Goal: Task Accomplishment & Management: Manage account settings

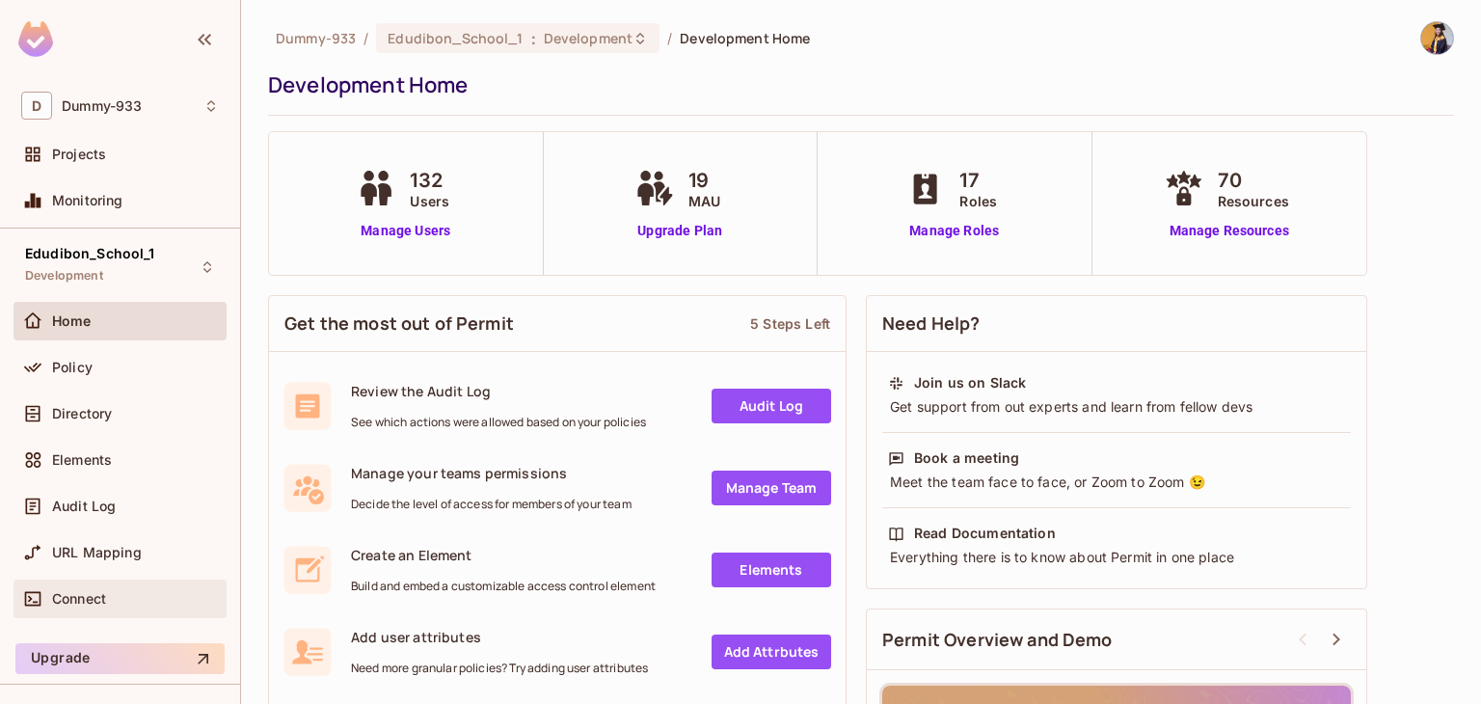
click at [99, 603] on span "Connect" at bounding box center [79, 598] width 54 height 15
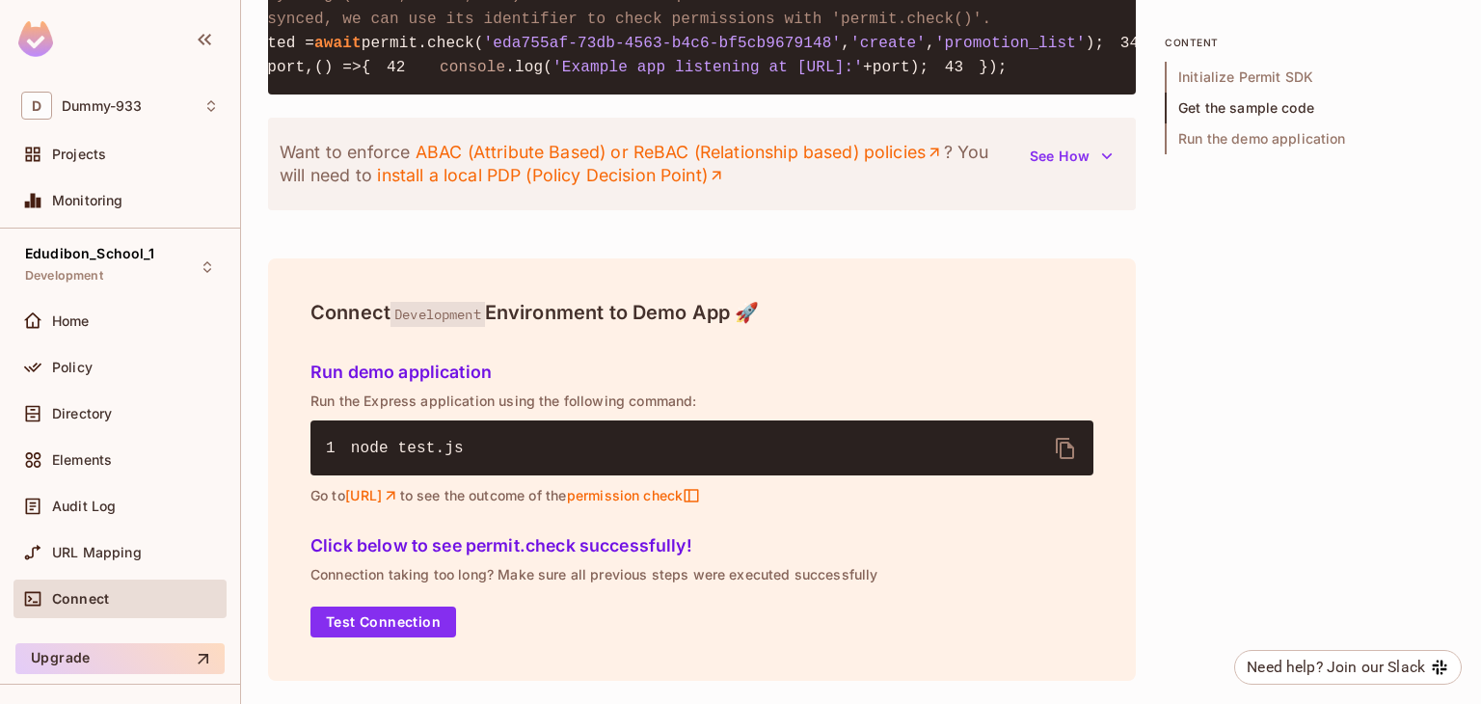
scroll to position [2484, 0]
click at [427, 620] on button "Test Connection" at bounding box center [383, 621] width 146 height 31
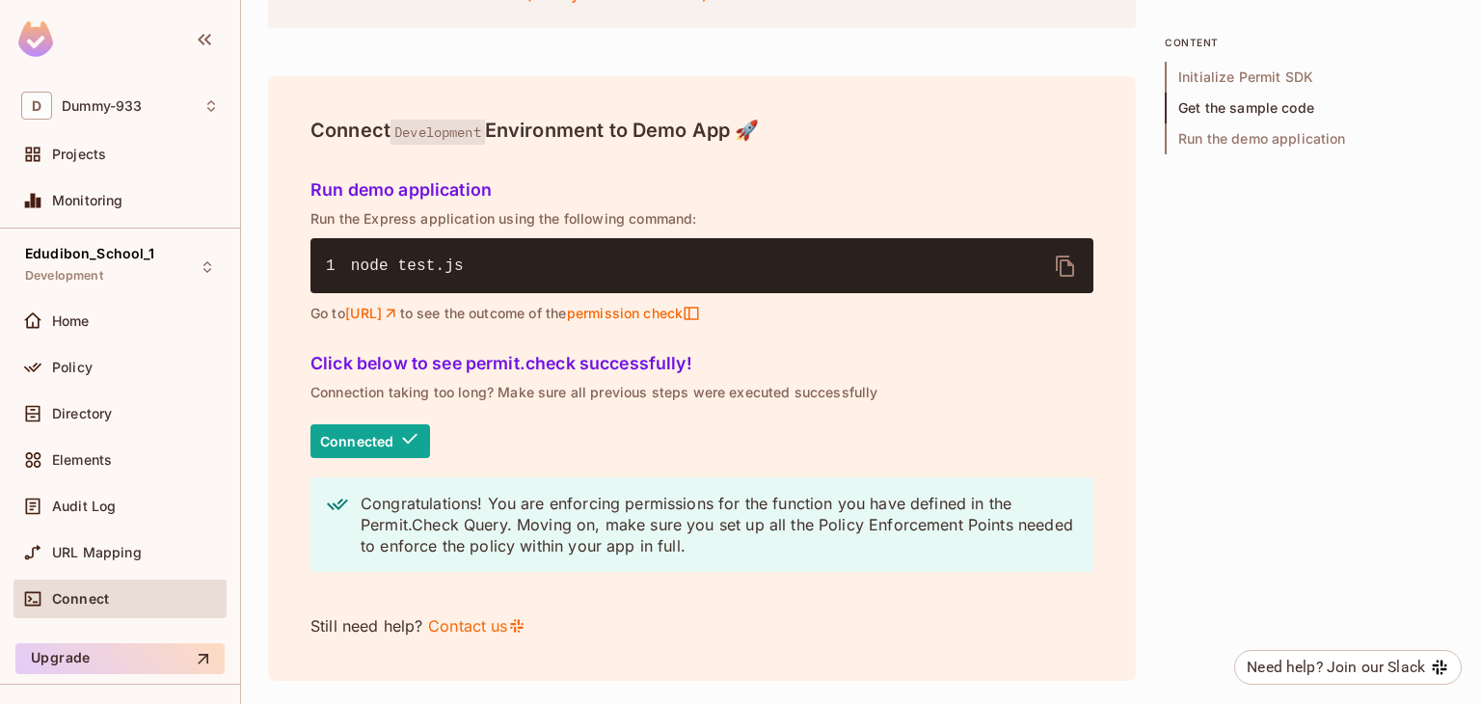
scroll to position [2349, 0]
click at [82, 410] on span "Directory" at bounding box center [82, 413] width 60 height 15
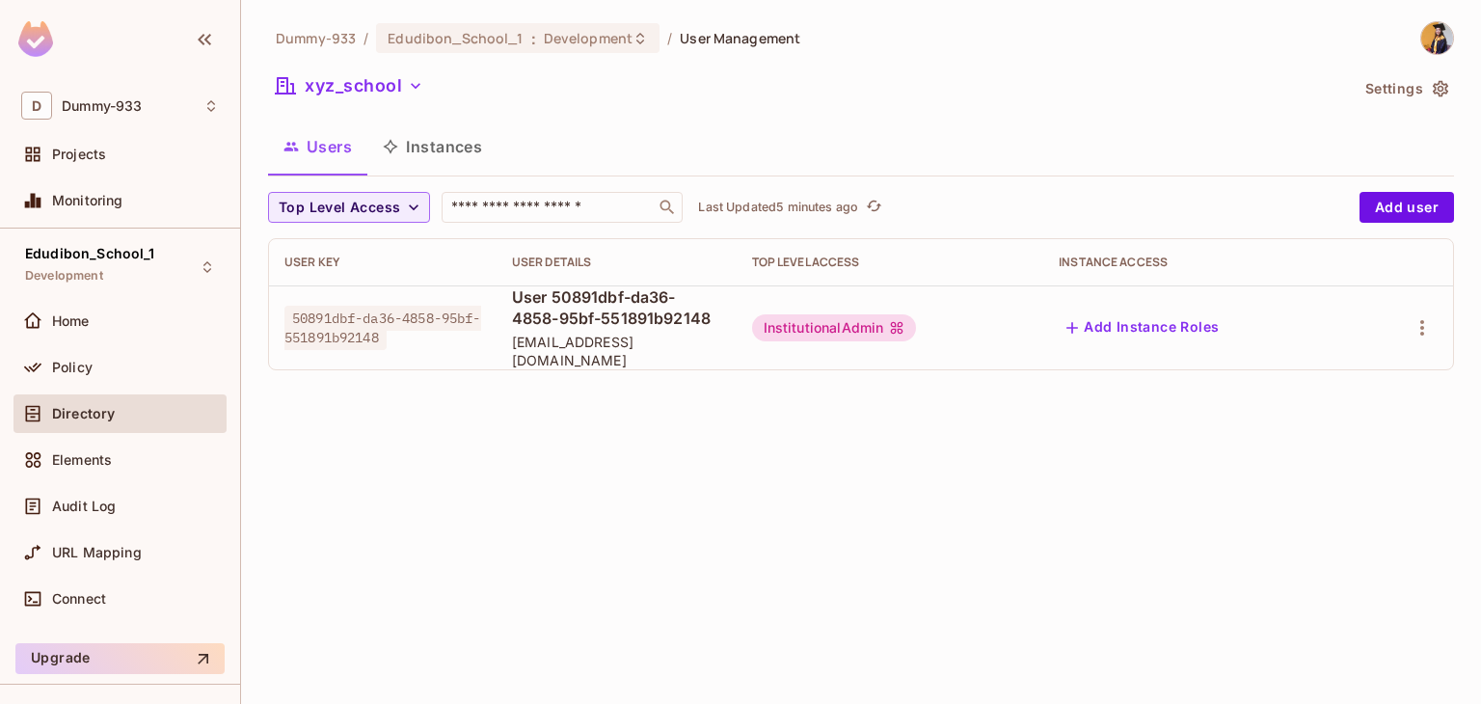
click at [843, 328] on div "InstitutionalAdmin" at bounding box center [834, 327] width 165 height 27
click at [710, 465] on div "Dummy-933 / Edudibon_School_1 : Development / User Management xyz_school Settin…" at bounding box center [861, 352] width 1240 height 704
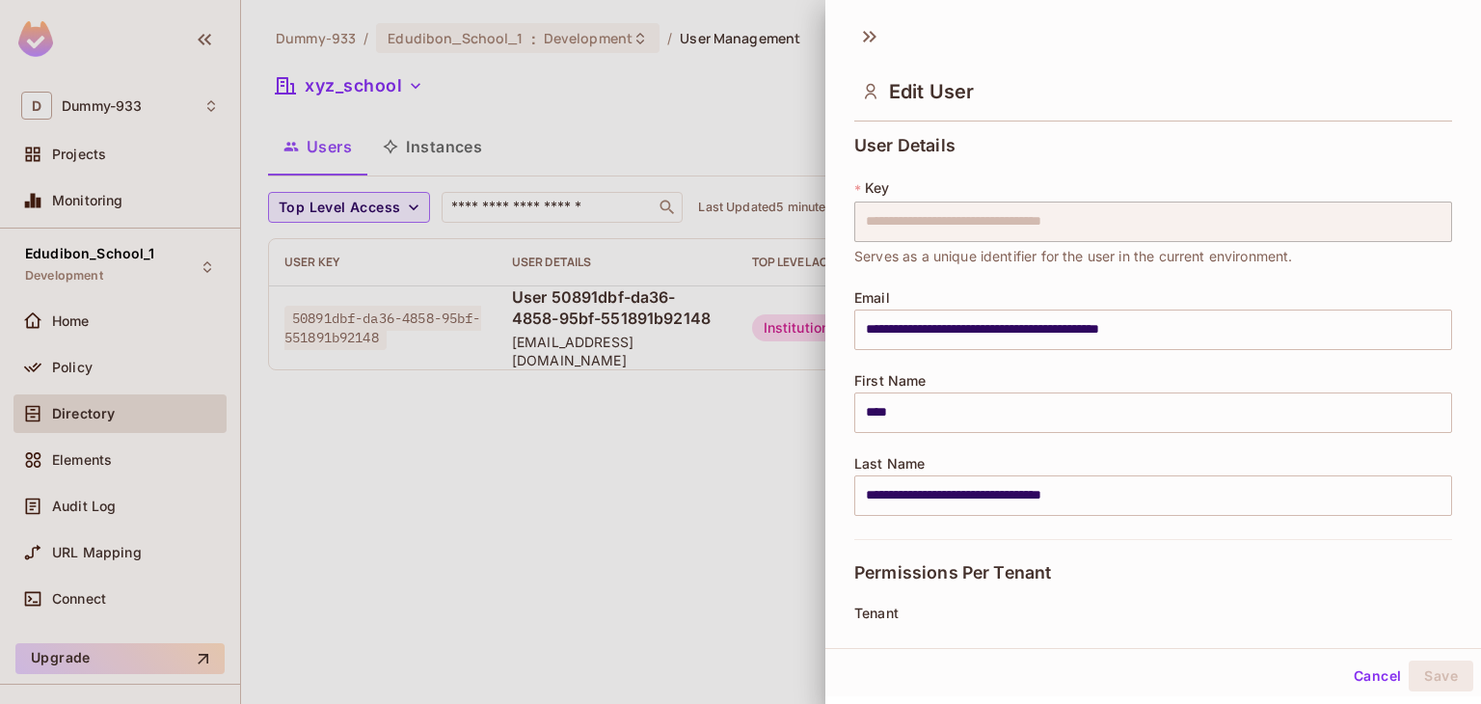
click at [683, 483] on div at bounding box center [740, 352] width 1481 height 704
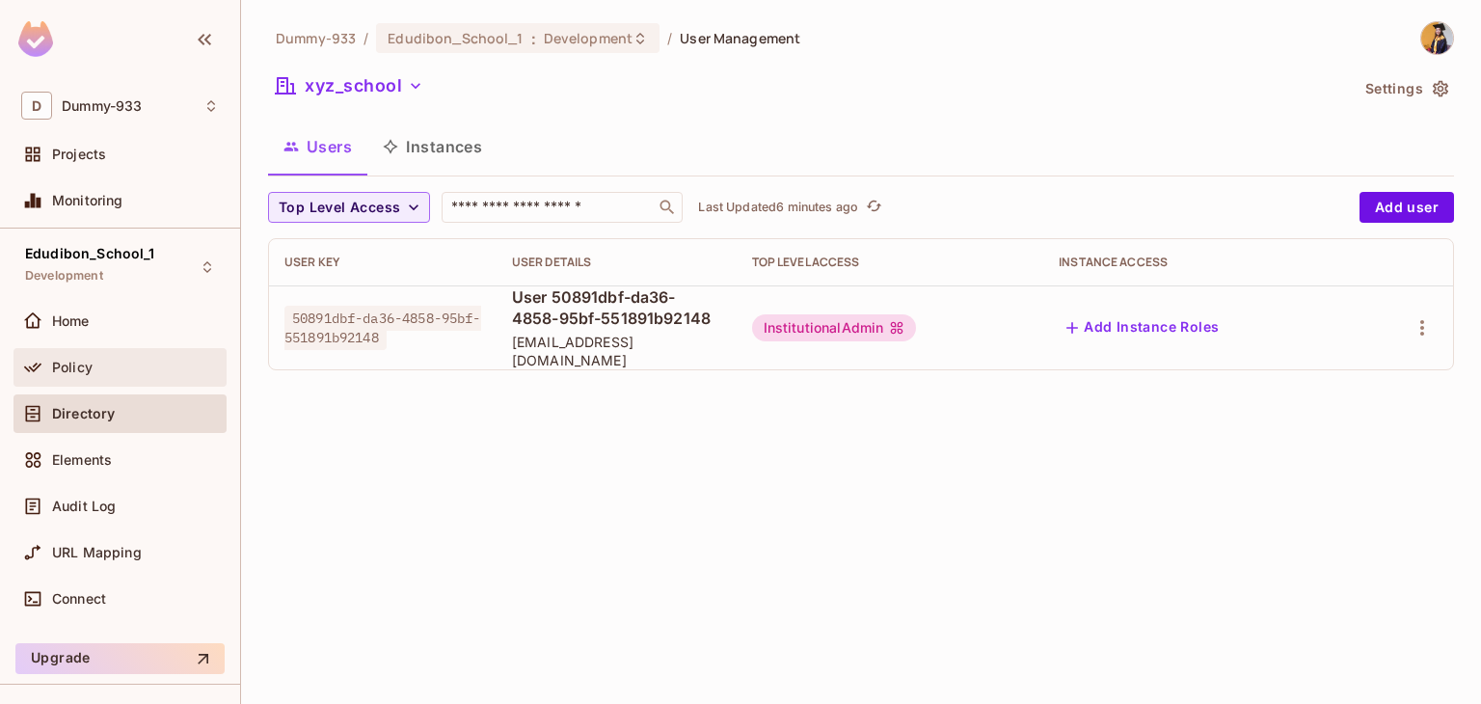
click at [76, 369] on span "Policy" at bounding box center [72, 367] width 40 height 15
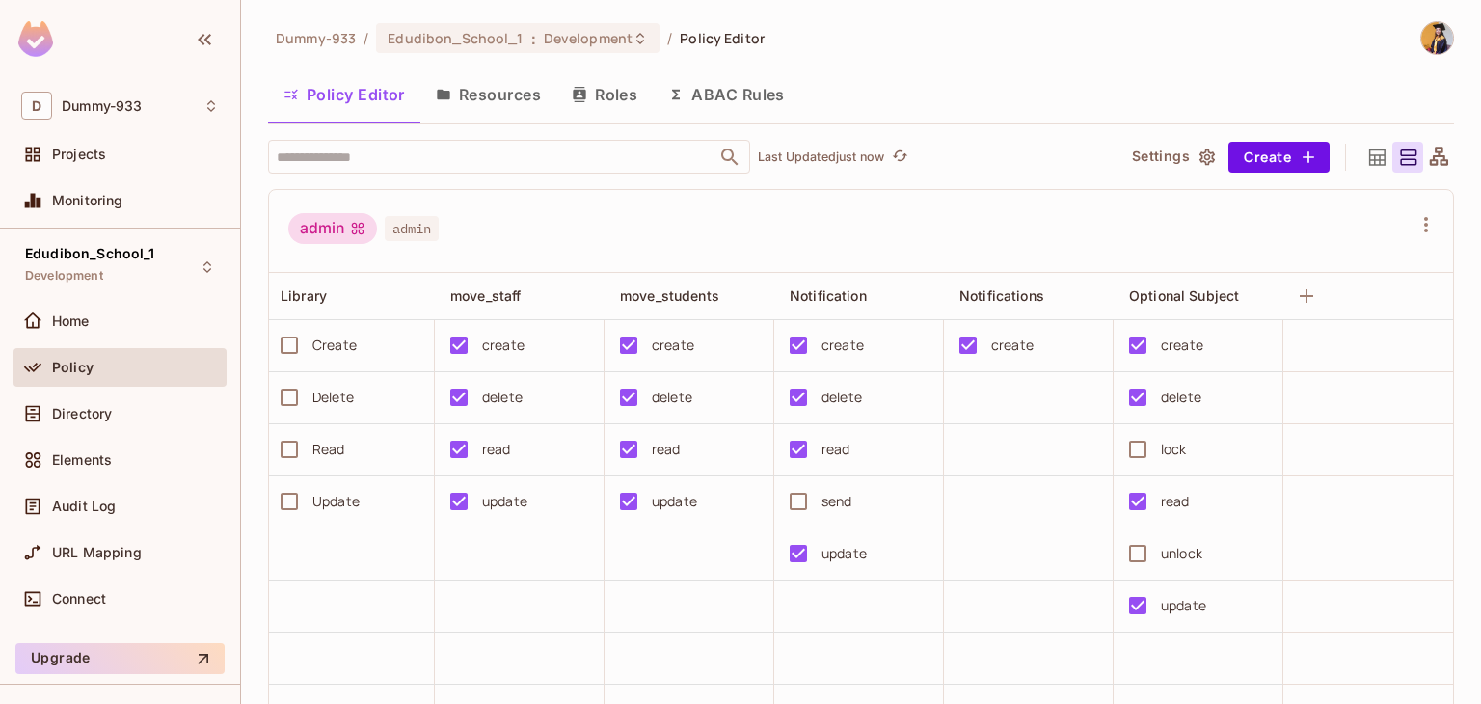
scroll to position [0, 3610]
click at [1295, 294] on icon "button" at bounding box center [1306, 295] width 23 height 23
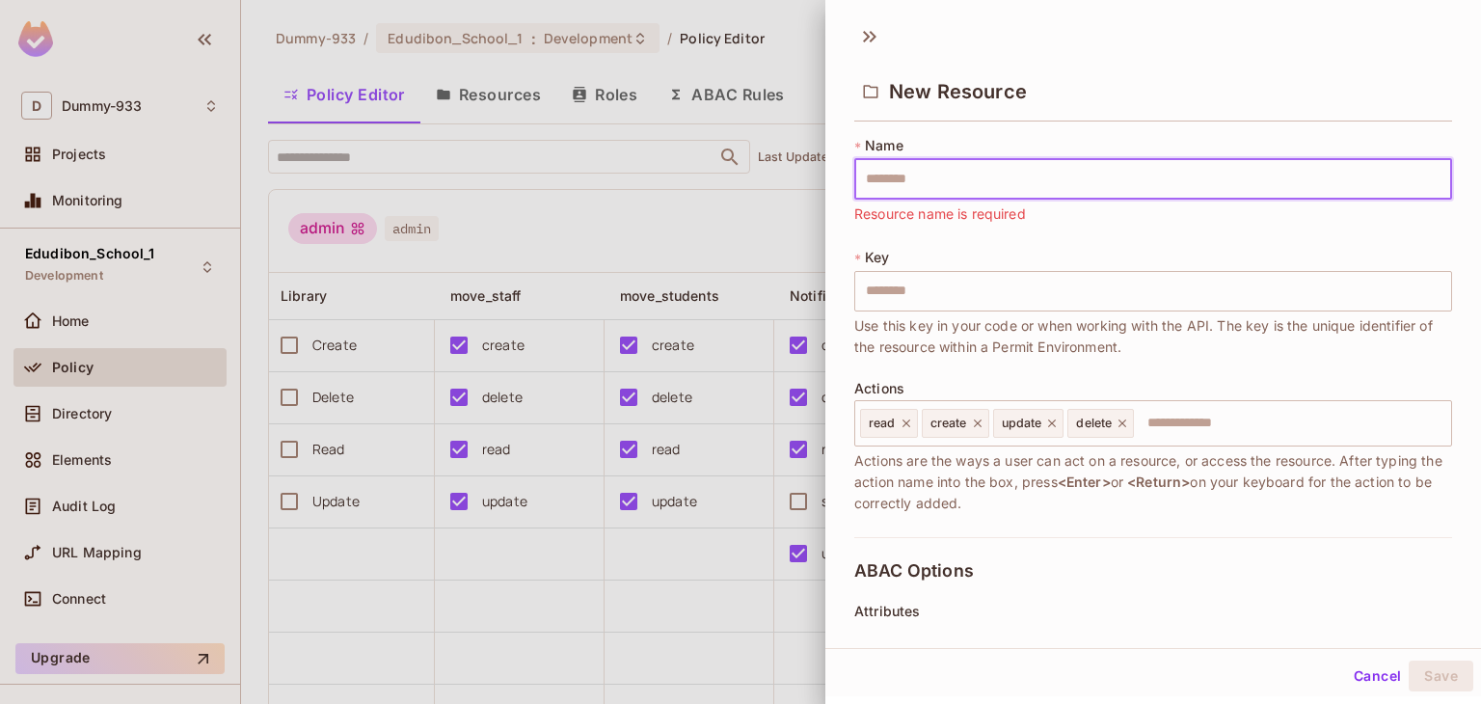
click at [901, 178] on input "text" at bounding box center [1153, 179] width 598 height 40
paste input "****"
type input "****"
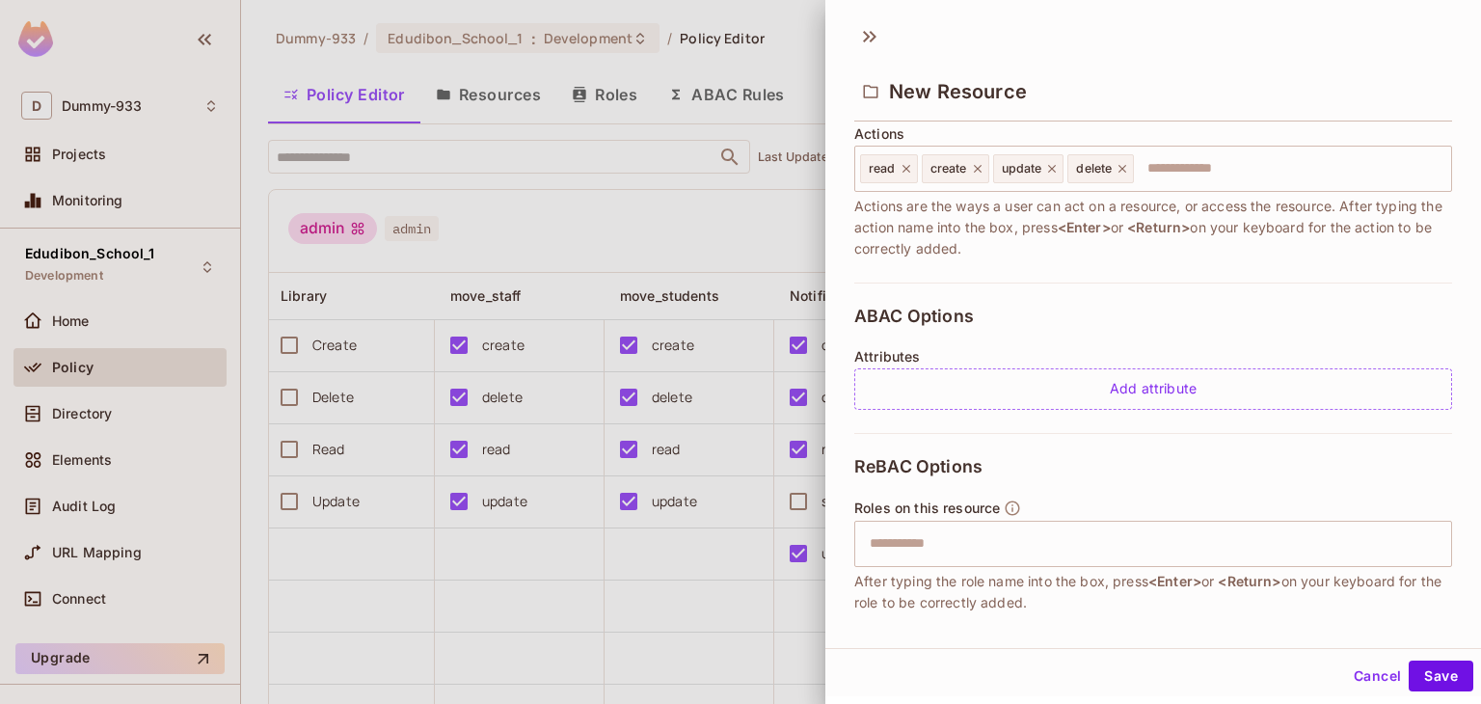
scroll to position [357, 0]
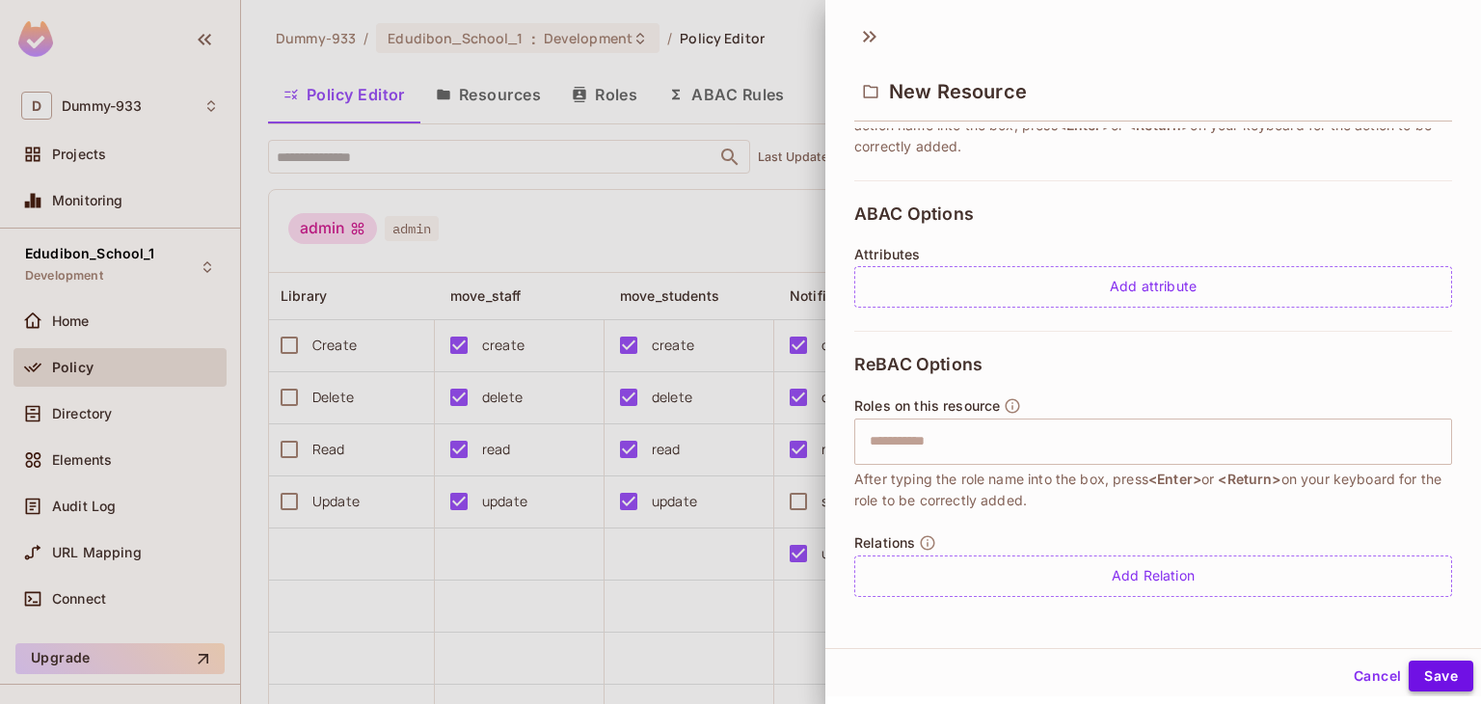
type input "****"
click at [1427, 672] on button "Save" at bounding box center [1441, 675] width 65 height 31
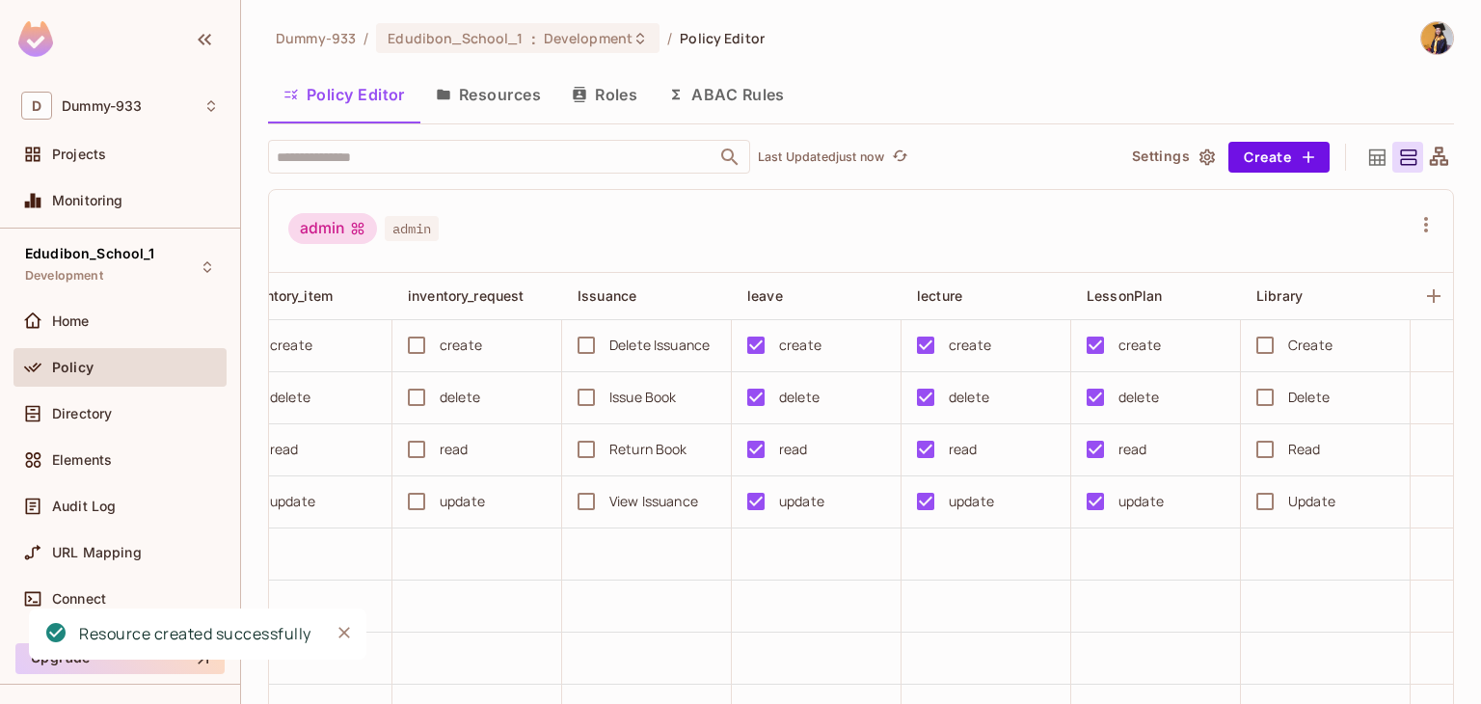
scroll to position [0, 2625]
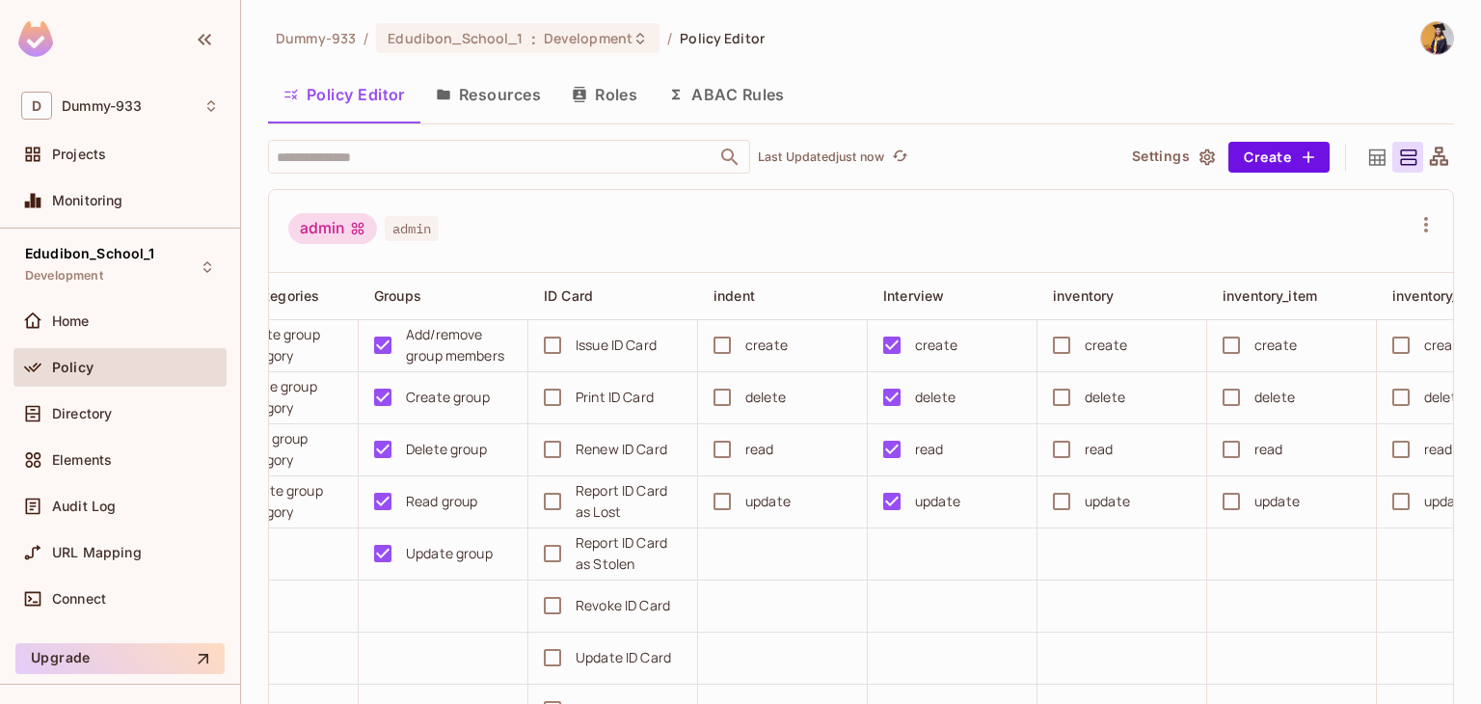
click at [506, 93] on button "Resources" at bounding box center [488, 94] width 136 height 48
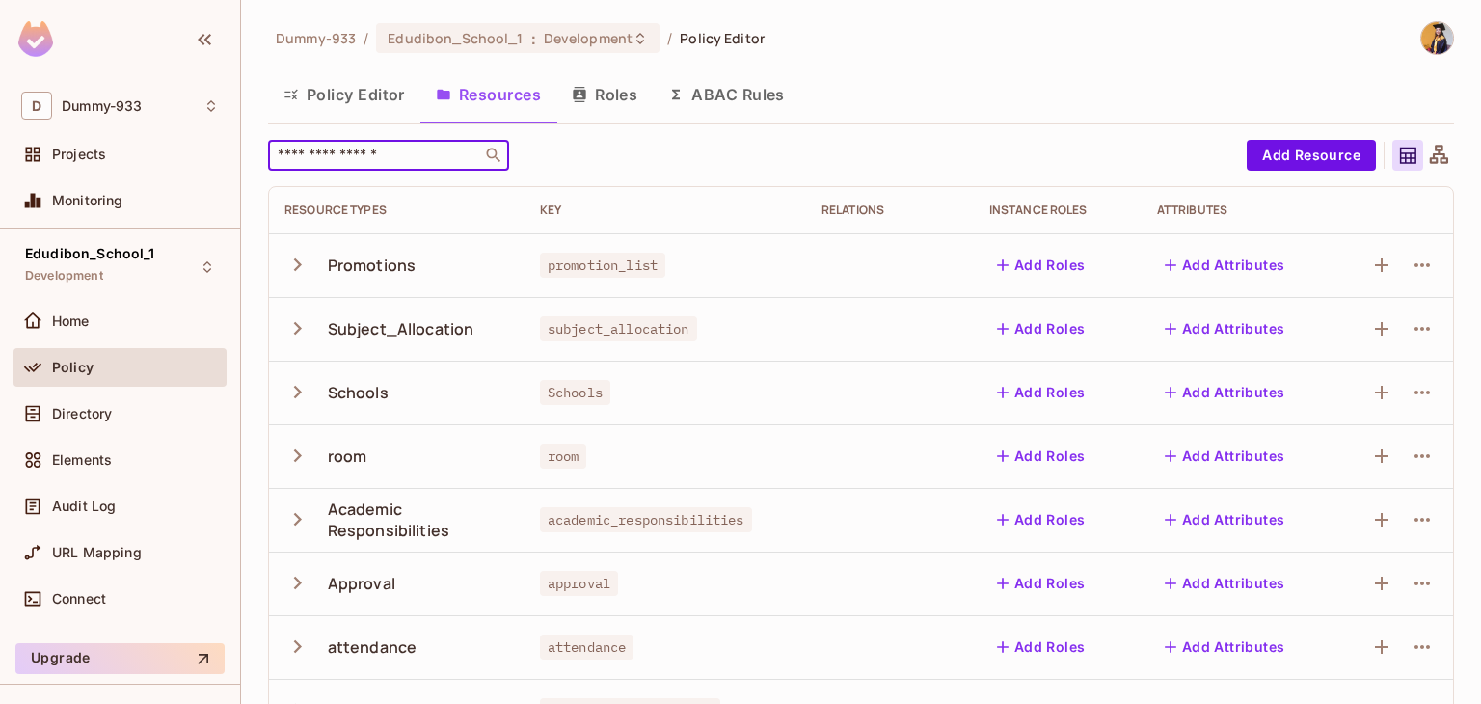
click at [431, 163] on input "text" at bounding box center [375, 155] width 202 height 19
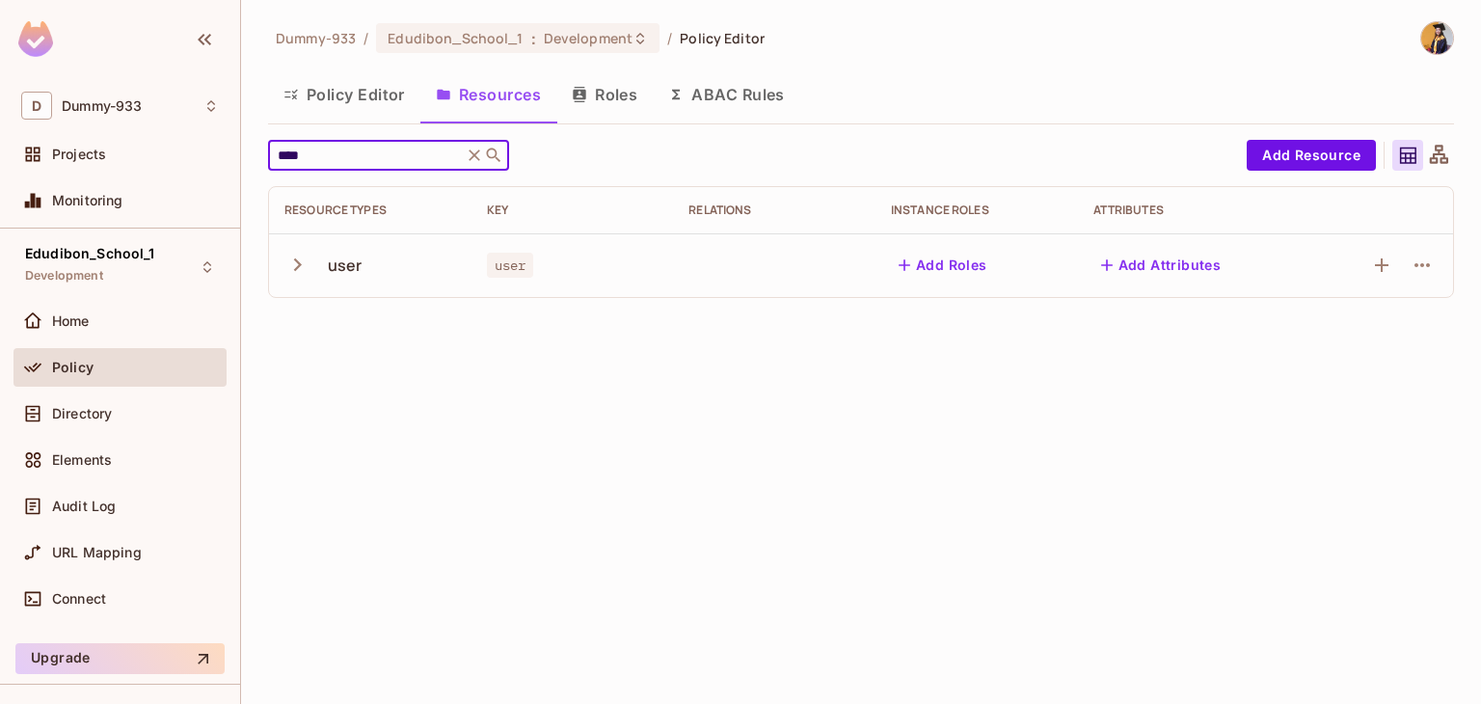
type input "****"
click at [351, 271] on div "user" at bounding box center [345, 265] width 35 height 21
click at [298, 264] on icon "button" at bounding box center [298, 264] width 8 height 13
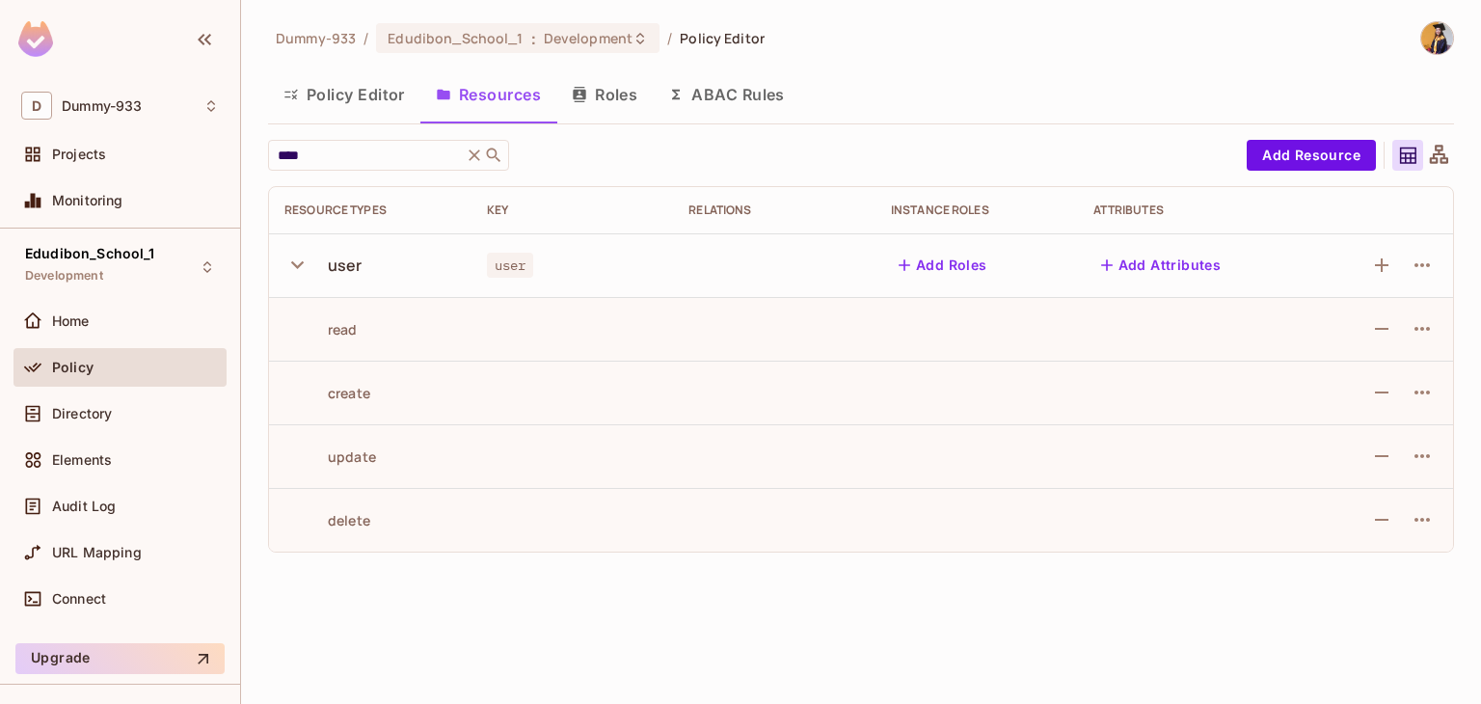
click at [372, 97] on button "Policy Editor" at bounding box center [344, 94] width 152 height 48
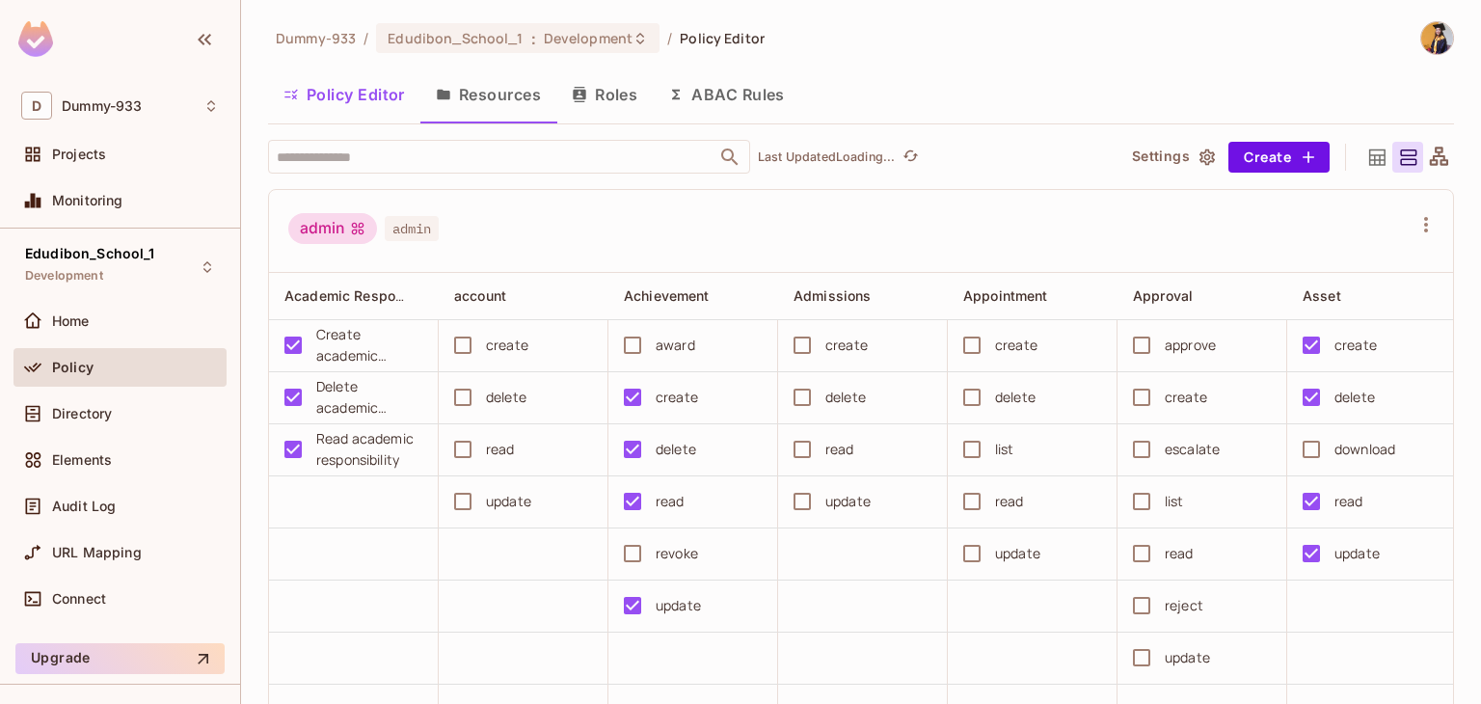
click at [495, 102] on button "Resources" at bounding box center [488, 94] width 136 height 48
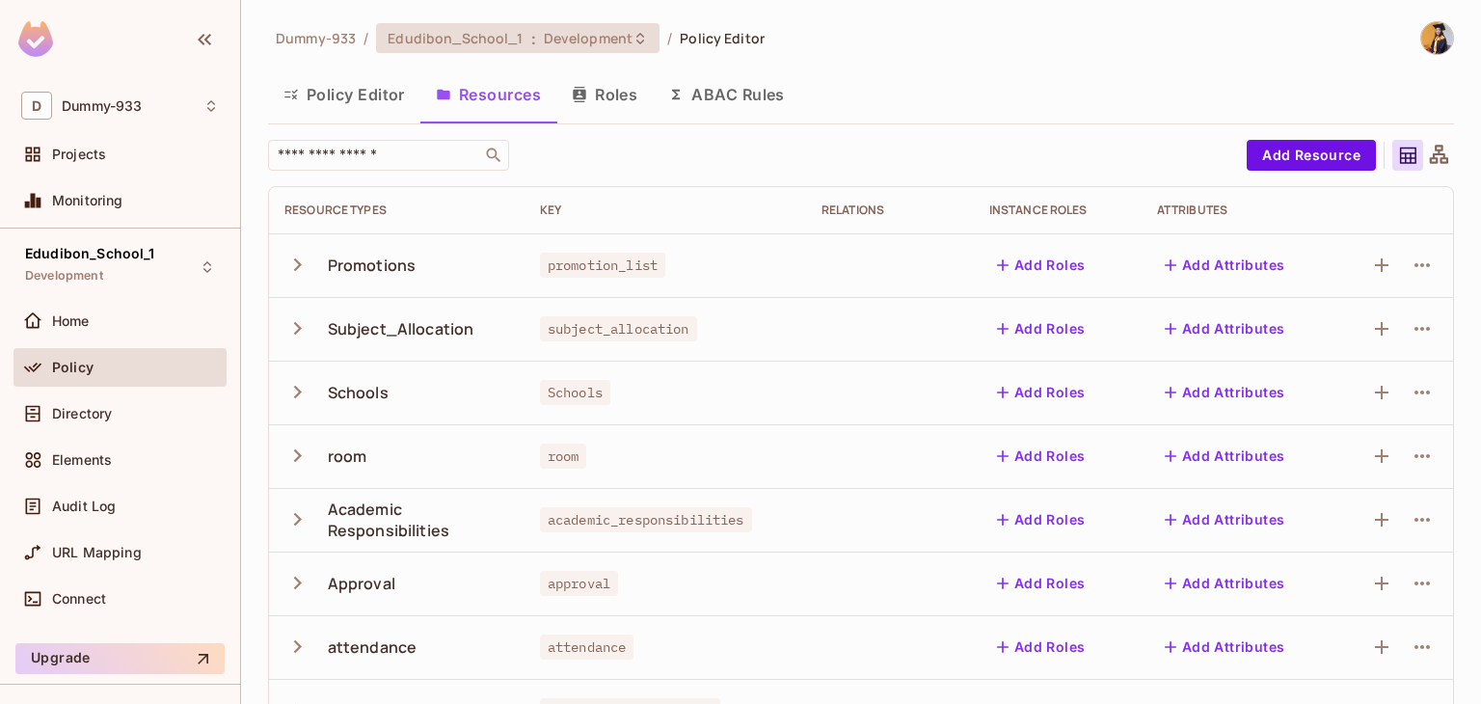
click at [461, 43] on span "Edudibon_School_1" at bounding box center [455, 38] width 135 height 18
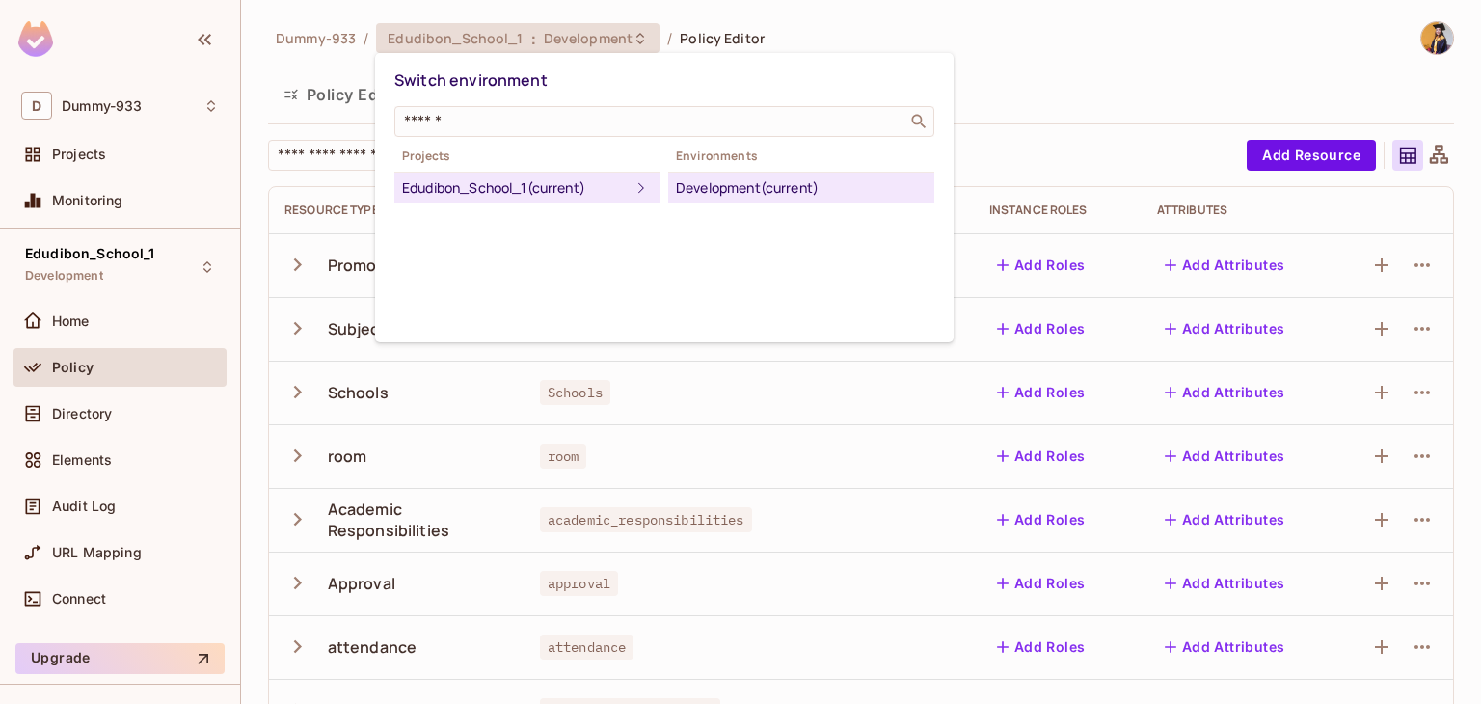
click at [575, 256] on div "Switch environment ​ Projects Edudibon_School_1 (current) Environments Developm…" at bounding box center [664, 197] width 578 height 289
click at [103, 418] on div at bounding box center [740, 352] width 1481 height 704
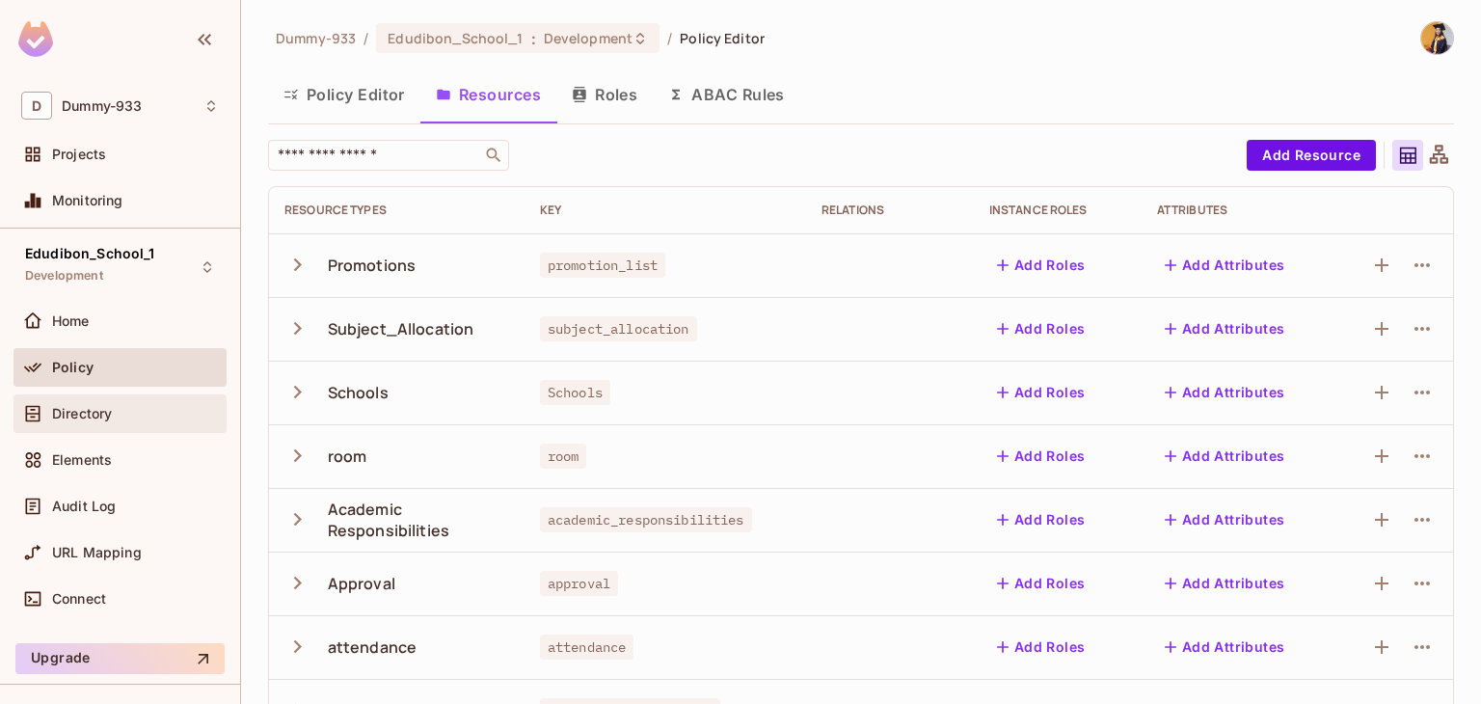
click at [112, 414] on span "Directory" at bounding box center [82, 413] width 60 height 15
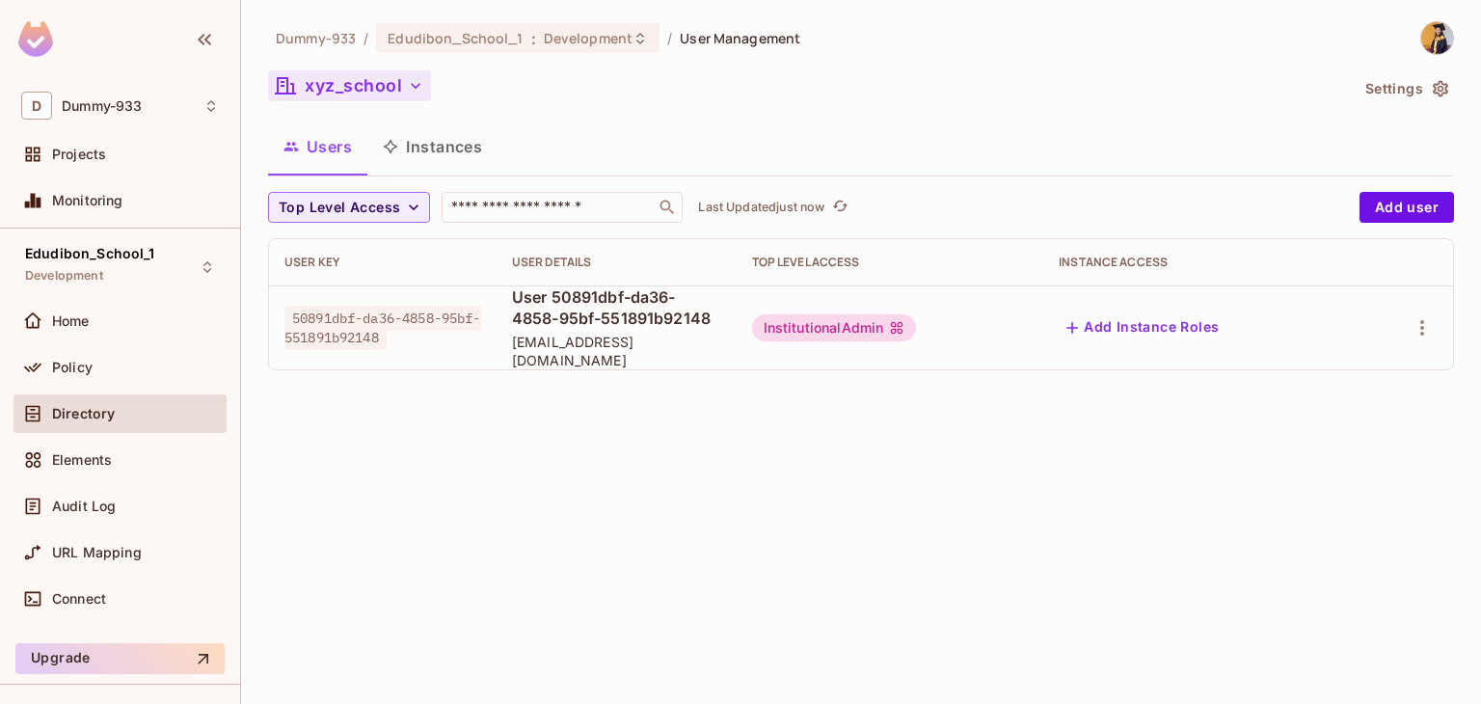
click at [401, 90] on button "xyz_school" at bounding box center [349, 85] width 163 height 31
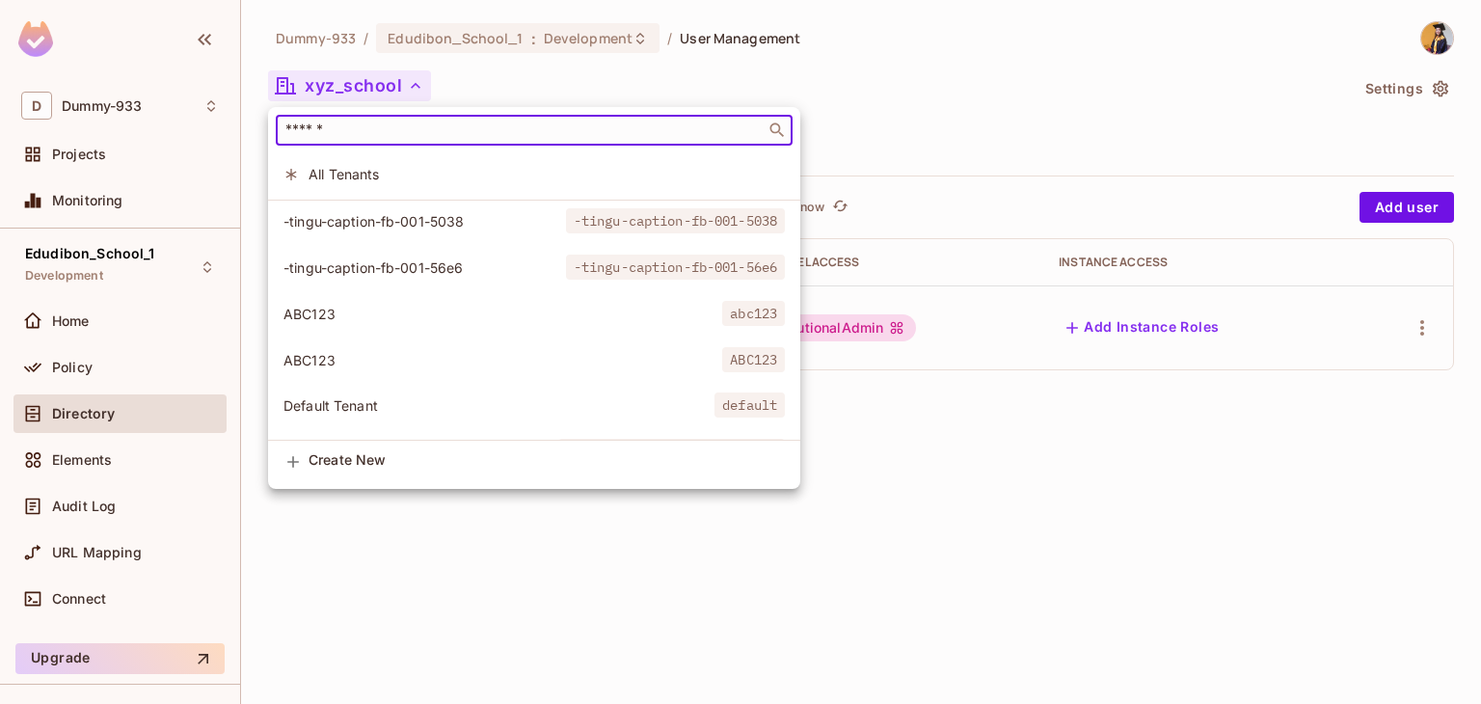
click at [434, 132] on input "text" at bounding box center [521, 130] width 478 height 19
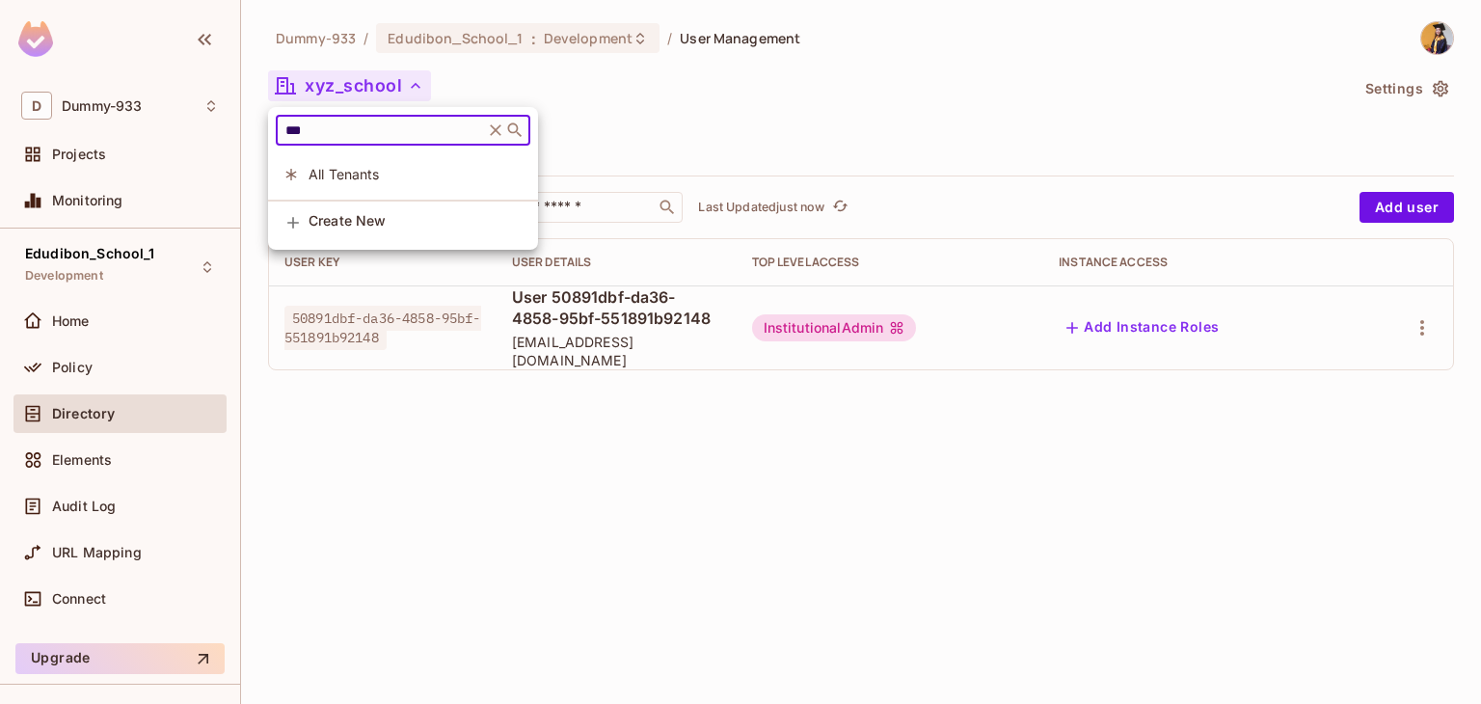
type input "***"
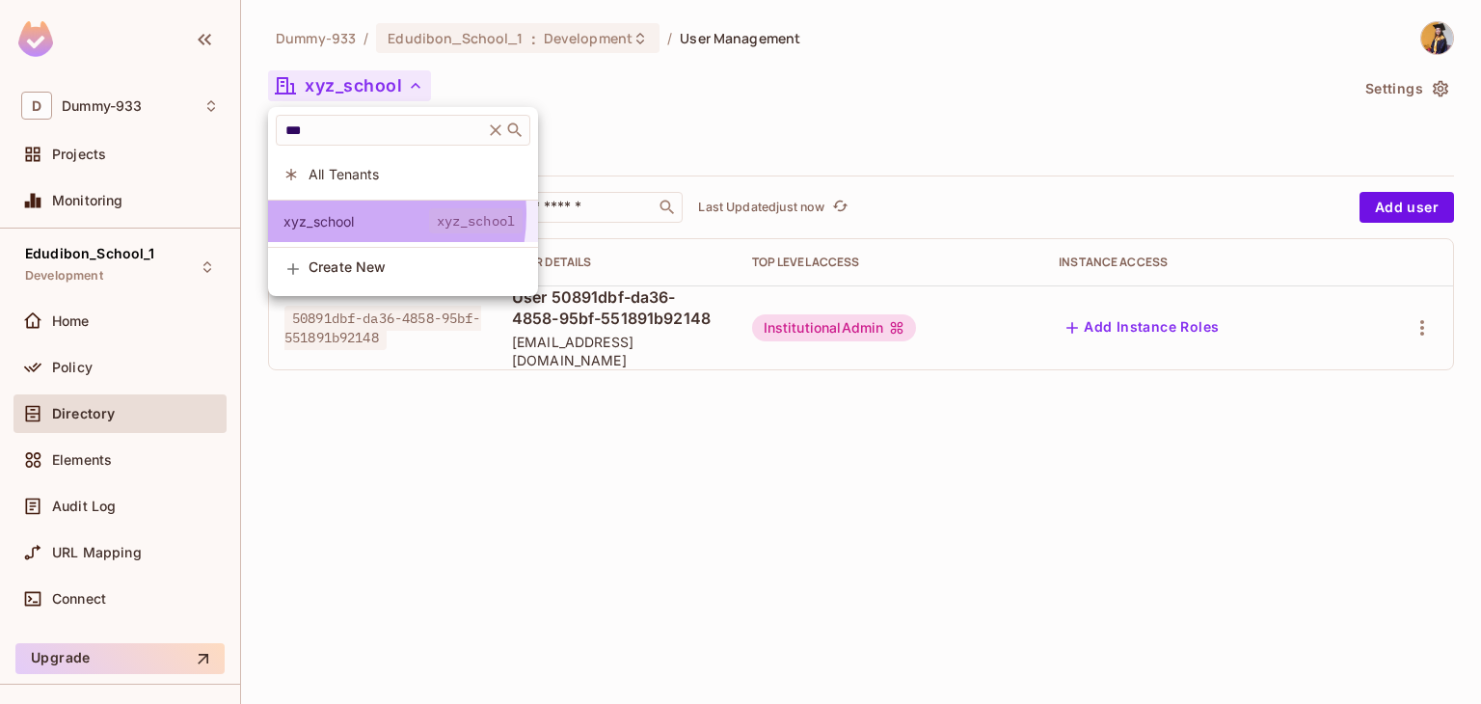
click at [343, 214] on span "xyz_school" at bounding box center [356, 221] width 146 height 18
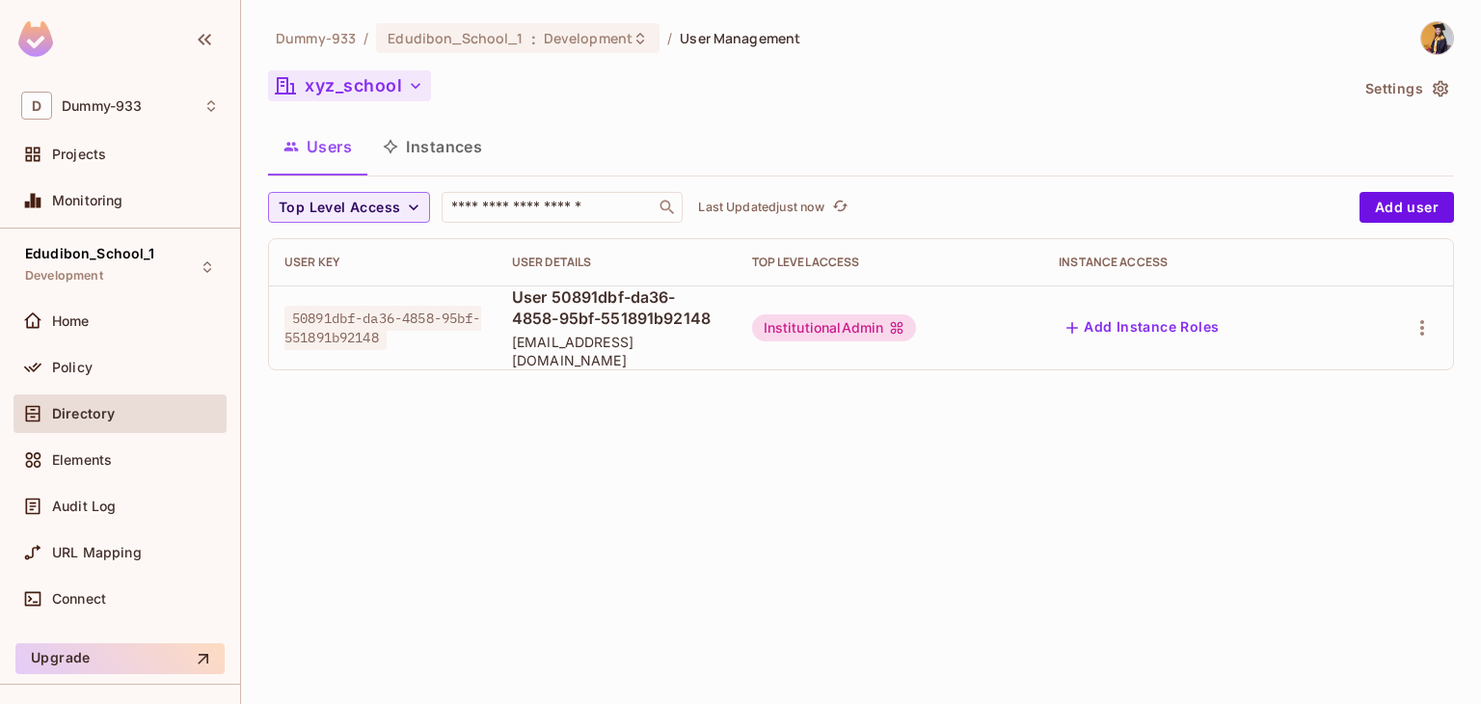
click at [366, 86] on button "xyz_school" at bounding box center [349, 85] width 163 height 31
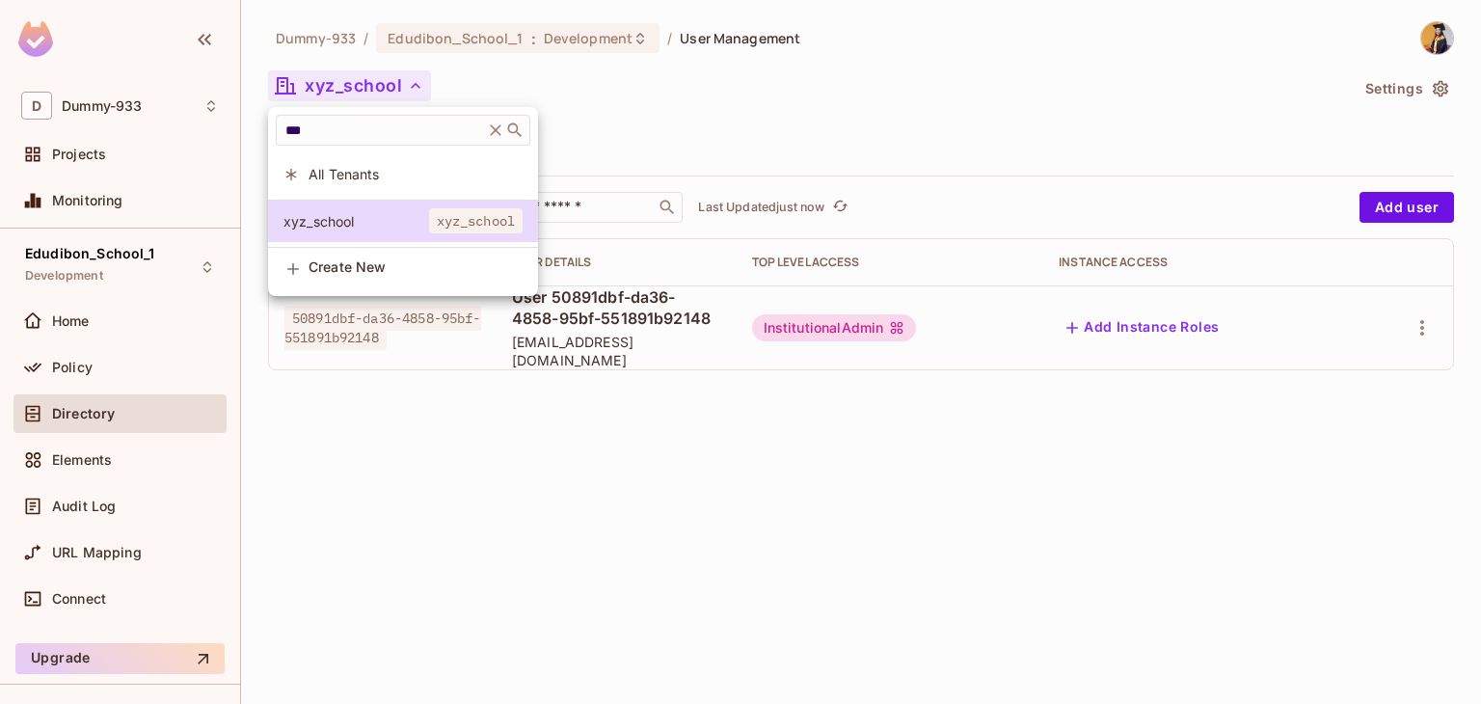
click at [366, 86] on div at bounding box center [740, 352] width 1481 height 704
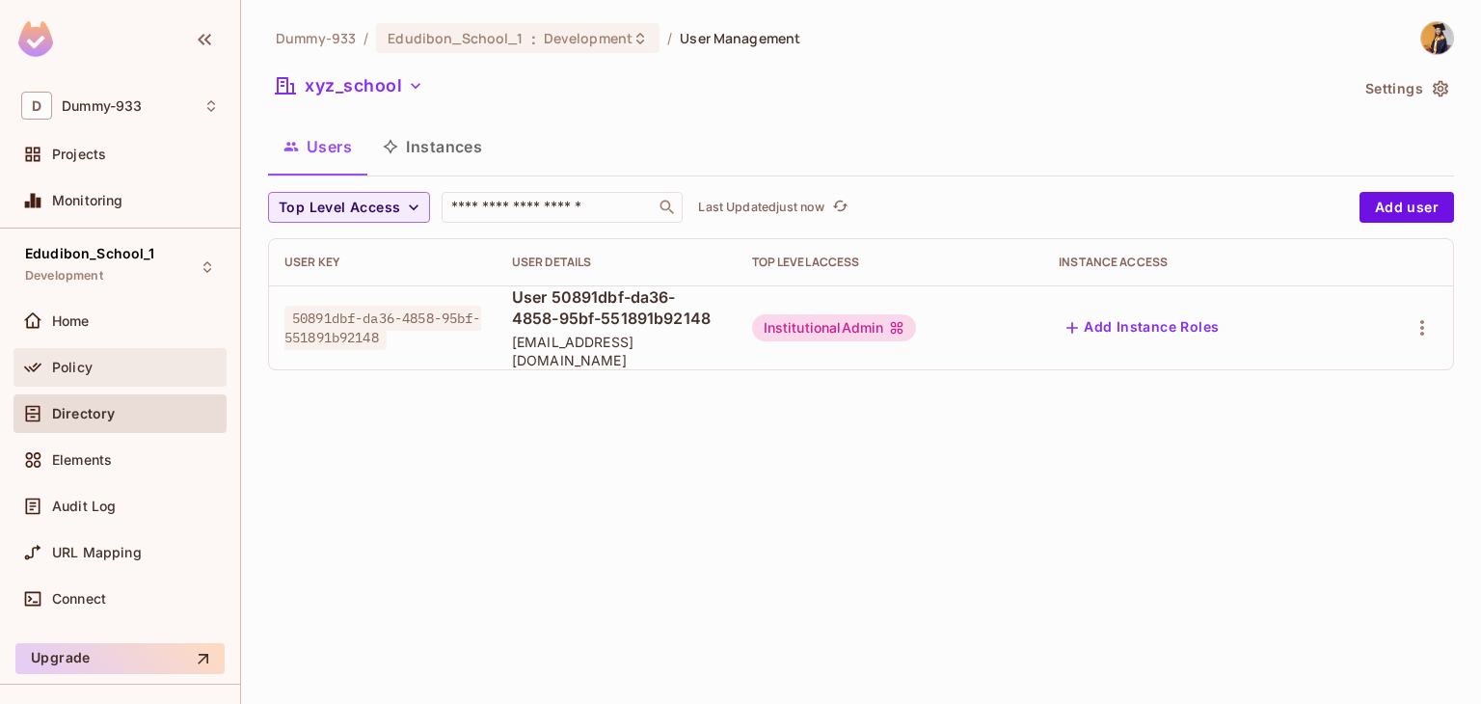
click at [95, 372] on div "Policy" at bounding box center [135, 367] width 167 height 15
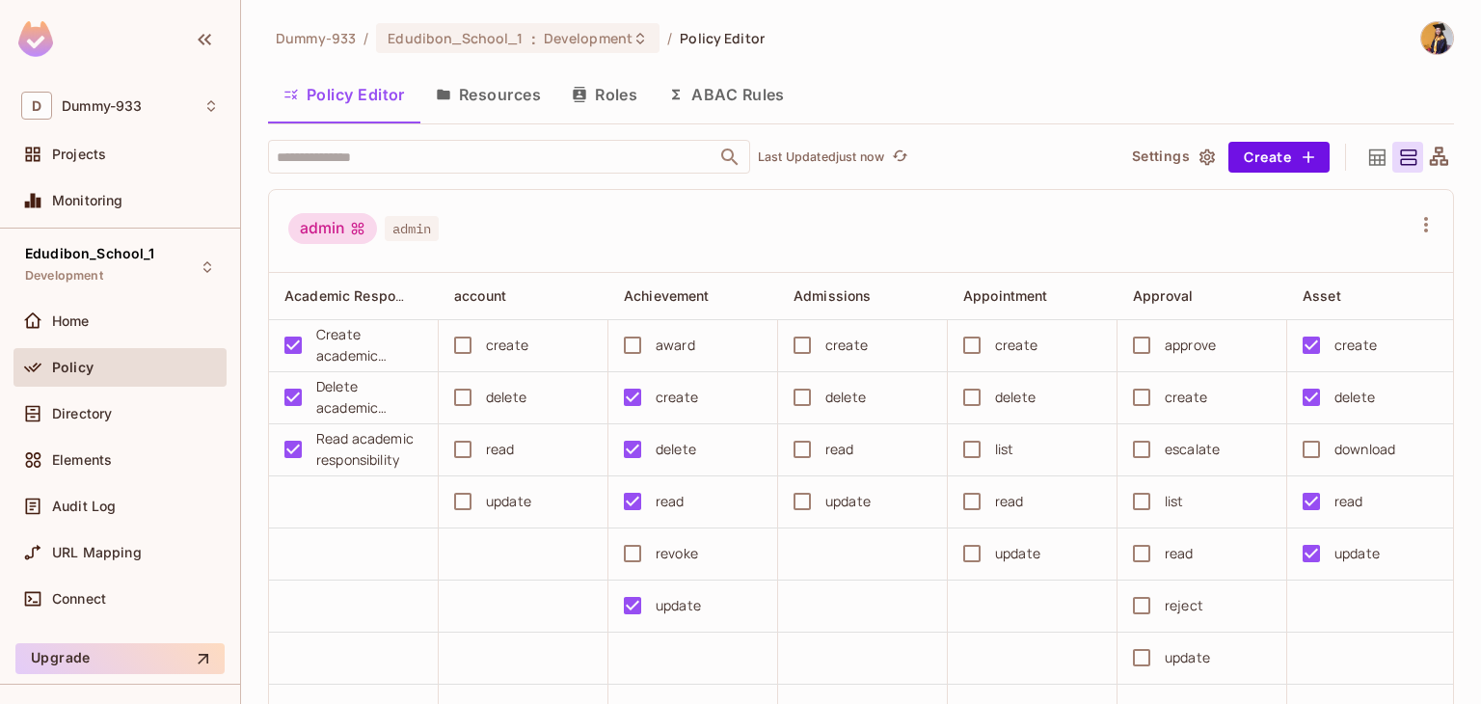
click at [498, 90] on button "Resources" at bounding box center [488, 94] width 136 height 48
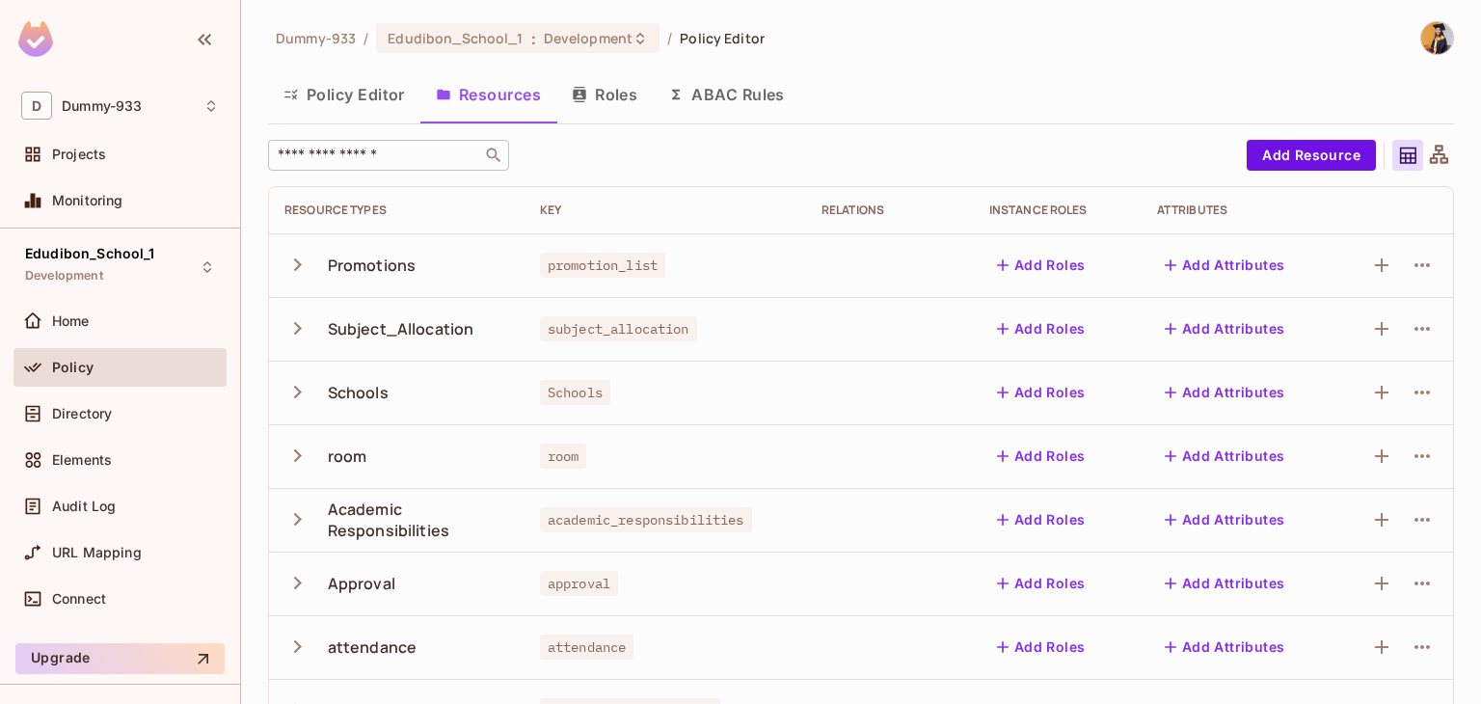
click at [396, 144] on div "​" at bounding box center [388, 155] width 241 height 31
type input "****"
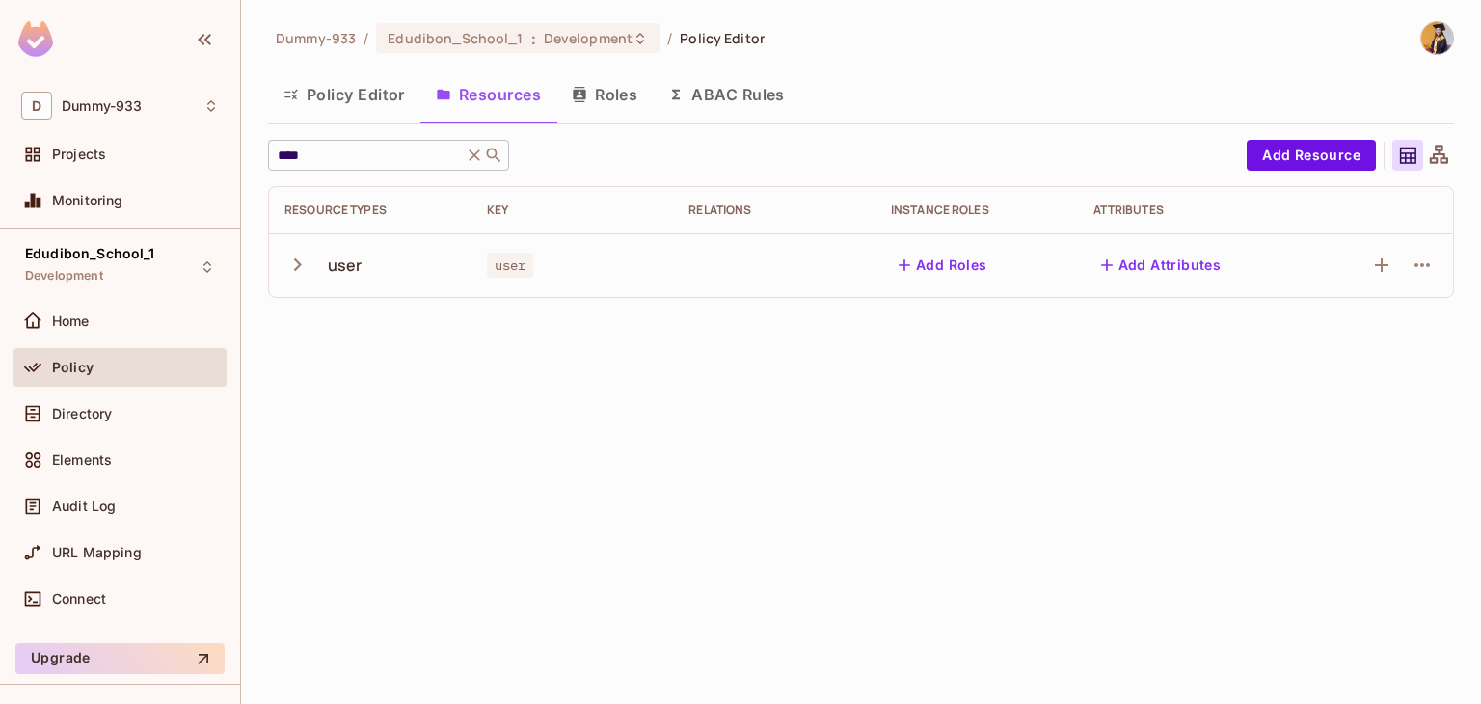
click at [480, 151] on icon at bounding box center [475, 155] width 12 height 12
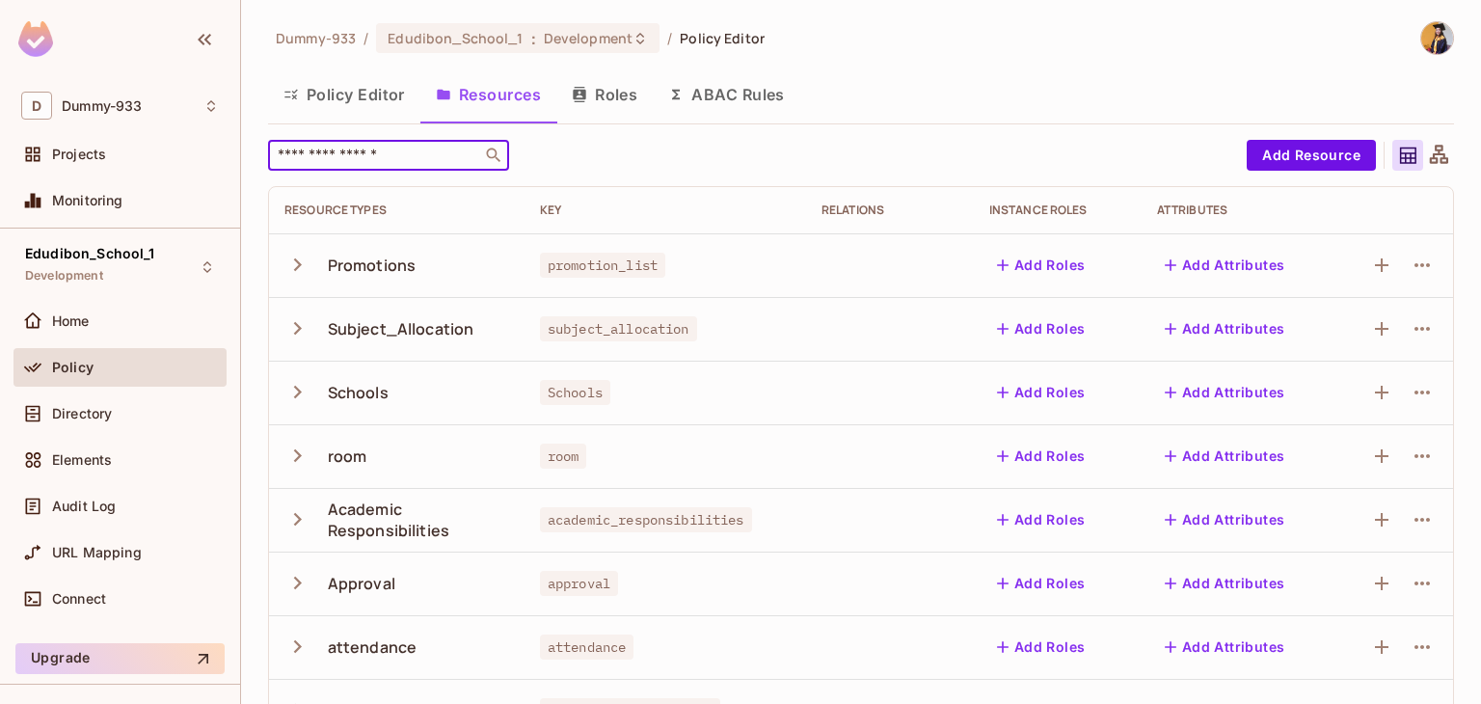
click at [413, 159] on input "text" at bounding box center [375, 155] width 202 height 19
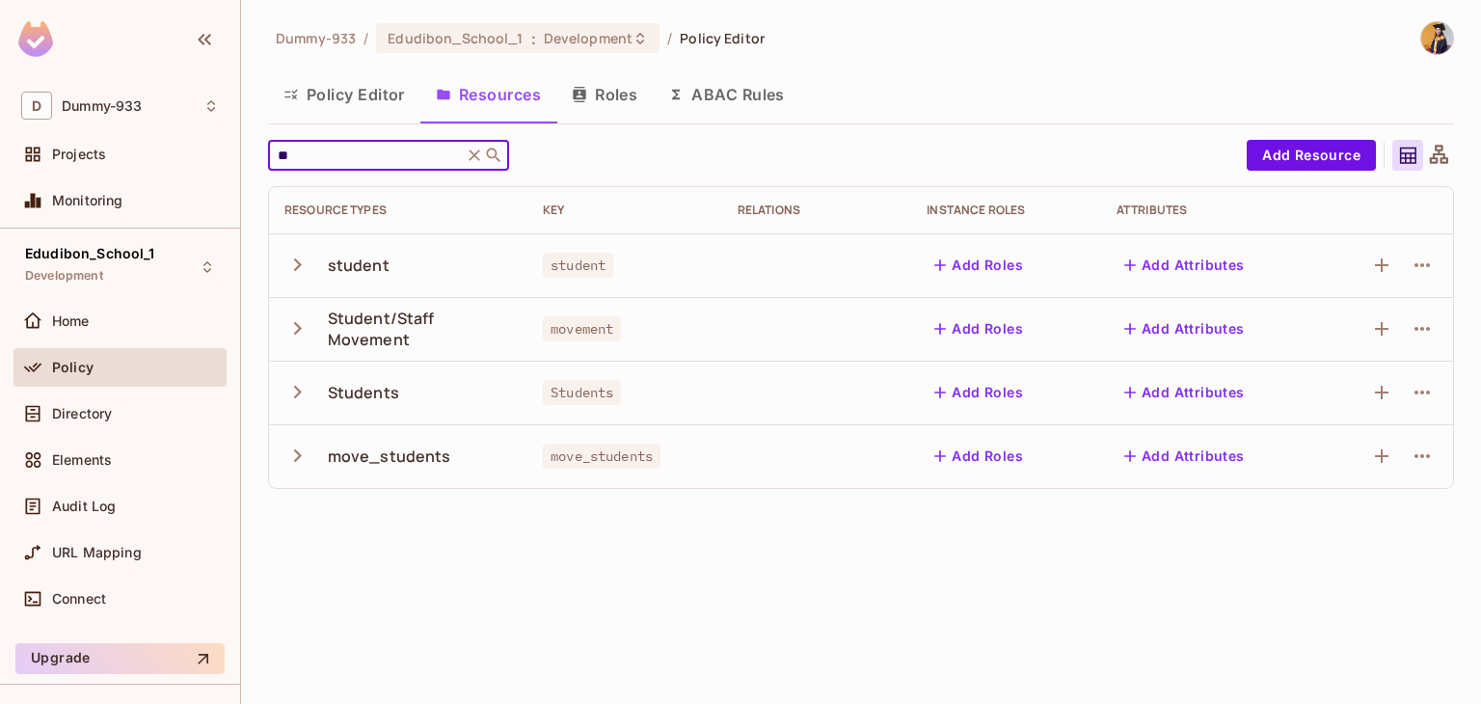
type input "*"
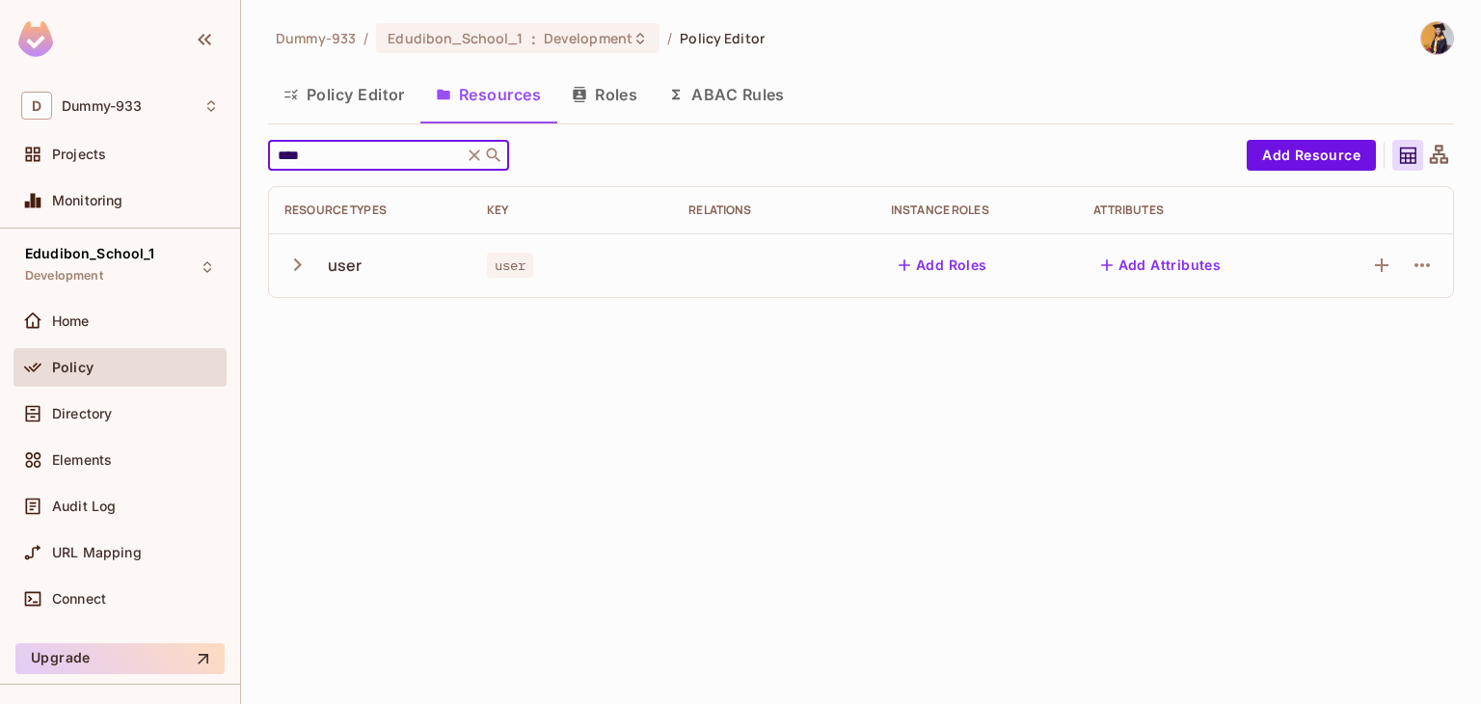
type input "****"
click at [653, 506] on div "Dummy-933 / Edudibon_School_1 : Development / Policy Editor Policy Editor Resou…" at bounding box center [861, 352] width 1240 height 704
click at [311, 263] on button "button" at bounding box center [301, 264] width 34 height 41
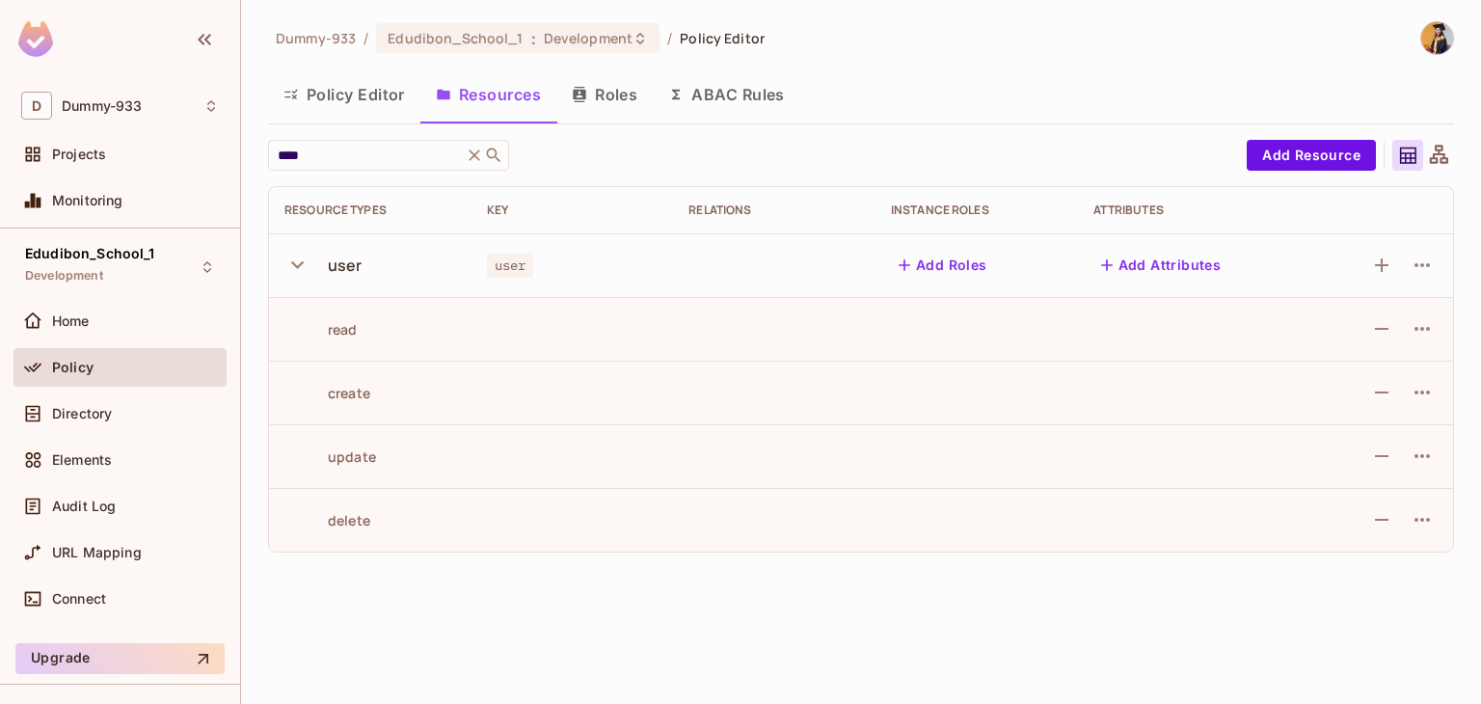
click at [444, 584] on div "Dummy-933 / Edudibon_School_1 : Development / Policy Editor Policy Editor Resou…" at bounding box center [861, 352] width 1240 height 704
click at [95, 423] on div "Directory" at bounding box center [120, 413] width 198 height 23
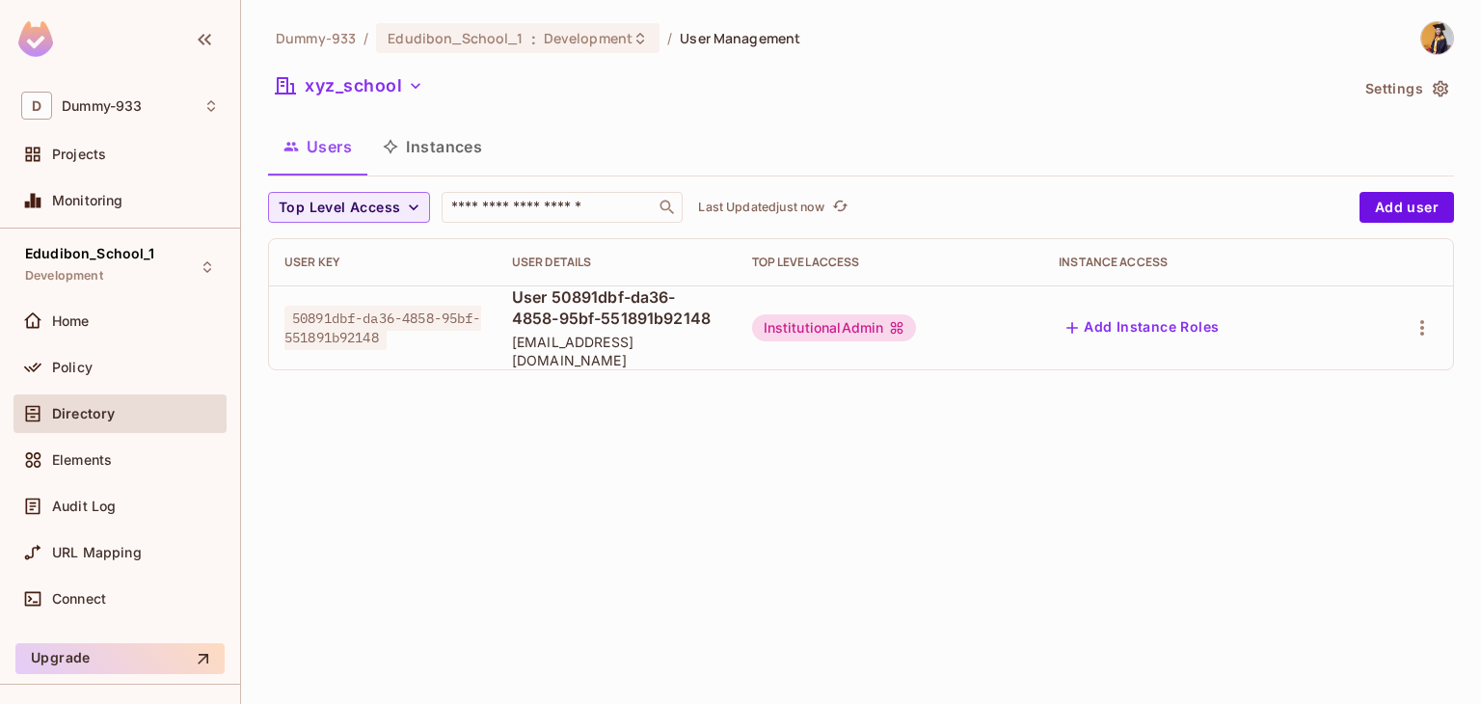
click at [486, 444] on div "Dummy-933 / Edudibon_School_1 : Development / User Management xyz_school Settin…" at bounding box center [861, 352] width 1240 height 704
click at [90, 360] on span "Policy" at bounding box center [72, 367] width 40 height 15
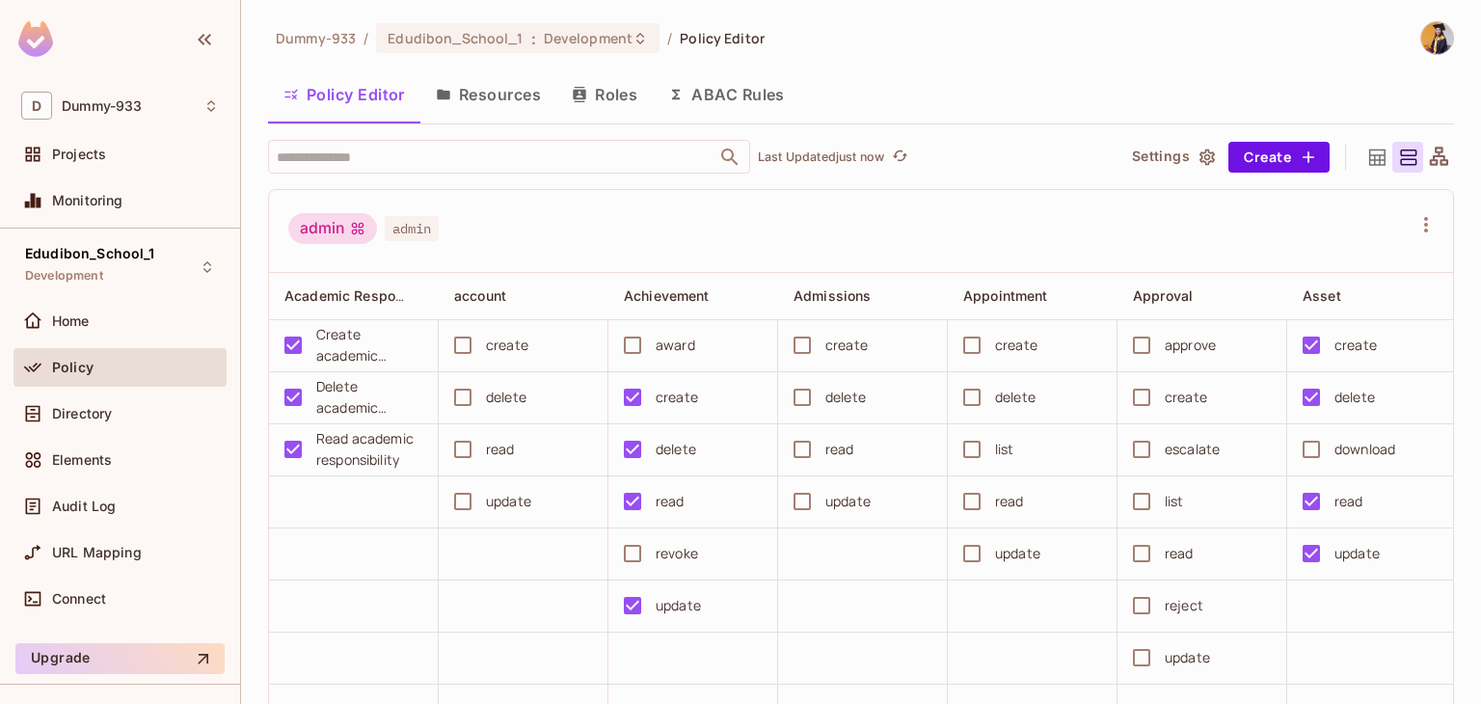
click at [613, 97] on button "Roles" at bounding box center [604, 94] width 96 height 48
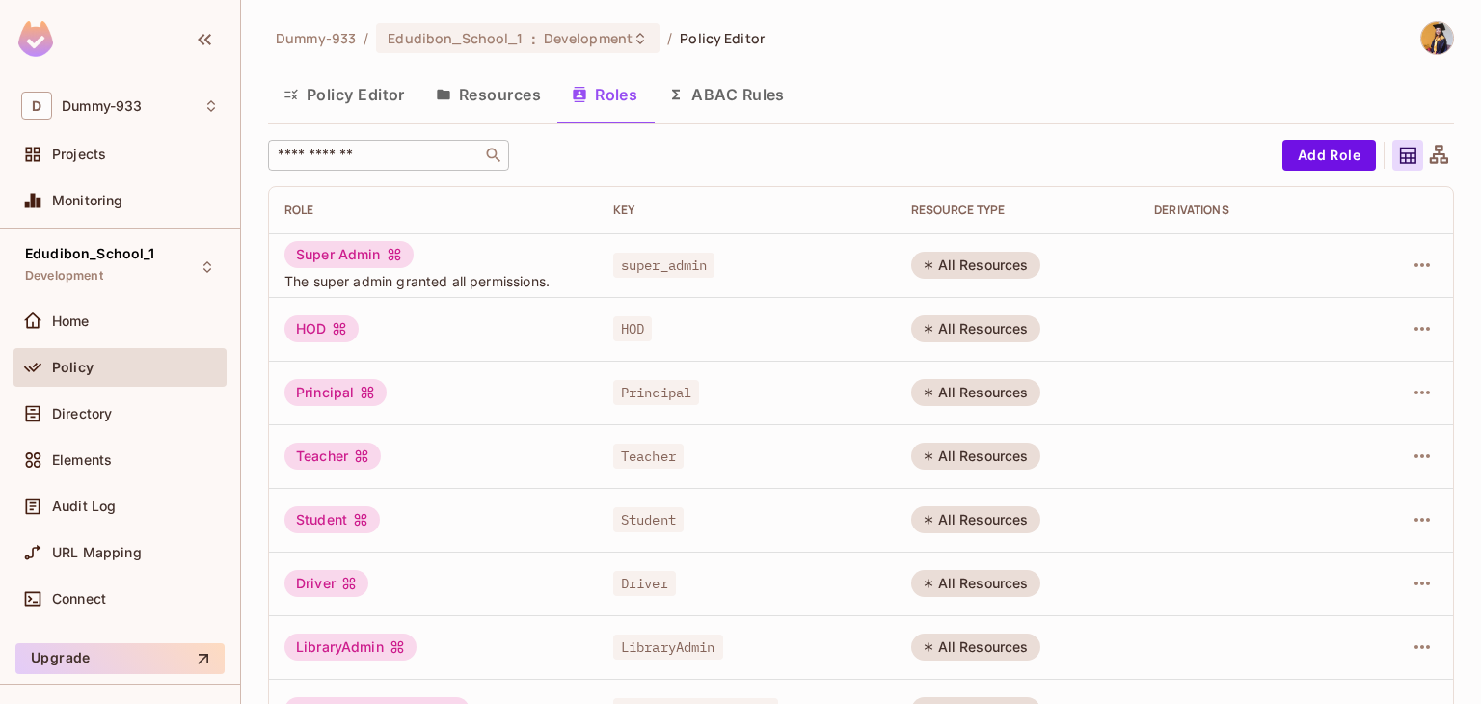
click at [465, 144] on div "​" at bounding box center [388, 155] width 241 height 31
paste input "**********"
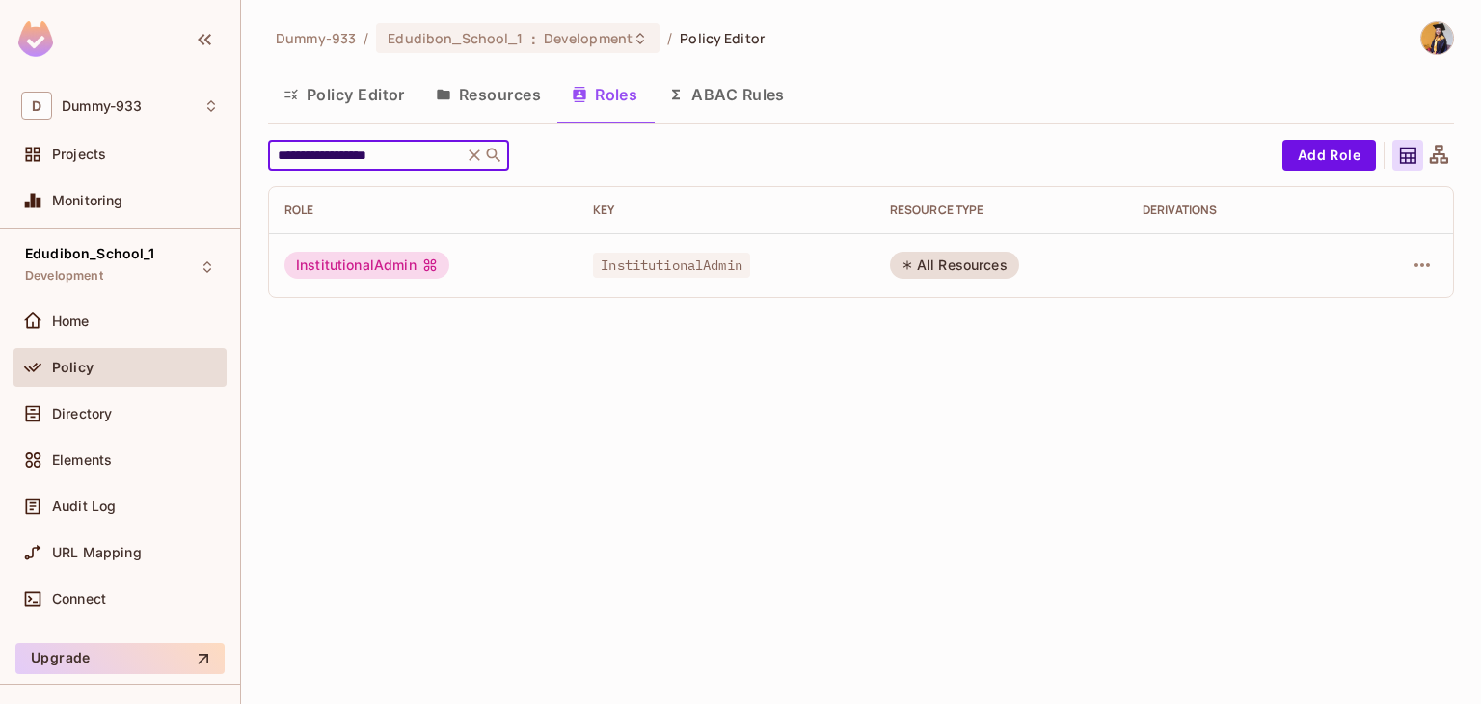
type input "**********"
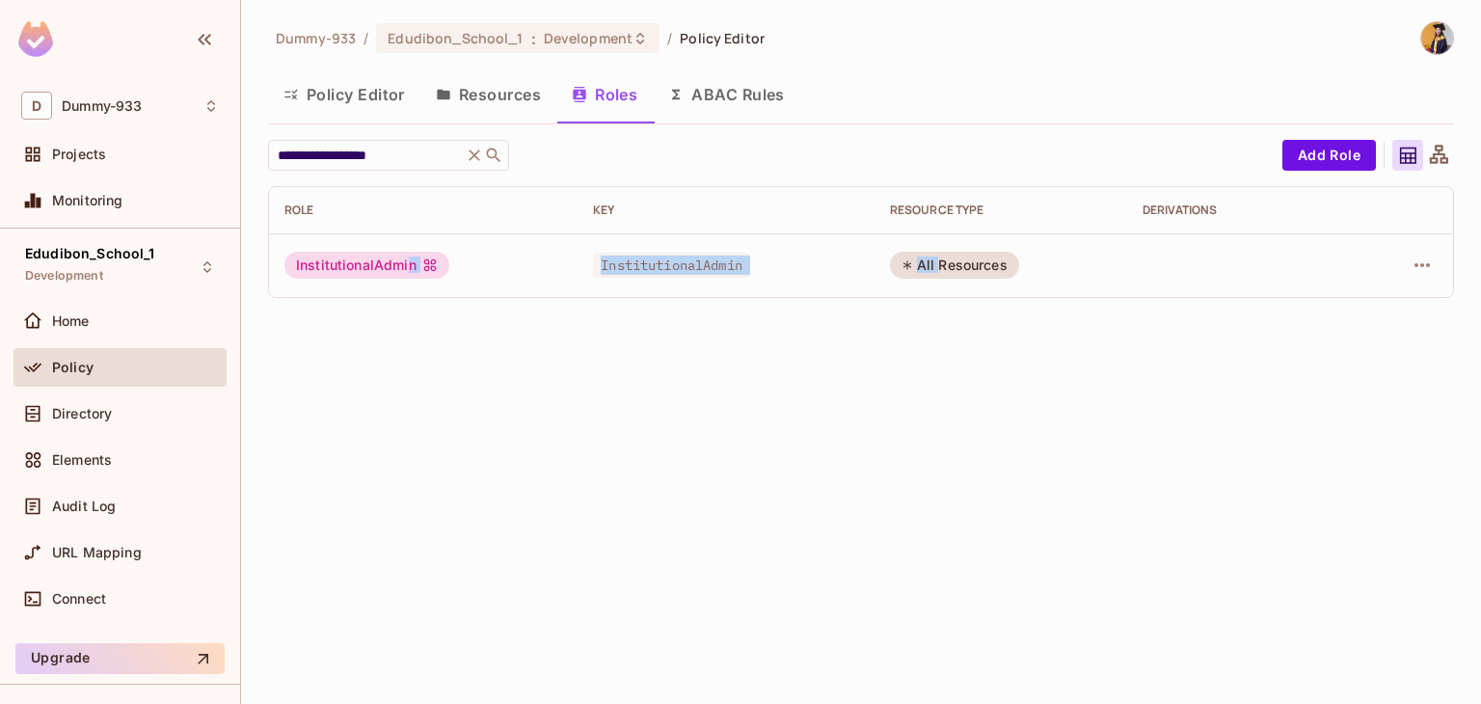
drag, startPoint x: 940, startPoint y: 268, endPoint x: 409, endPoint y: 258, distance: 531.3
click at [409, 258] on tr "InstitutionalAdmin InstitutionalAdmin All Resources" at bounding box center [861, 265] width 1184 height 64
click at [409, 258] on div "InstitutionalAdmin" at bounding box center [366, 265] width 165 height 27
click at [605, 387] on div "**********" at bounding box center [861, 352] width 1240 height 704
click at [729, 267] on span "InstitutionalAdmin" at bounding box center [671, 265] width 157 height 25
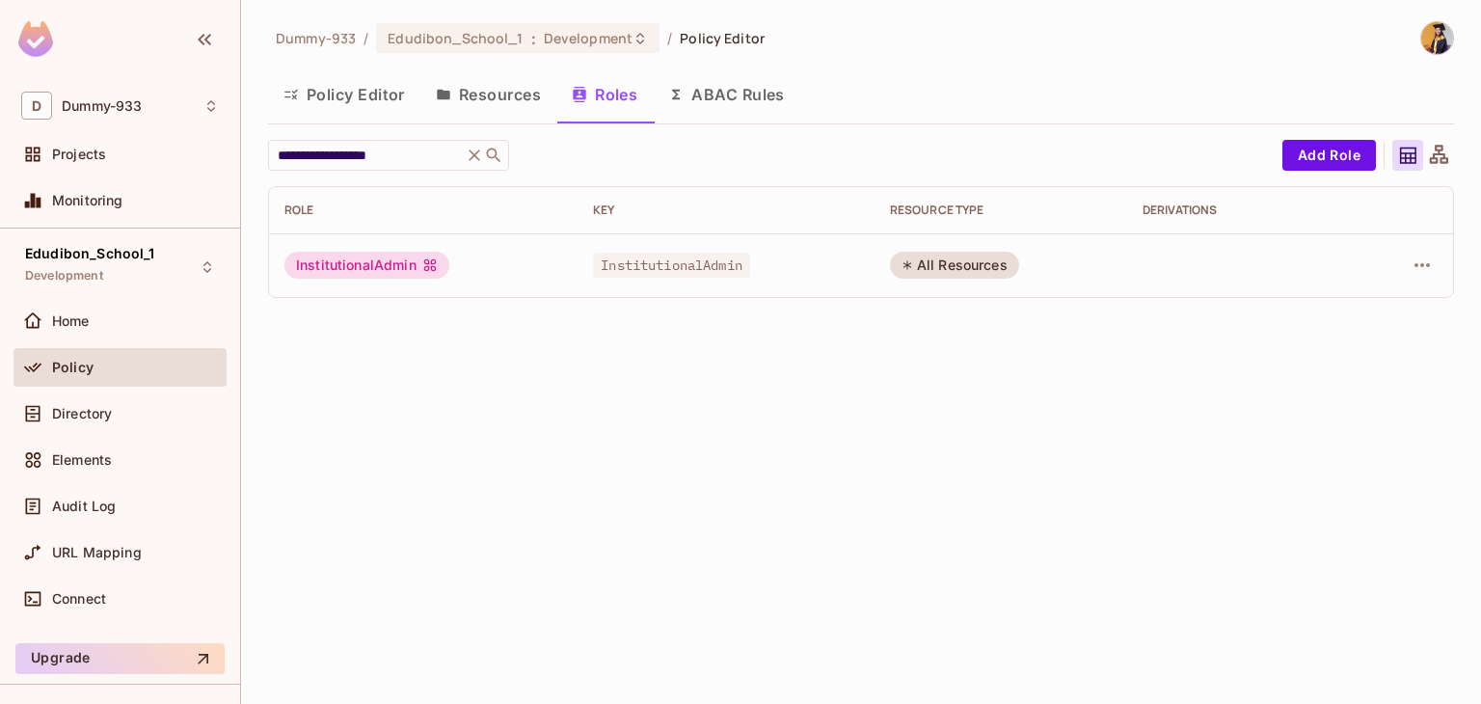
click at [977, 263] on div "All Resources" at bounding box center [954, 265] width 129 height 27
click at [1415, 263] on icon "button" at bounding box center [1421, 265] width 15 height 4
click at [1196, 395] on div at bounding box center [740, 352] width 1481 height 704
click at [406, 245] on td "InstitutionalAdmin" at bounding box center [423, 265] width 309 height 64
click at [702, 312] on div "**********" at bounding box center [861, 227] width 1186 height 174
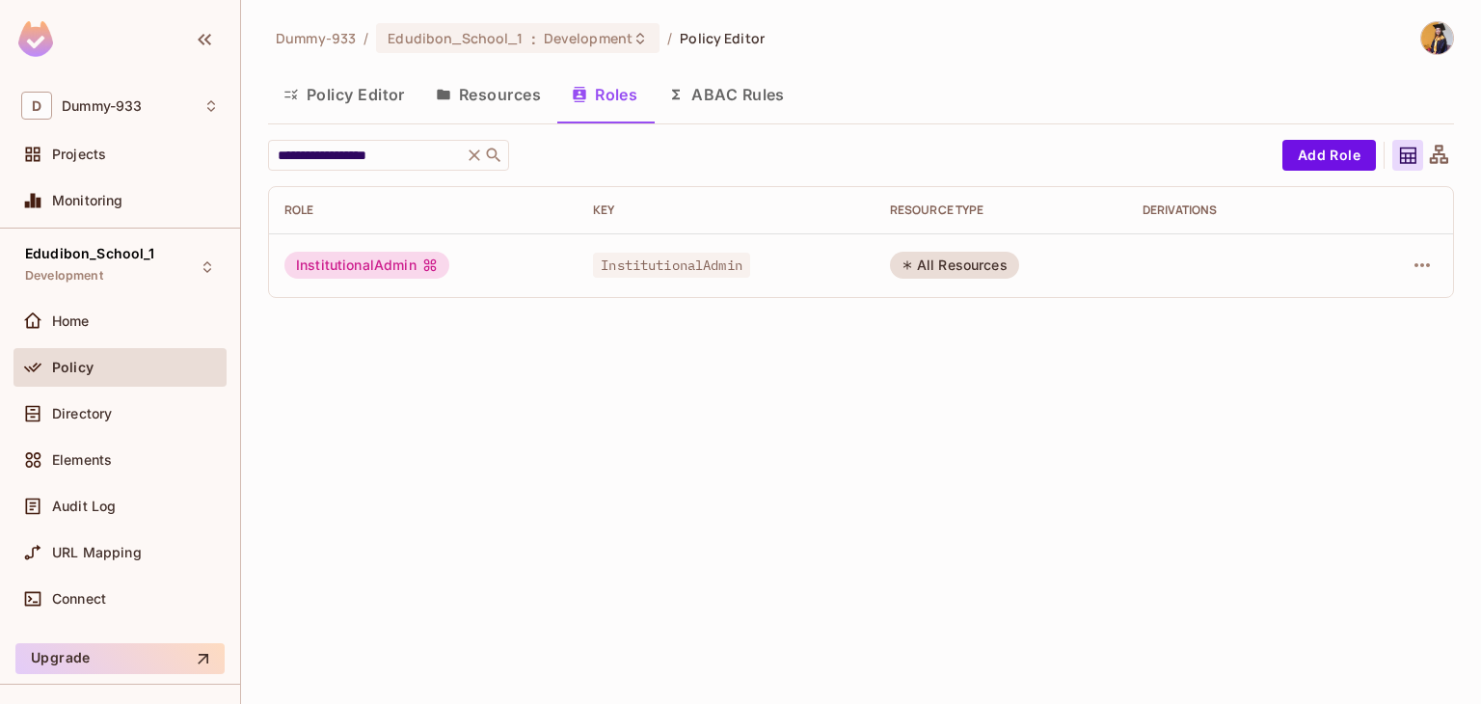
click at [706, 95] on button "ABAC Rules" at bounding box center [727, 94] width 148 height 48
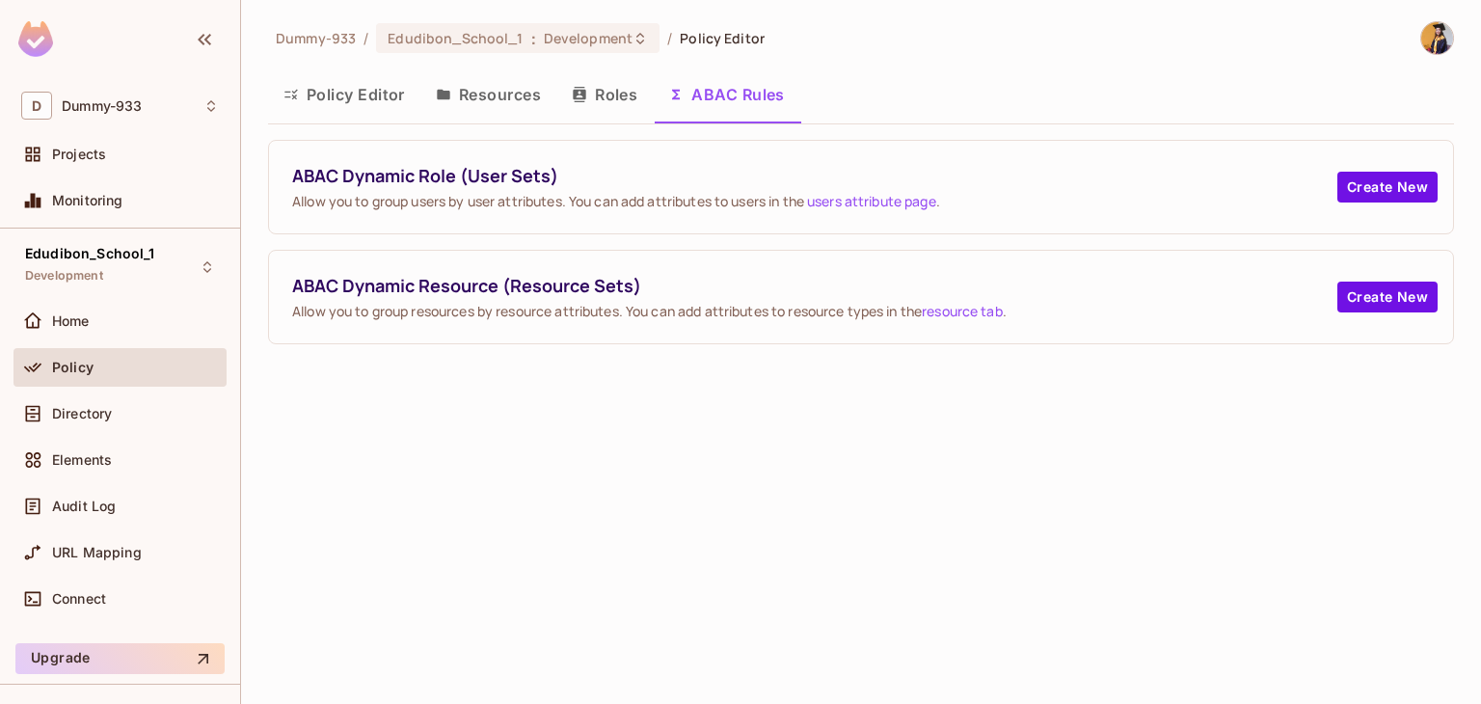
click at [618, 99] on button "Roles" at bounding box center [604, 94] width 96 height 48
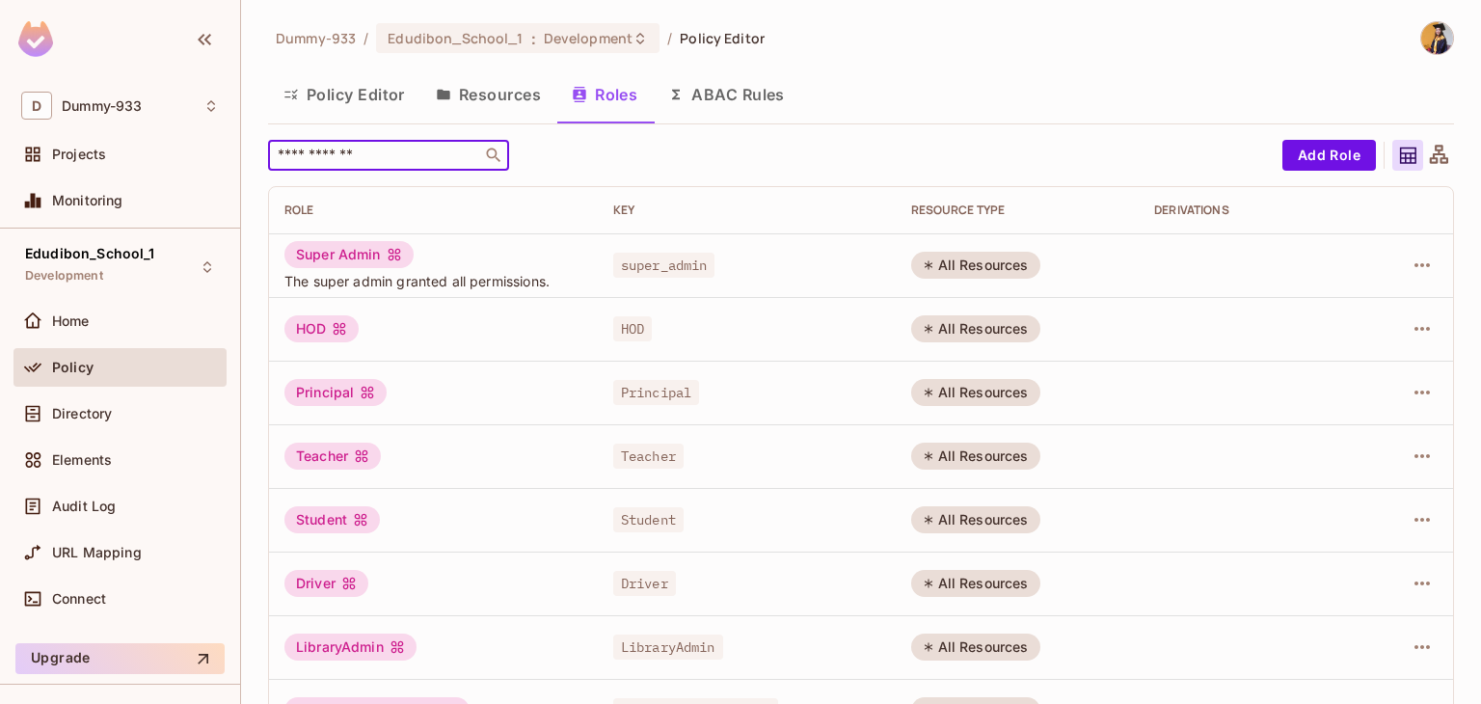
click at [381, 151] on input "text" at bounding box center [375, 155] width 202 height 19
paste input "**********"
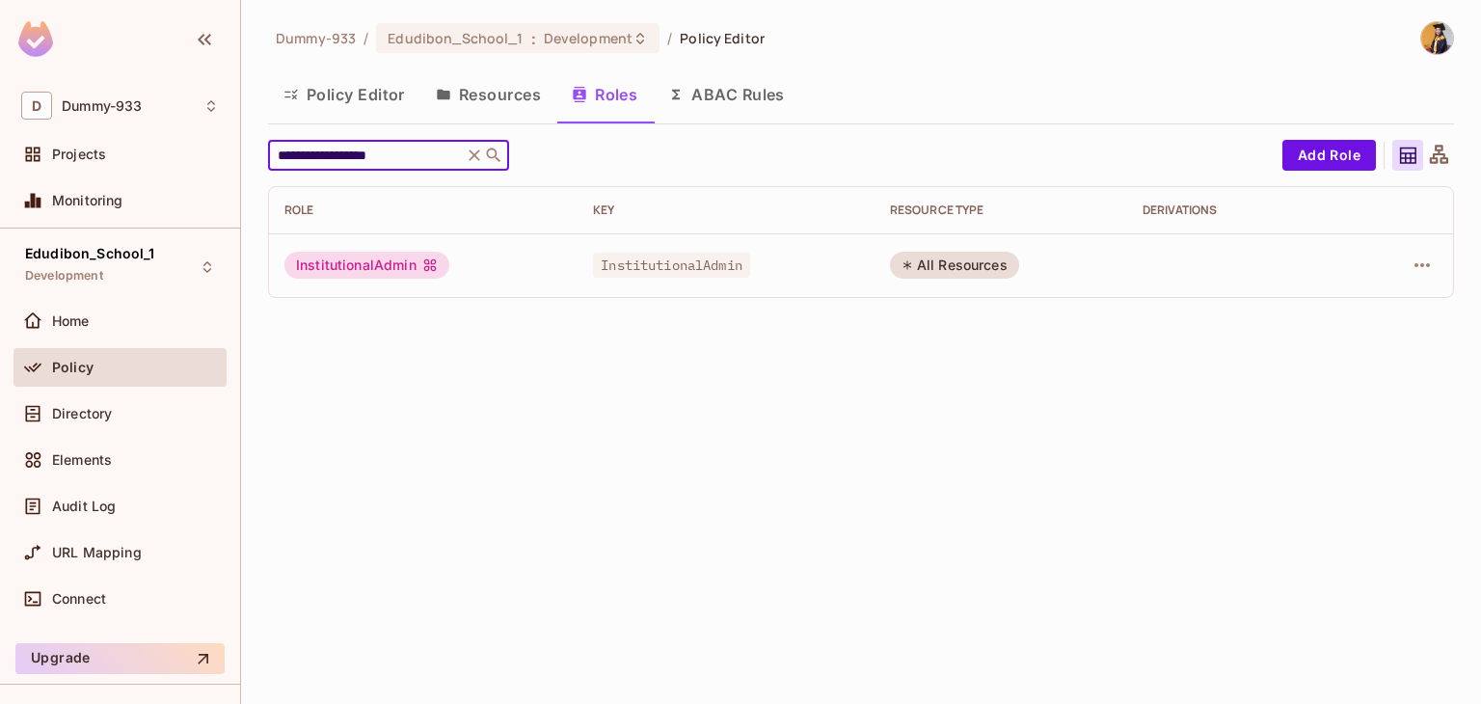
type input "**********"
click at [87, 366] on span "Policy" at bounding box center [72, 367] width 41 height 15
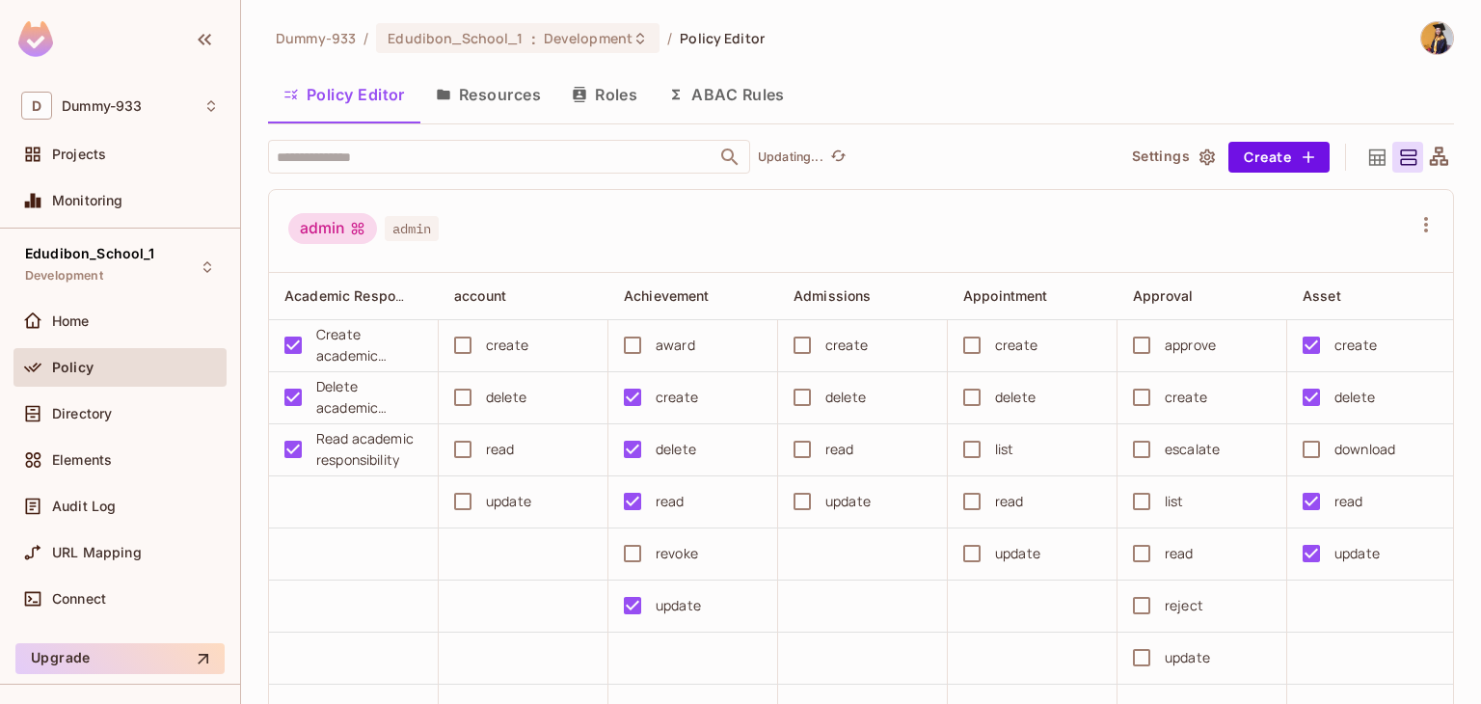
click at [626, 81] on button "Roles" at bounding box center [604, 94] width 96 height 48
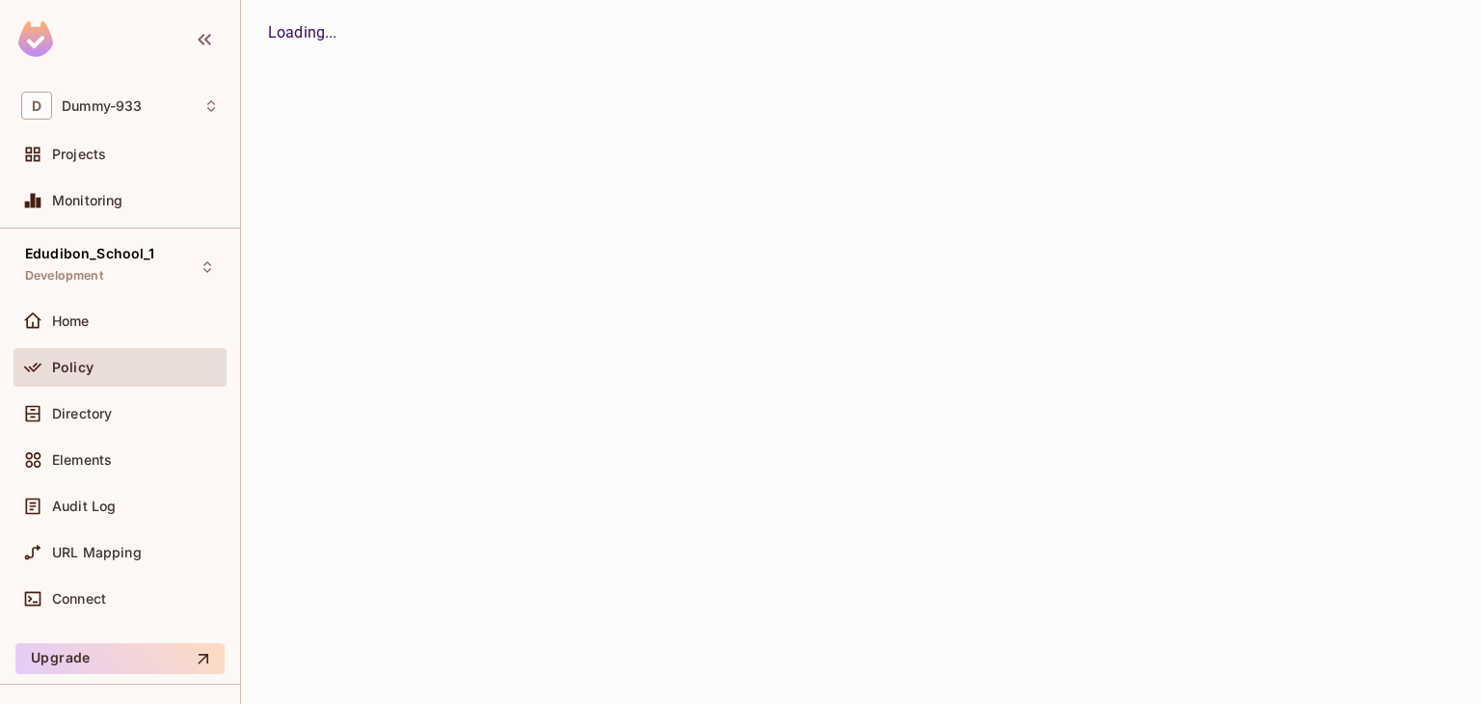
click at [616, 88] on div "Dummy-933 / Edudibon_School_1 : Development / Policy Editor Policy Editor Resou…" at bounding box center [861, 352] width 1240 height 704
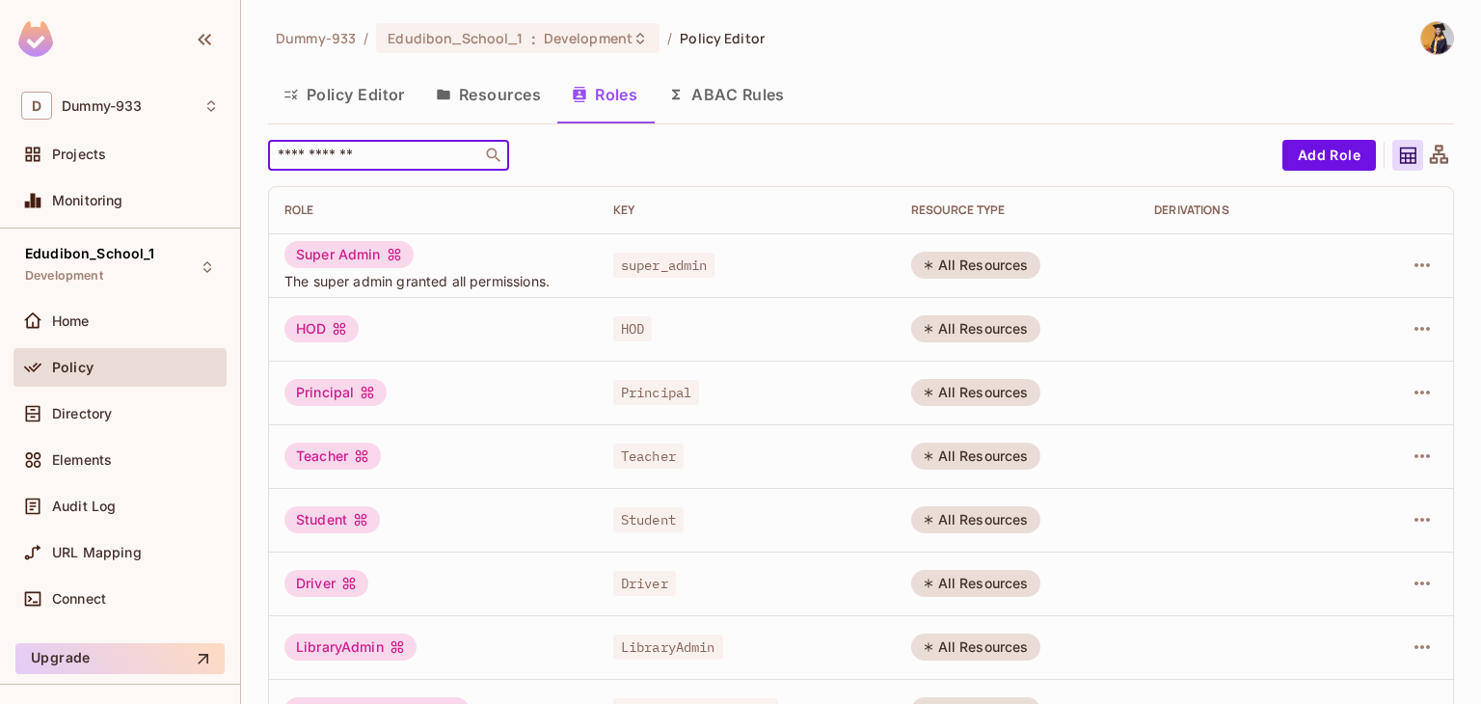
click at [418, 157] on input "text" at bounding box center [375, 155] width 202 height 19
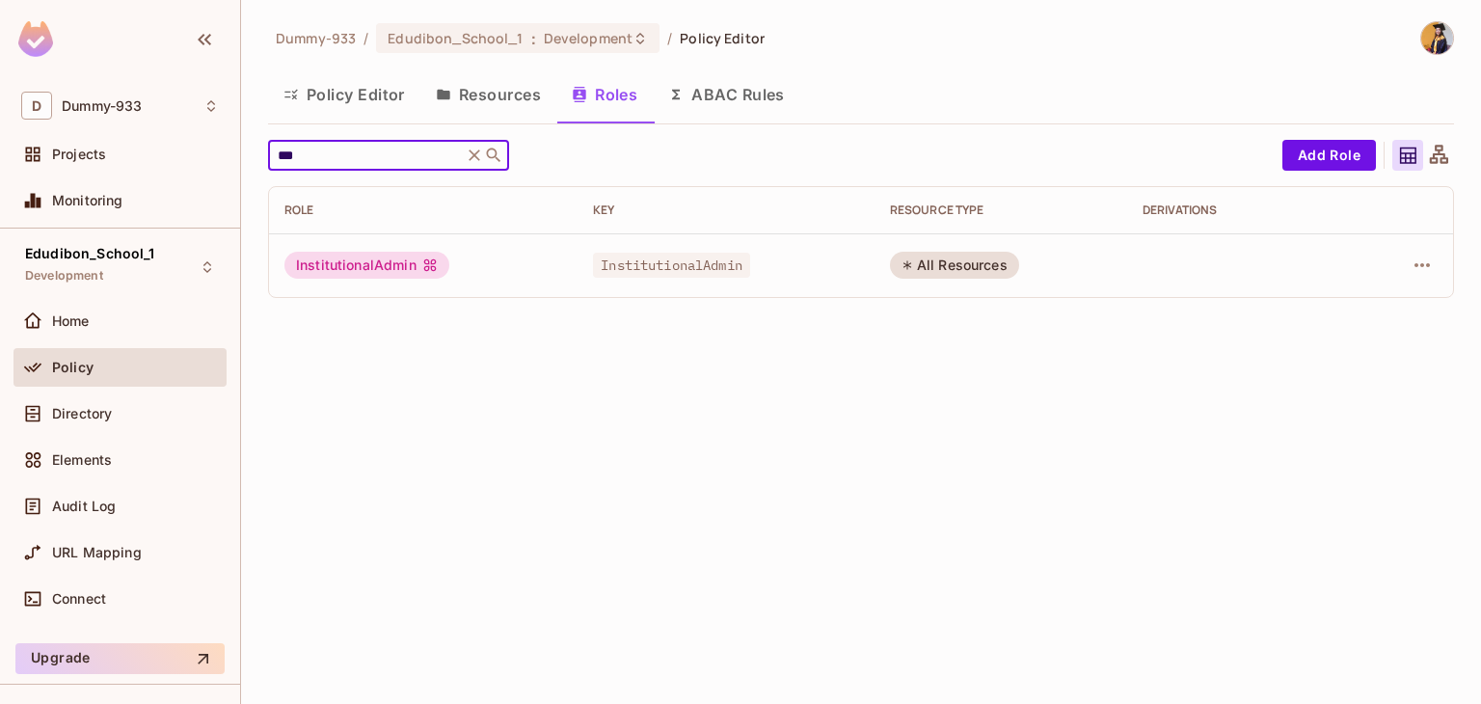
type input "***"
click at [367, 267] on div "InstitutionalAdmin" at bounding box center [366, 265] width 165 height 27
click at [399, 267] on div "InstitutionalAdmin" at bounding box center [366, 265] width 165 height 27
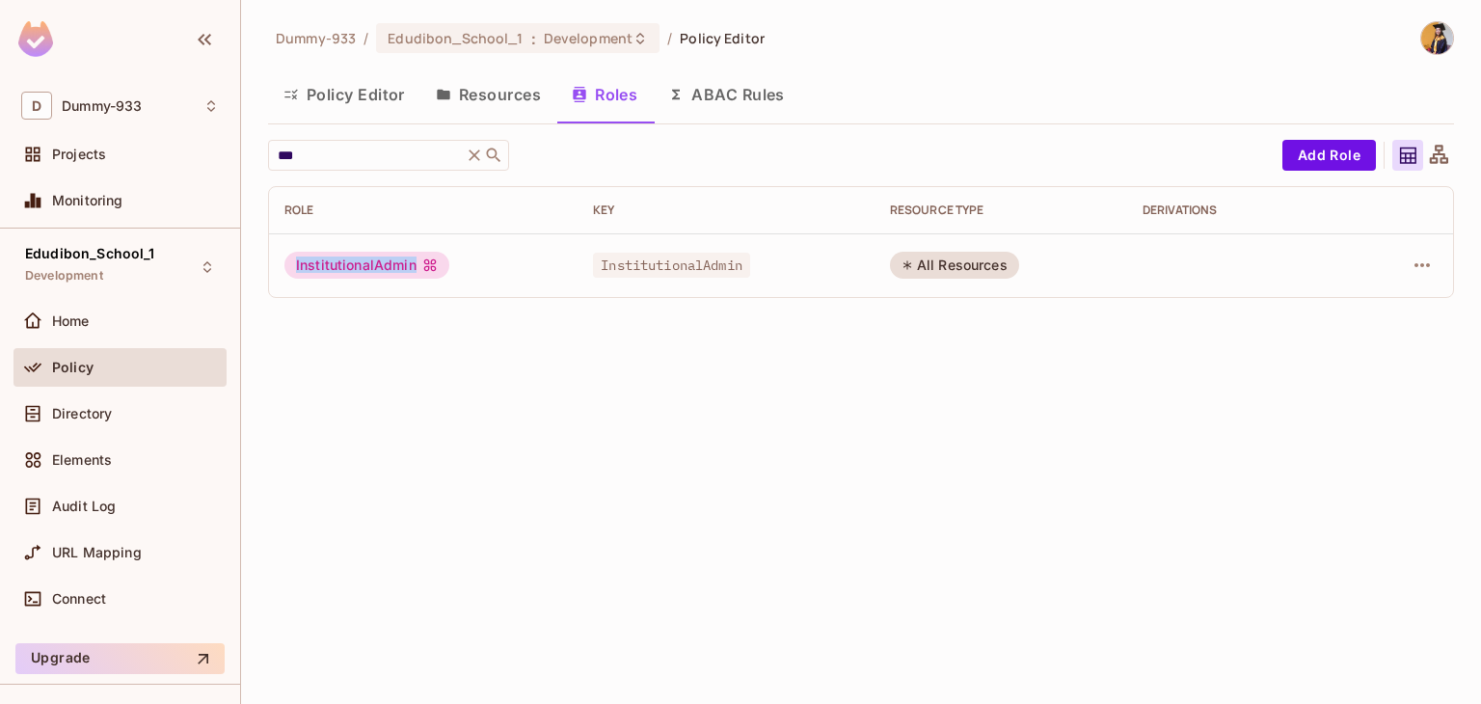
click at [433, 267] on icon at bounding box center [429, 265] width 13 height 13
click at [625, 257] on span "InstitutionalAdmin" at bounding box center [671, 265] width 157 height 25
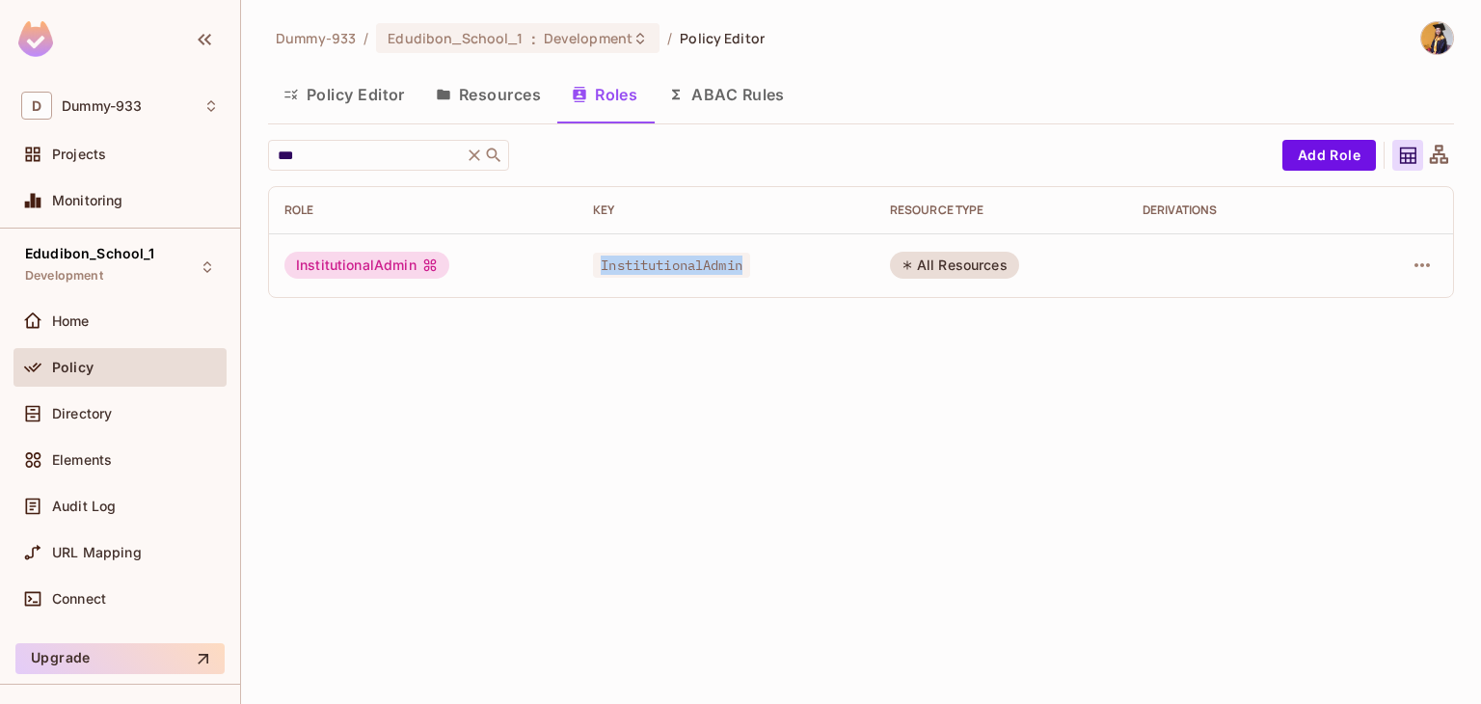
click at [625, 257] on span "InstitutionalAdmin" at bounding box center [671, 265] width 157 height 25
click at [654, 392] on div "Dummy-933 / Edudibon_School_1 : Development / Policy Editor Policy Editor Resou…" at bounding box center [861, 352] width 1240 height 704
click at [982, 262] on div "All Resources" at bounding box center [954, 265] width 129 height 27
click at [1411, 162] on icon at bounding box center [1408, 156] width 16 height 16
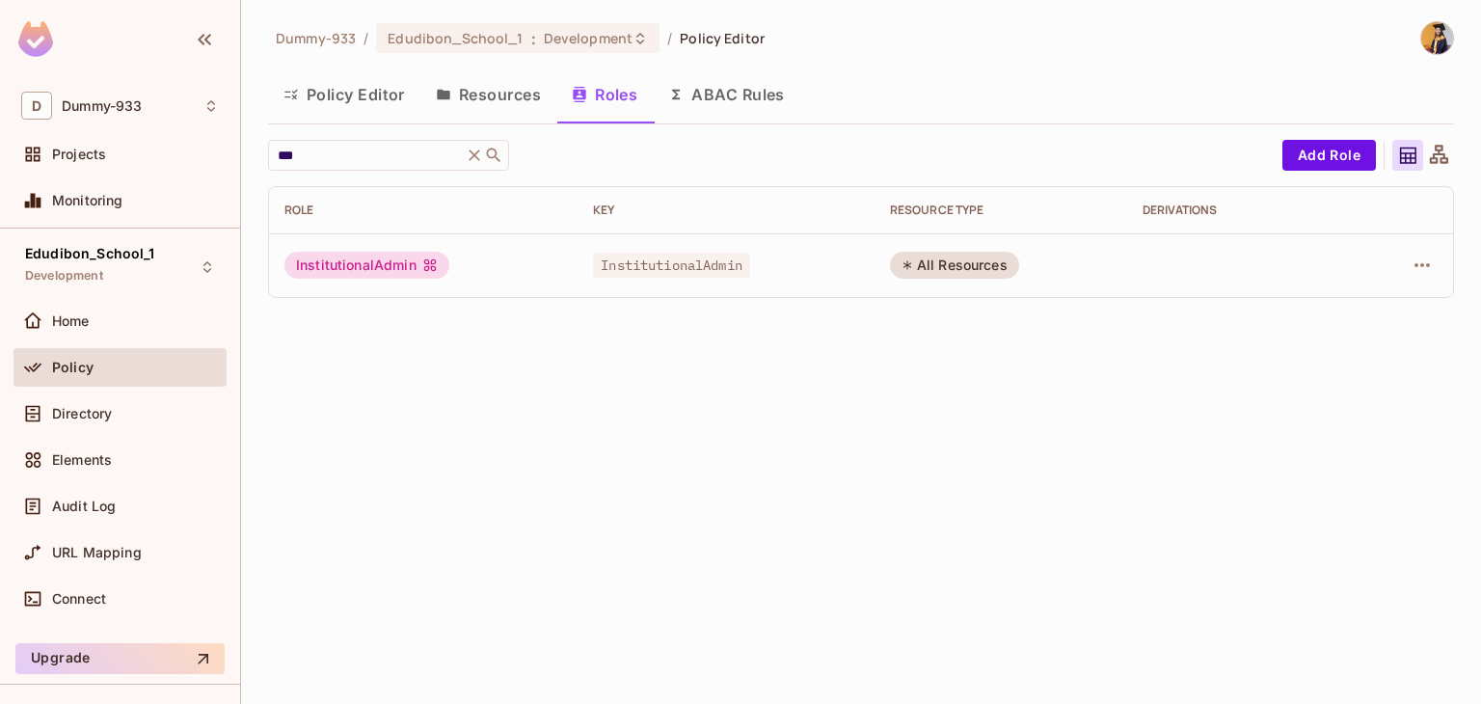
click at [938, 372] on div "Dummy-933 / Edudibon_School_1 : Development / Policy Editor Policy Editor Resou…" at bounding box center [861, 352] width 1240 height 704
click at [86, 371] on span "Policy" at bounding box center [72, 367] width 41 height 15
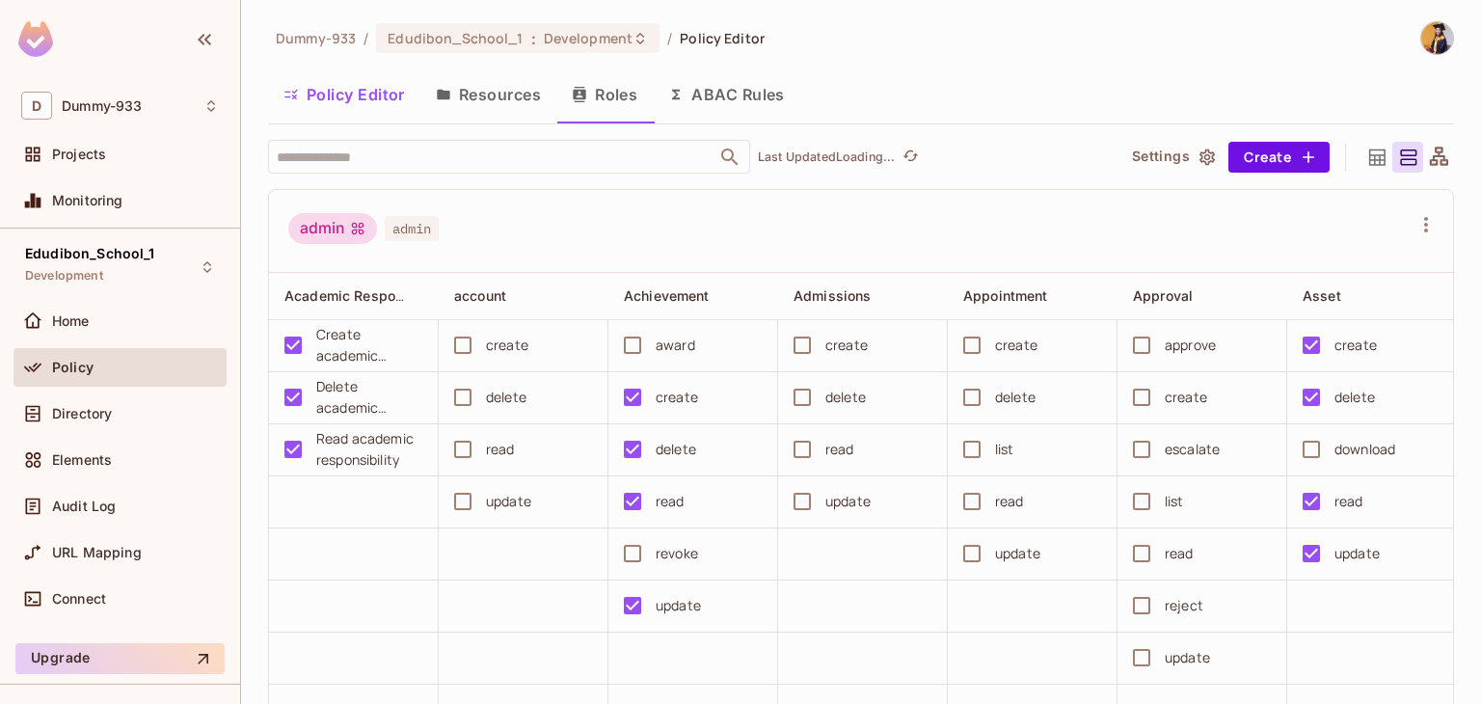
click at [488, 97] on button "Resources" at bounding box center [488, 94] width 136 height 48
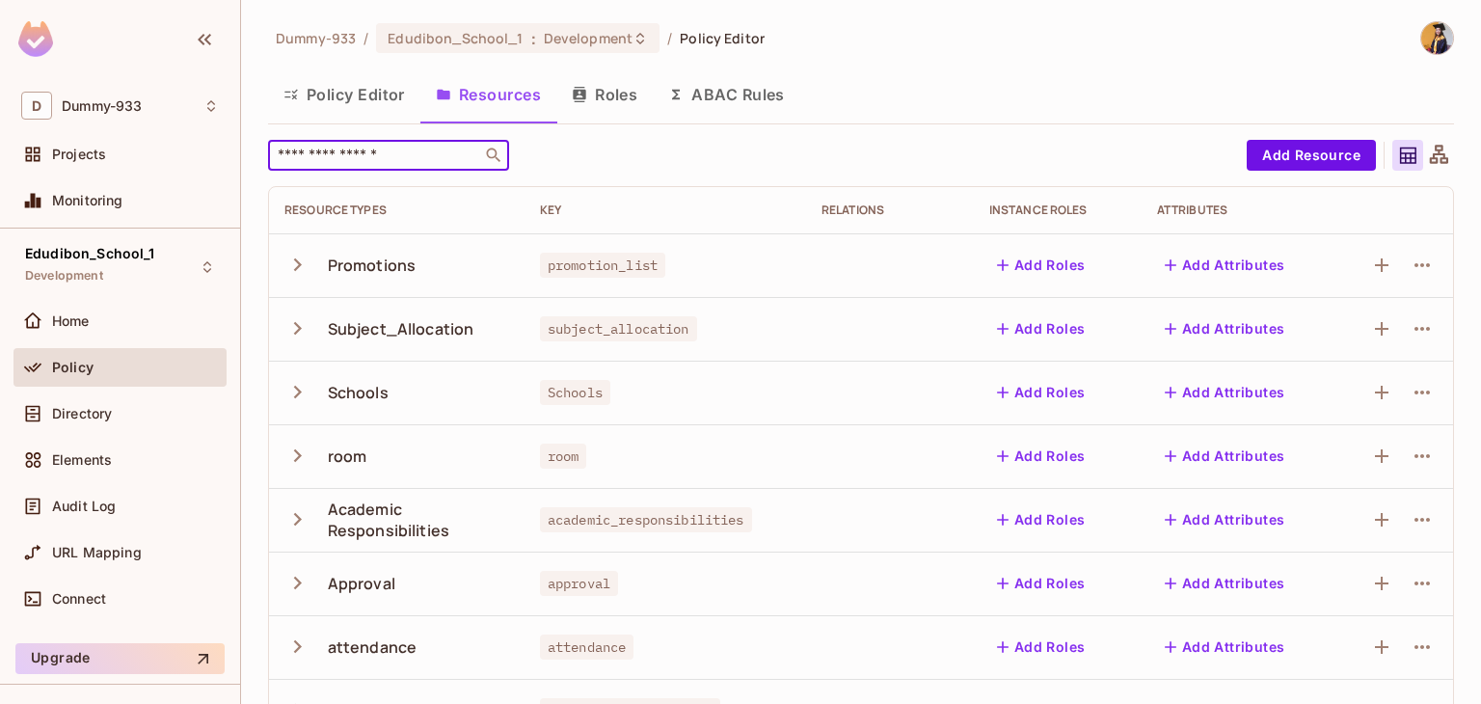
click at [378, 148] on input "text" at bounding box center [375, 155] width 202 height 19
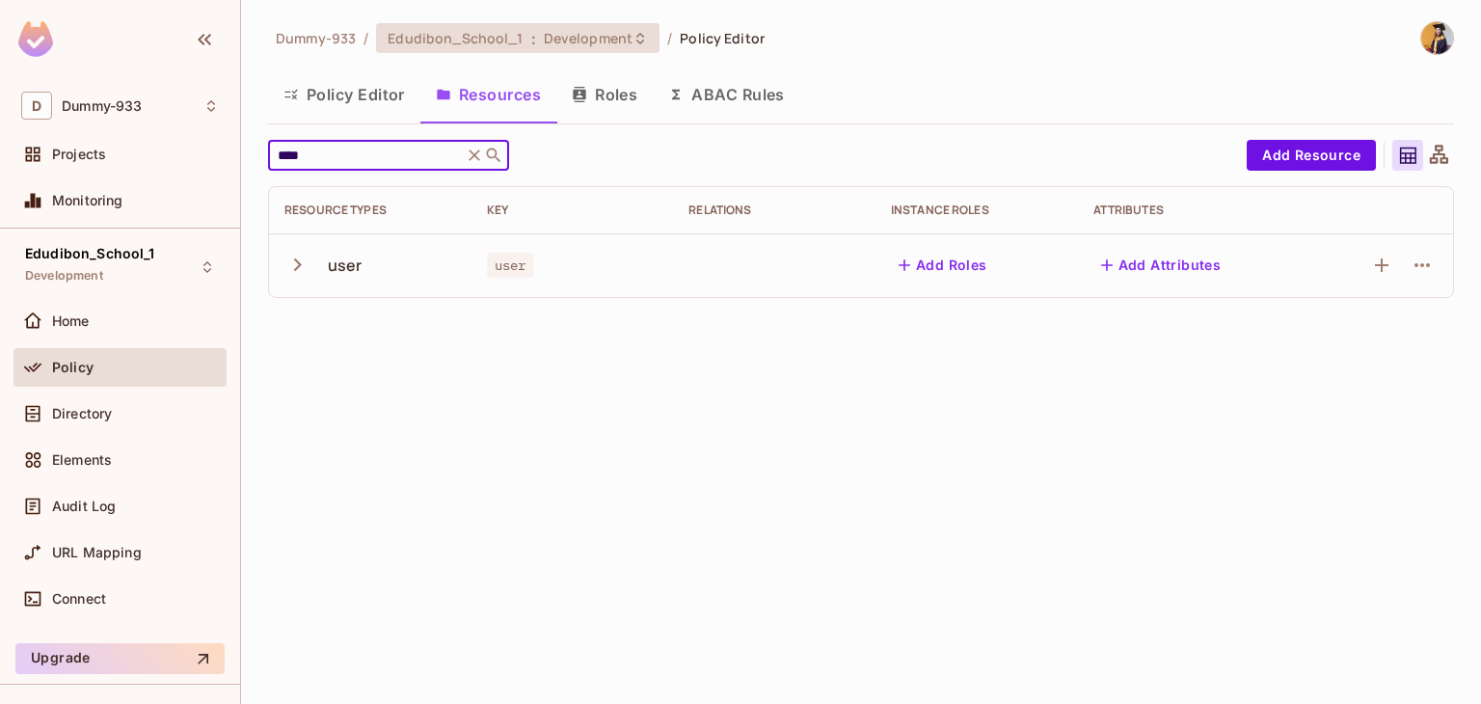
type input "****"
click at [530, 40] on span ":" at bounding box center [533, 38] width 7 height 15
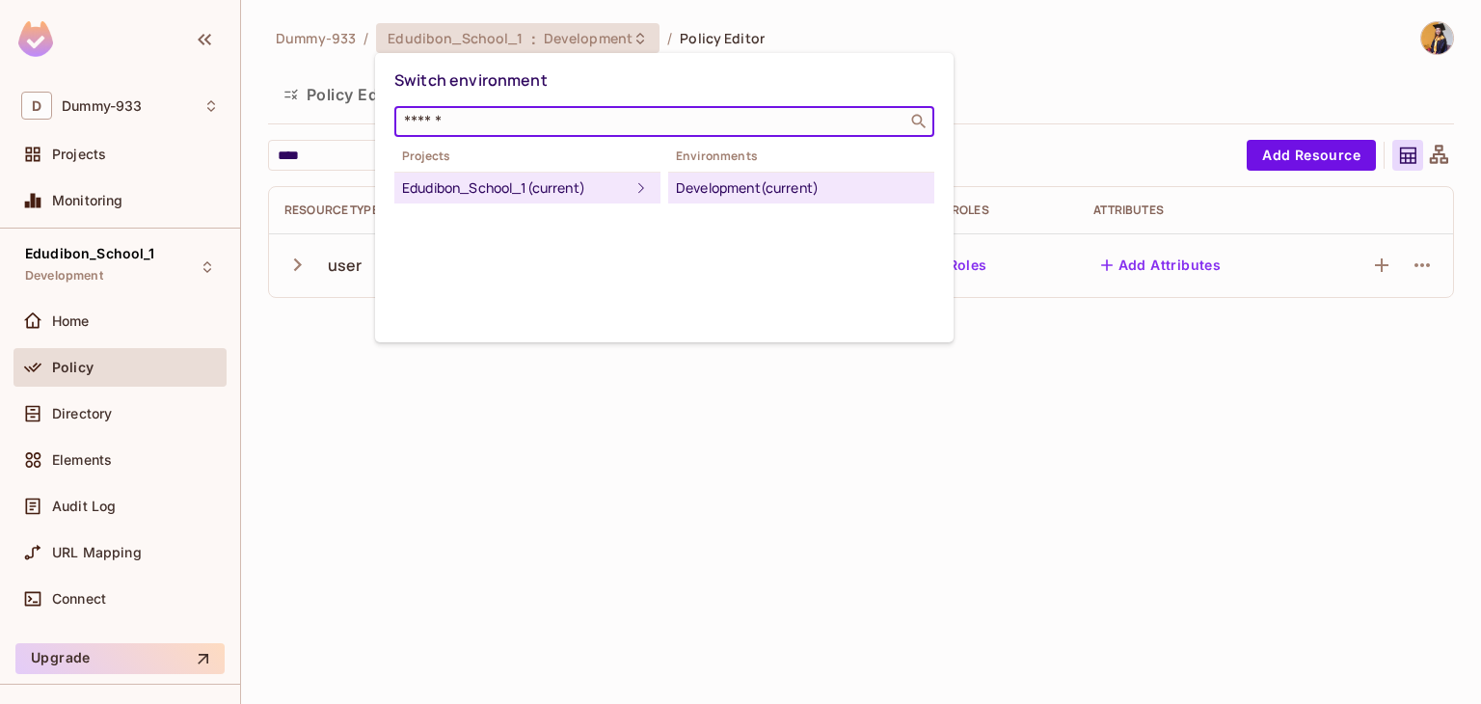
click at [521, 128] on input "text" at bounding box center [650, 121] width 501 height 19
click at [551, 121] on input "***" at bounding box center [641, 121] width 482 height 19
type input "***"
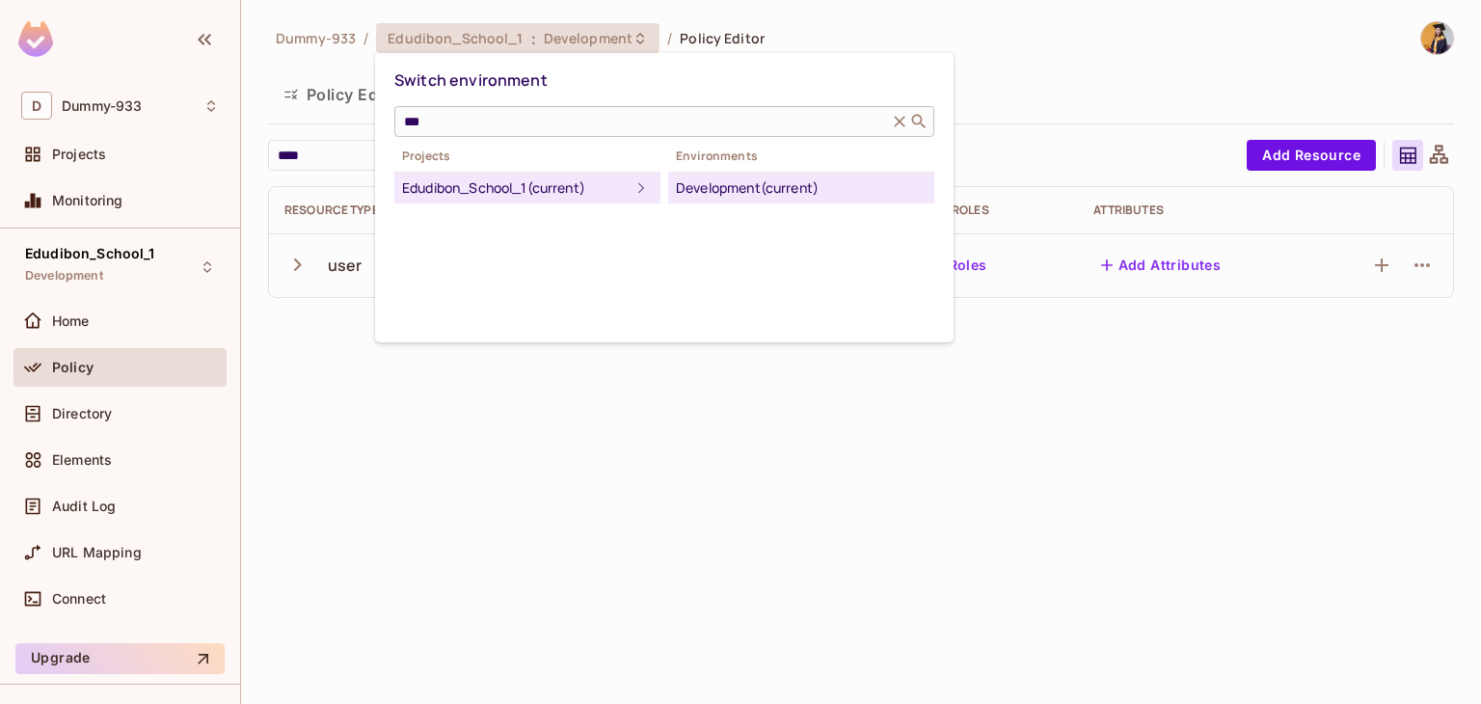
click at [904, 122] on icon at bounding box center [899, 121] width 19 height 19
click at [688, 452] on div at bounding box center [740, 352] width 1481 height 704
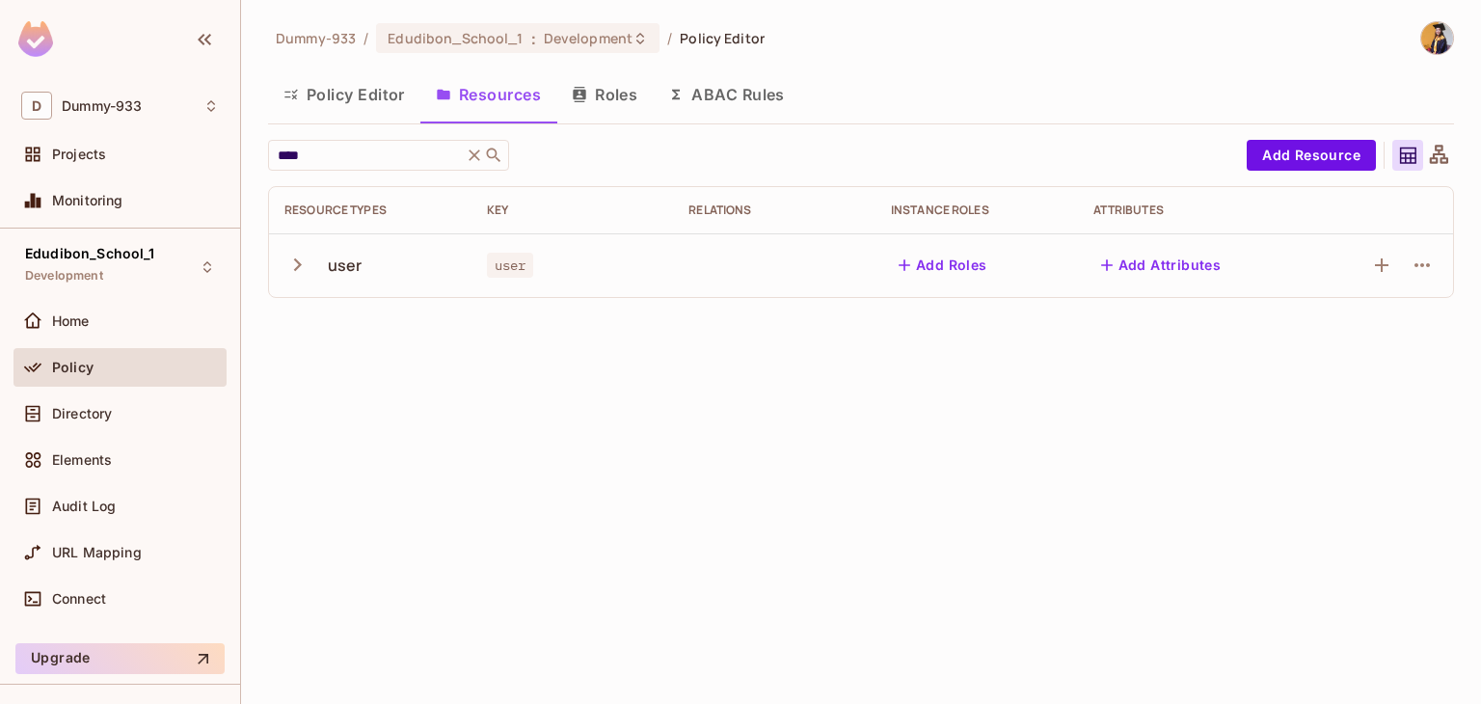
click at [350, 266] on div "user" at bounding box center [345, 265] width 35 height 21
click at [74, 366] on span "Policy" at bounding box center [72, 367] width 41 height 15
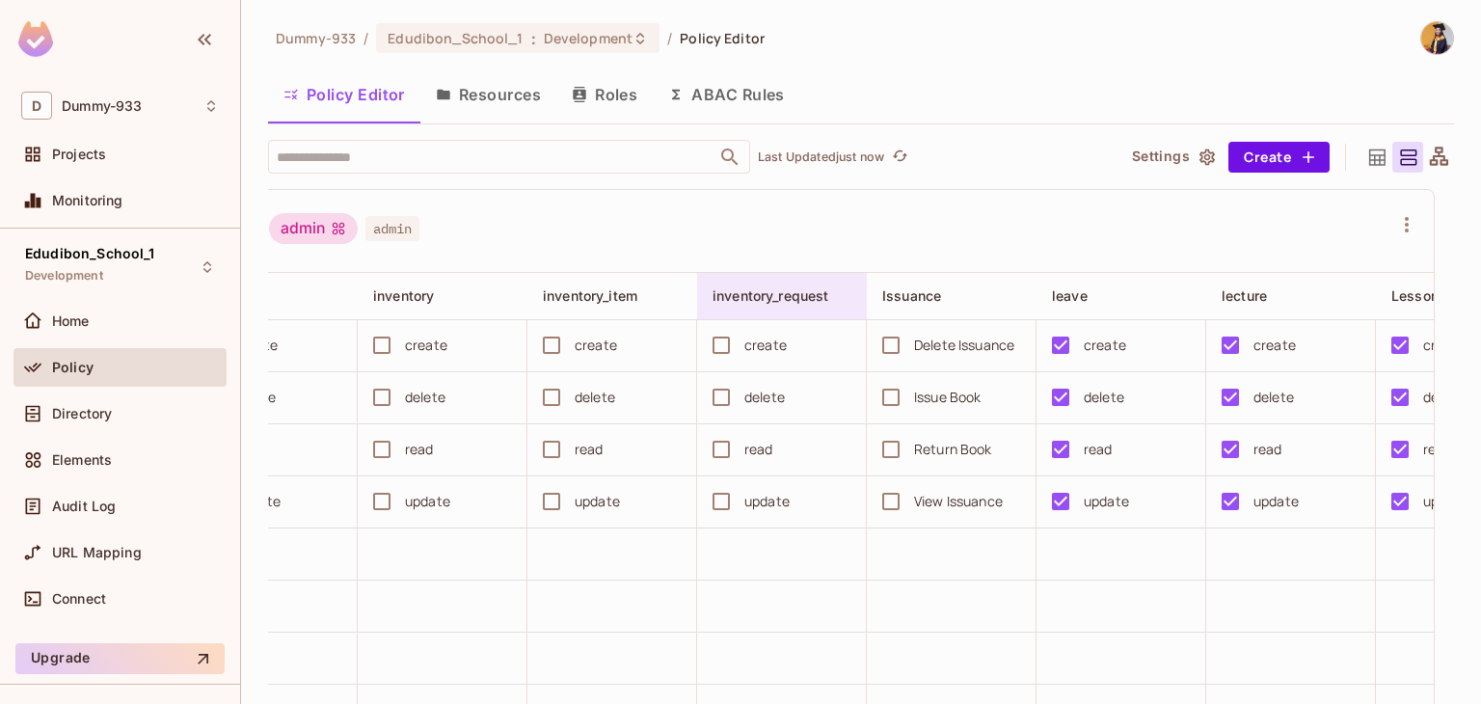
scroll to position [0, 2945]
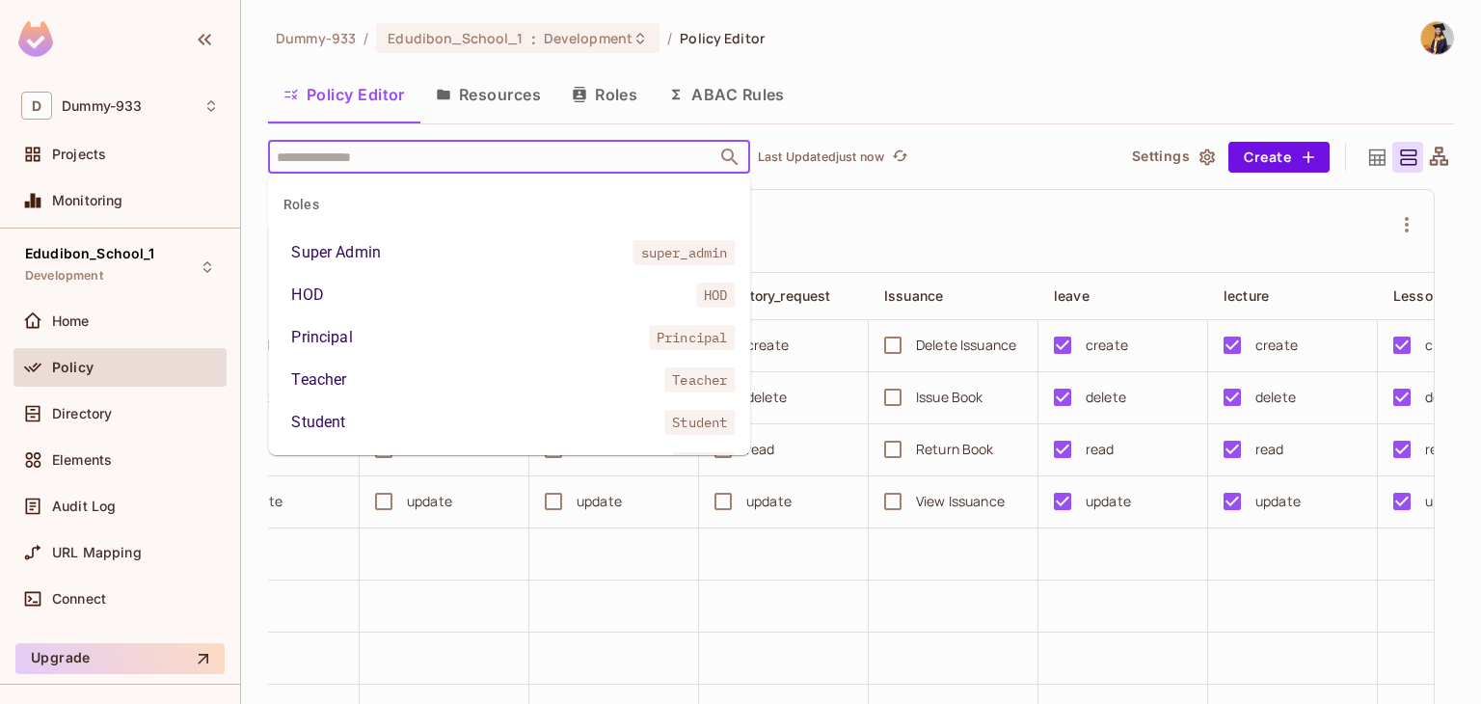
click at [618, 154] on input "text" at bounding box center [492, 157] width 441 height 34
type input "****"
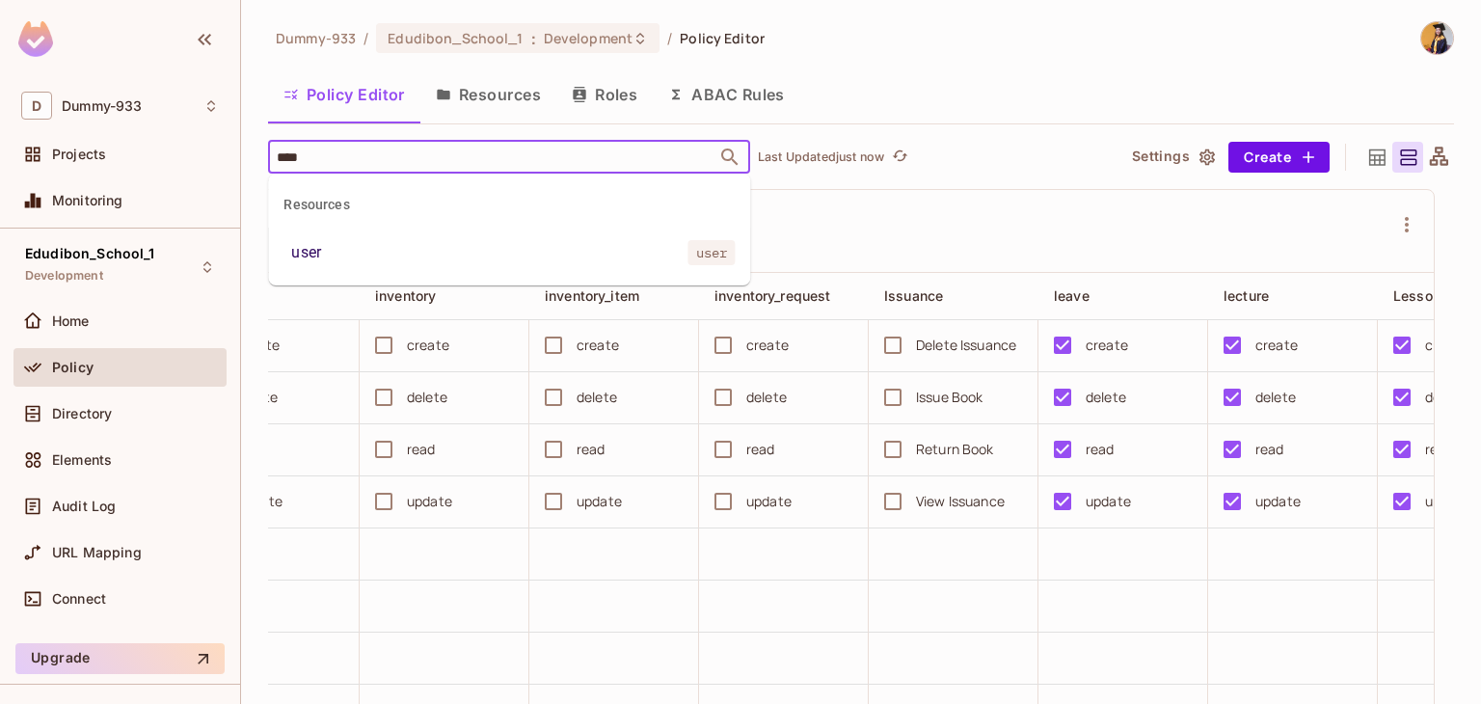
click at [315, 250] on div "user" at bounding box center [306, 252] width 30 height 23
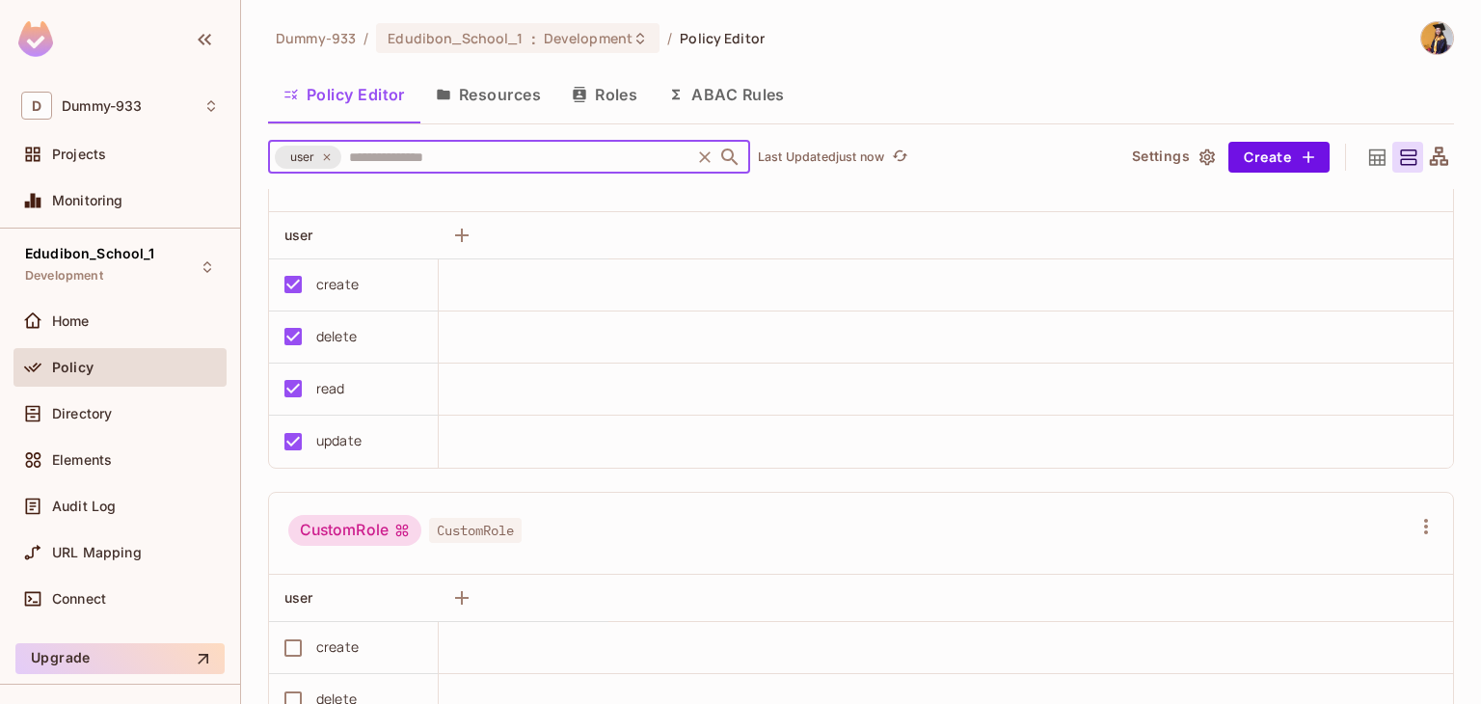
scroll to position [0, 0]
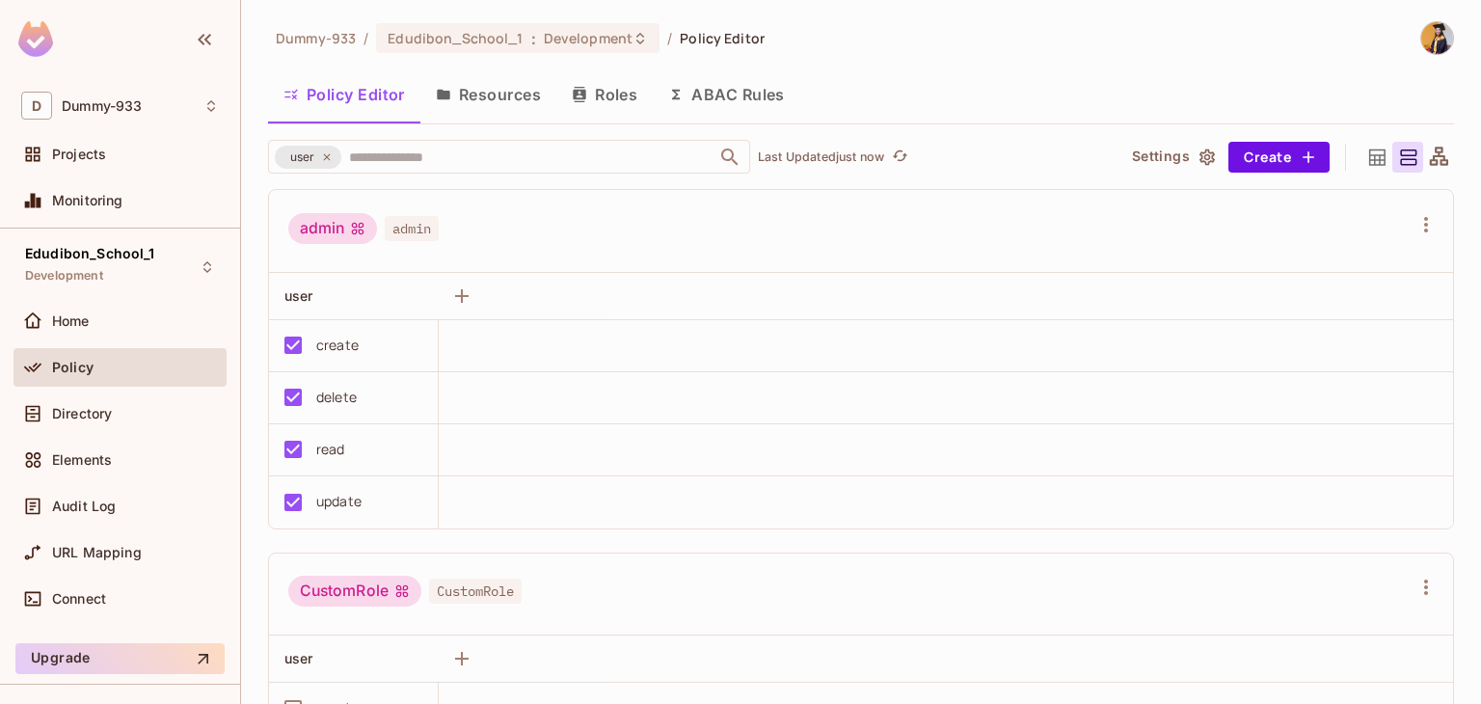
click at [346, 228] on div "admin" at bounding box center [332, 228] width 89 height 31
click at [403, 229] on span "admin" at bounding box center [412, 228] width 54 height 25
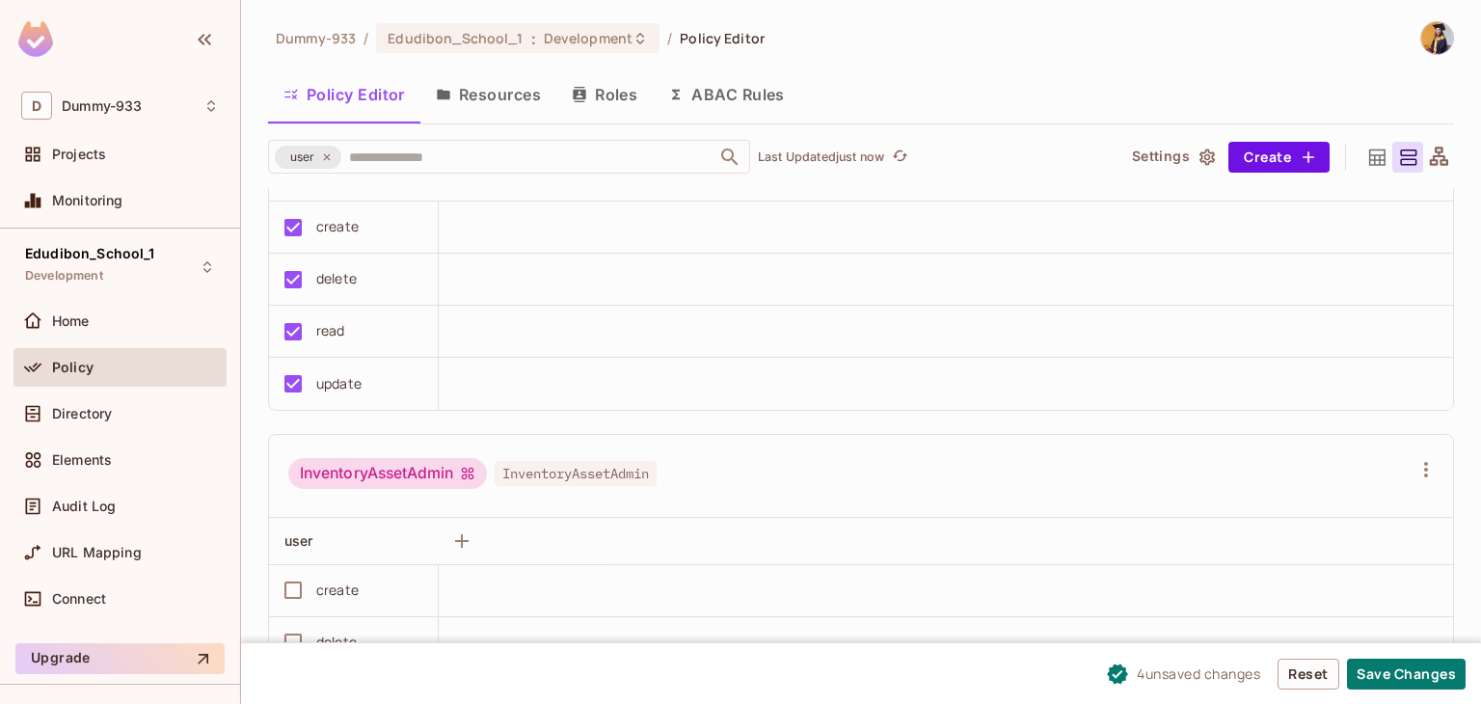
scroll to position [2545, 0]
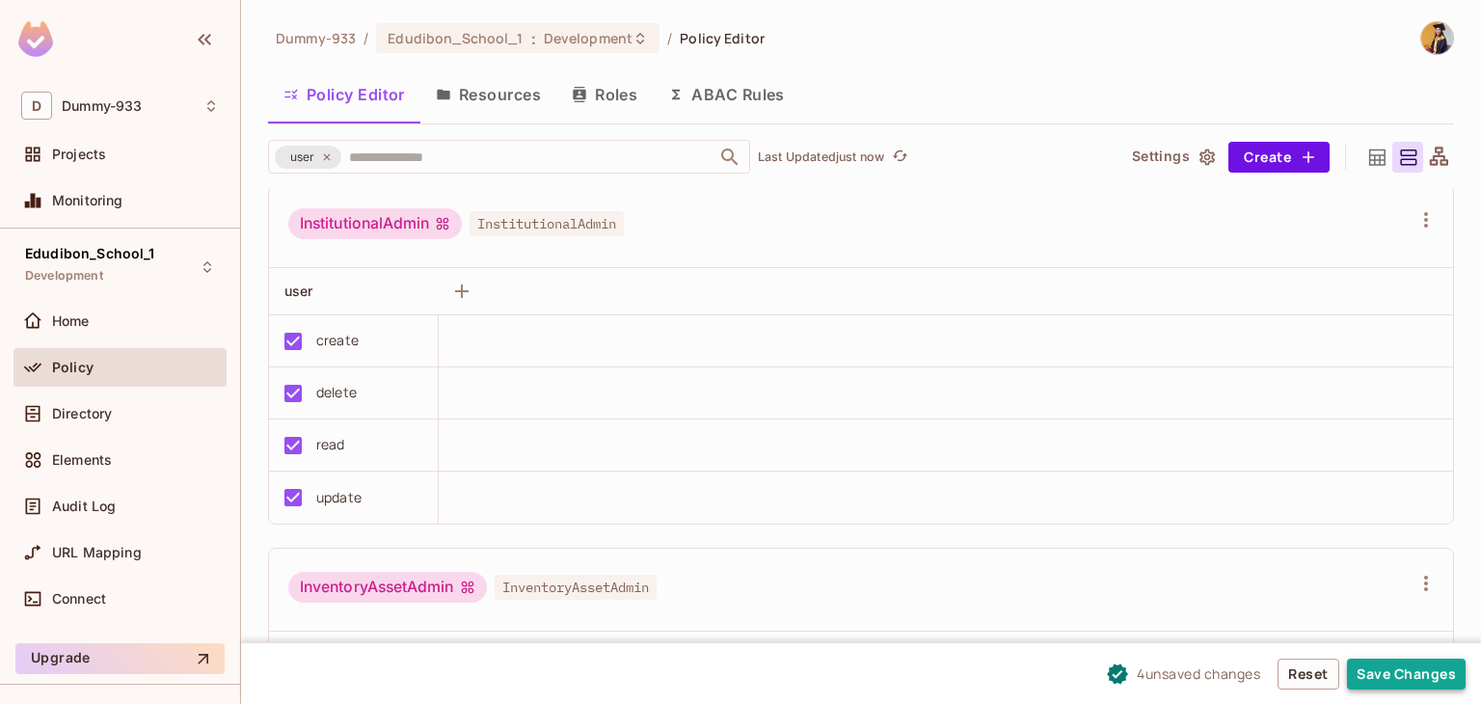
click at [1382, 664] on button "Save Changes" at bounding box center [1406, 674] width 119 height 31
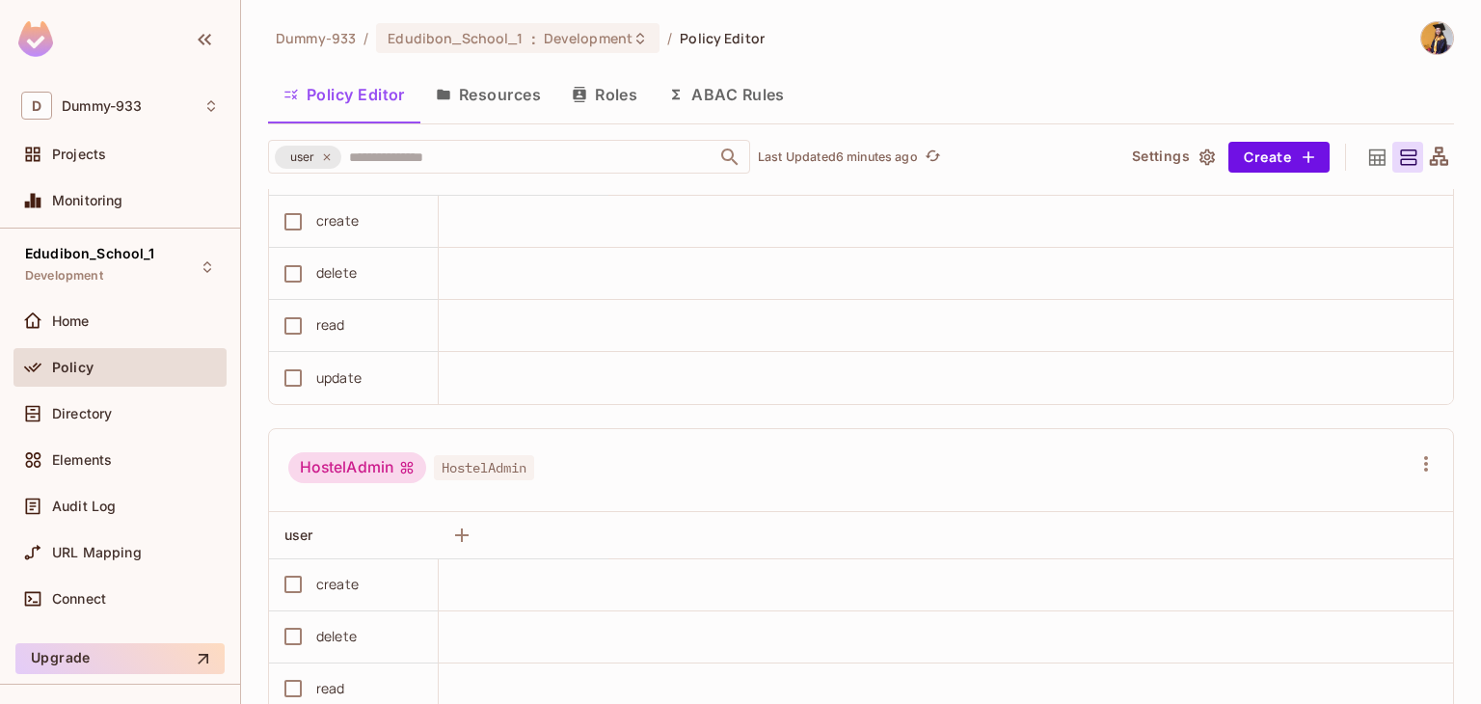
scroll to position [1938, 0]
click at [1245, 148] on button "Create" at bounding box center [1278, 157] width 101 height 31
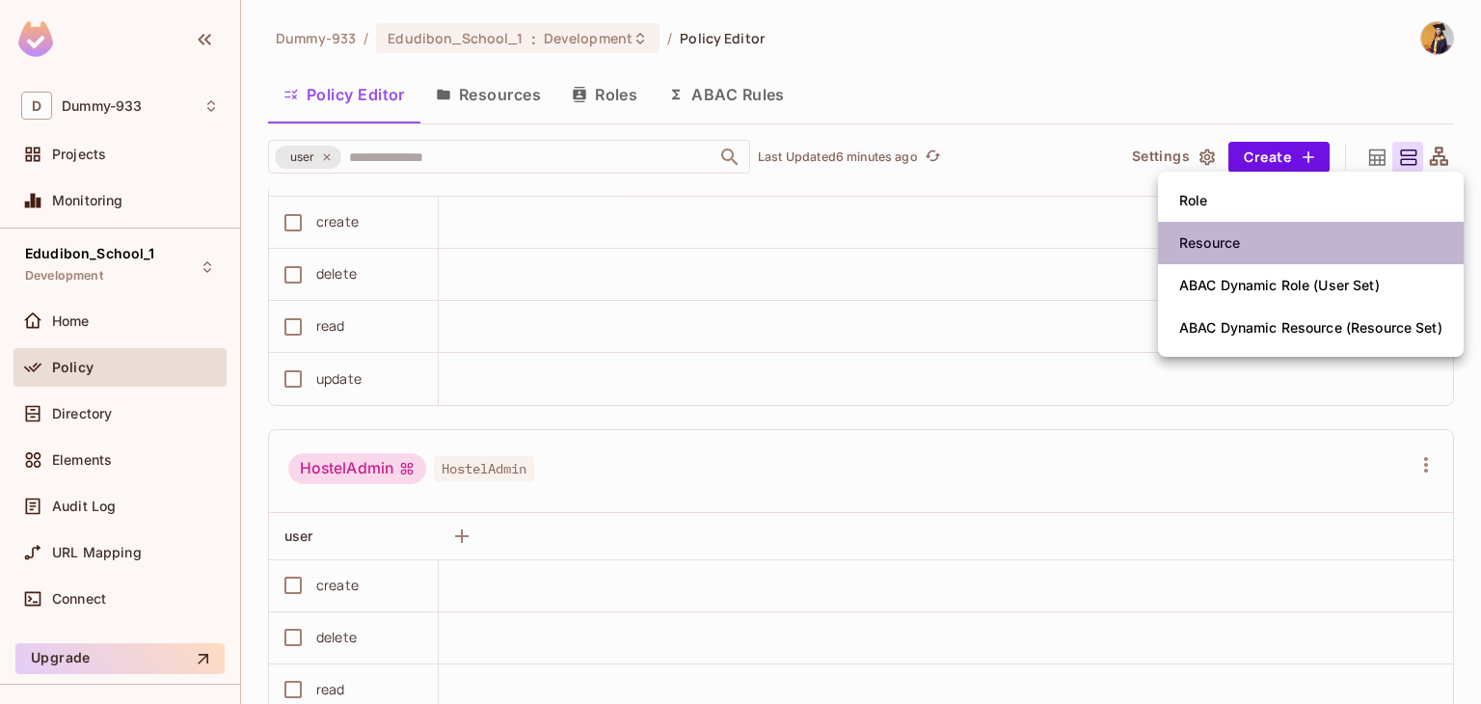
click at [1204, 240] on div "Resource" at bounding box center [1209, 242] width 61 height 19
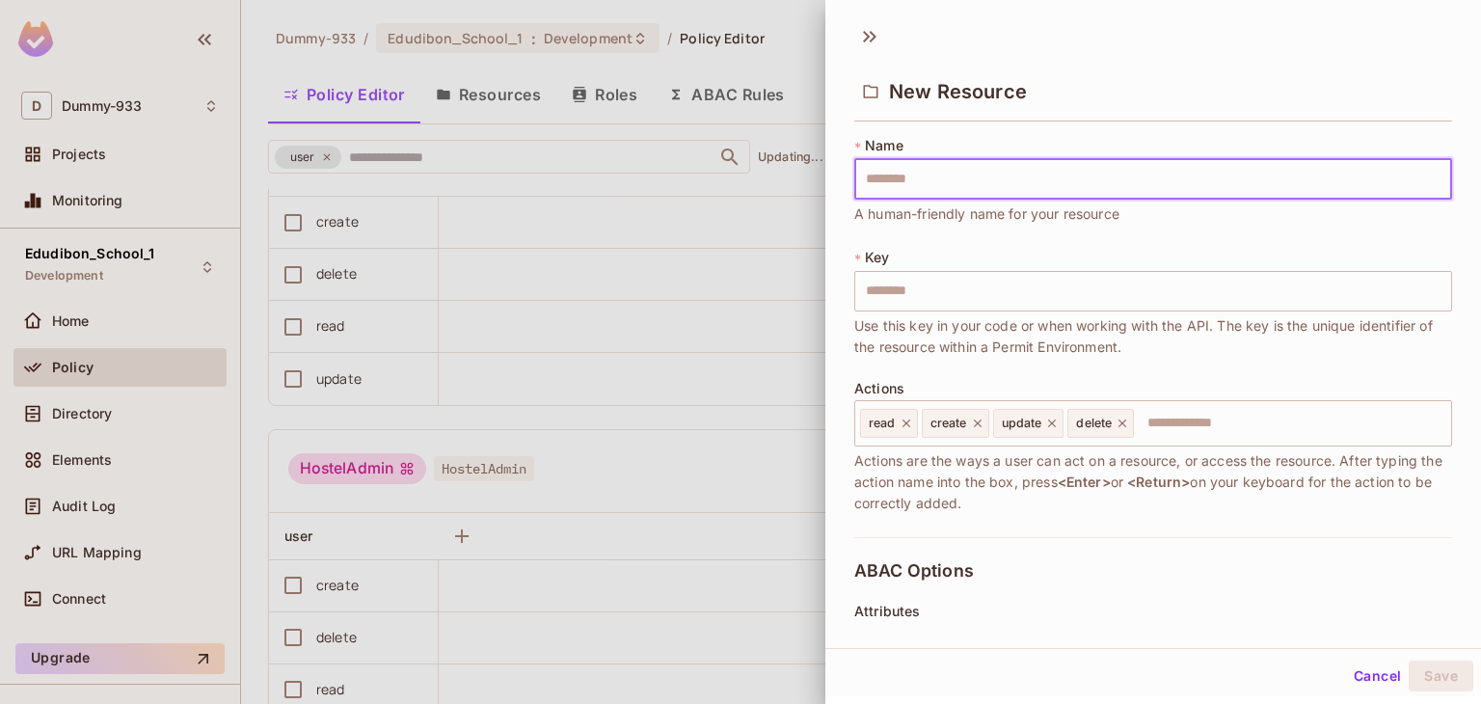
type input "*****"
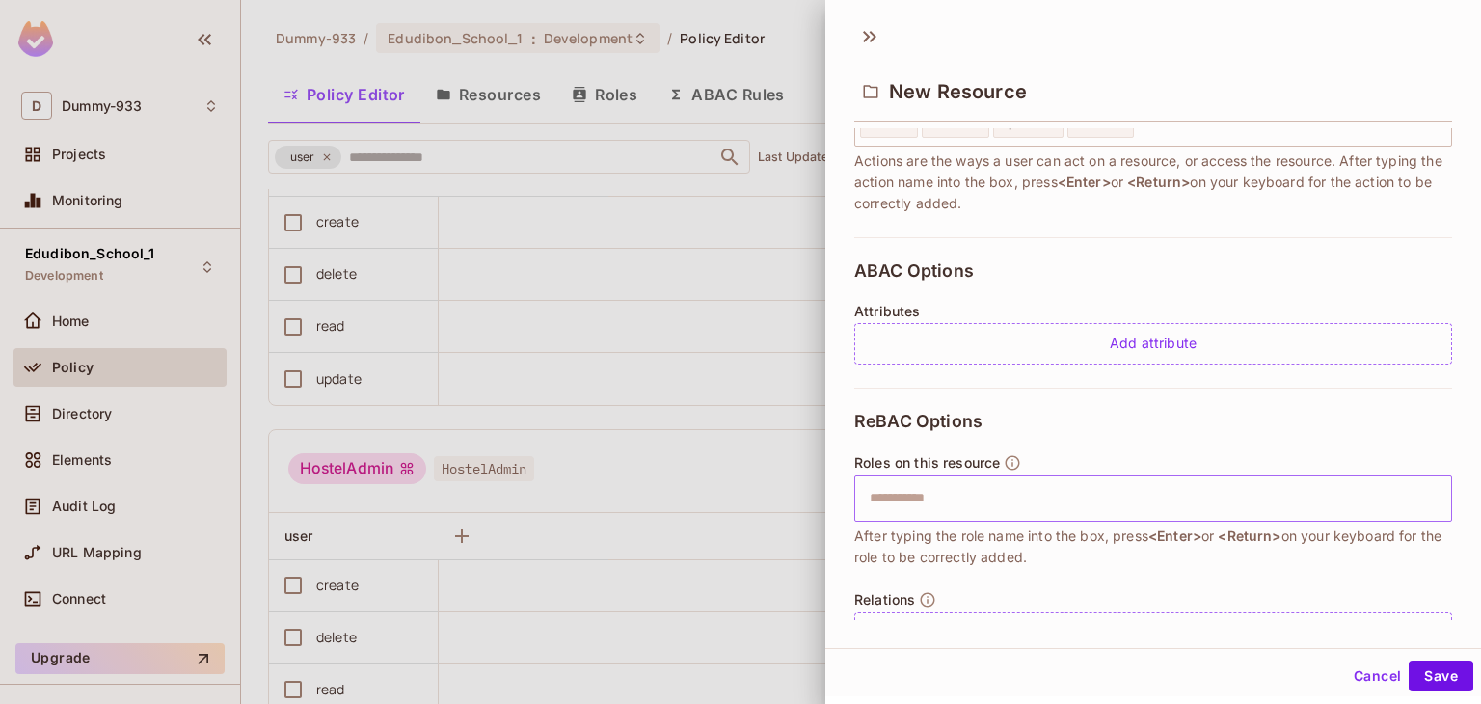
scroll to position [357, 0]
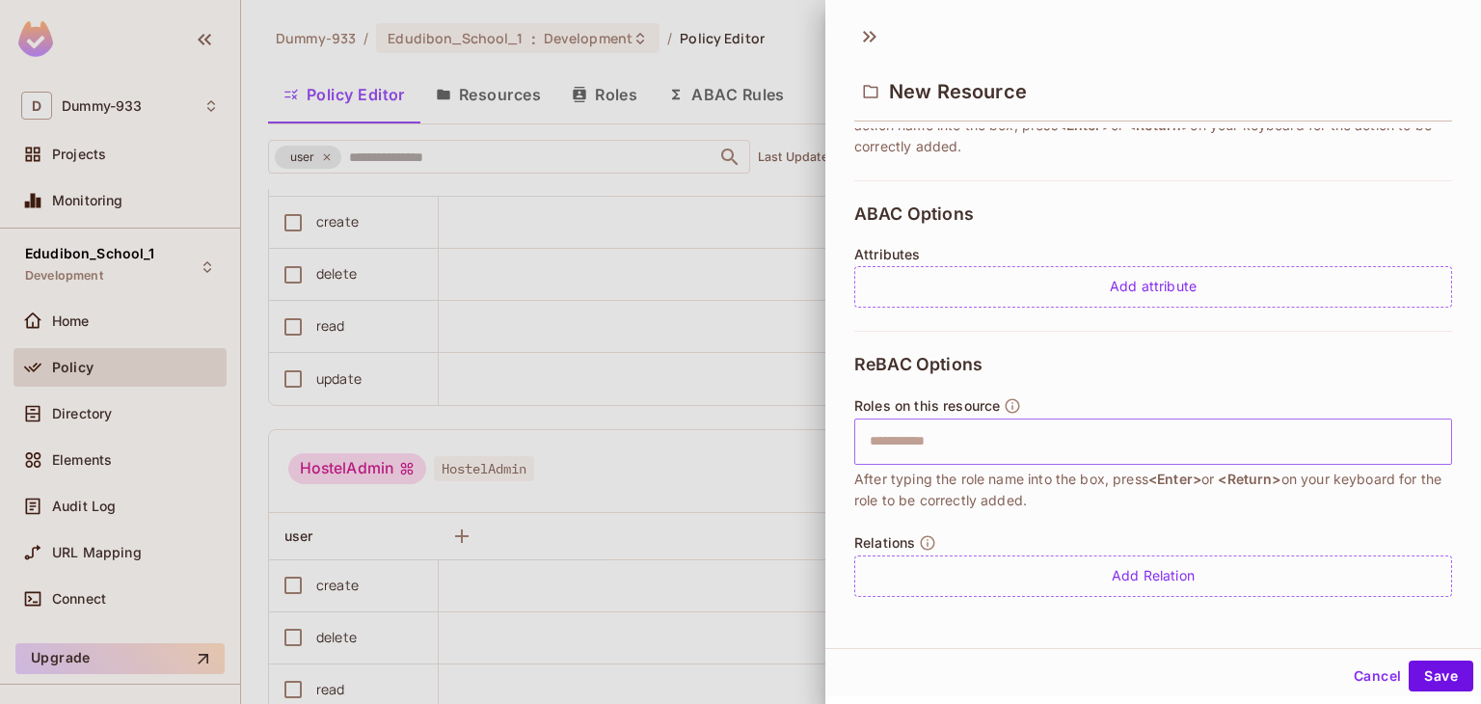
type input "*****"
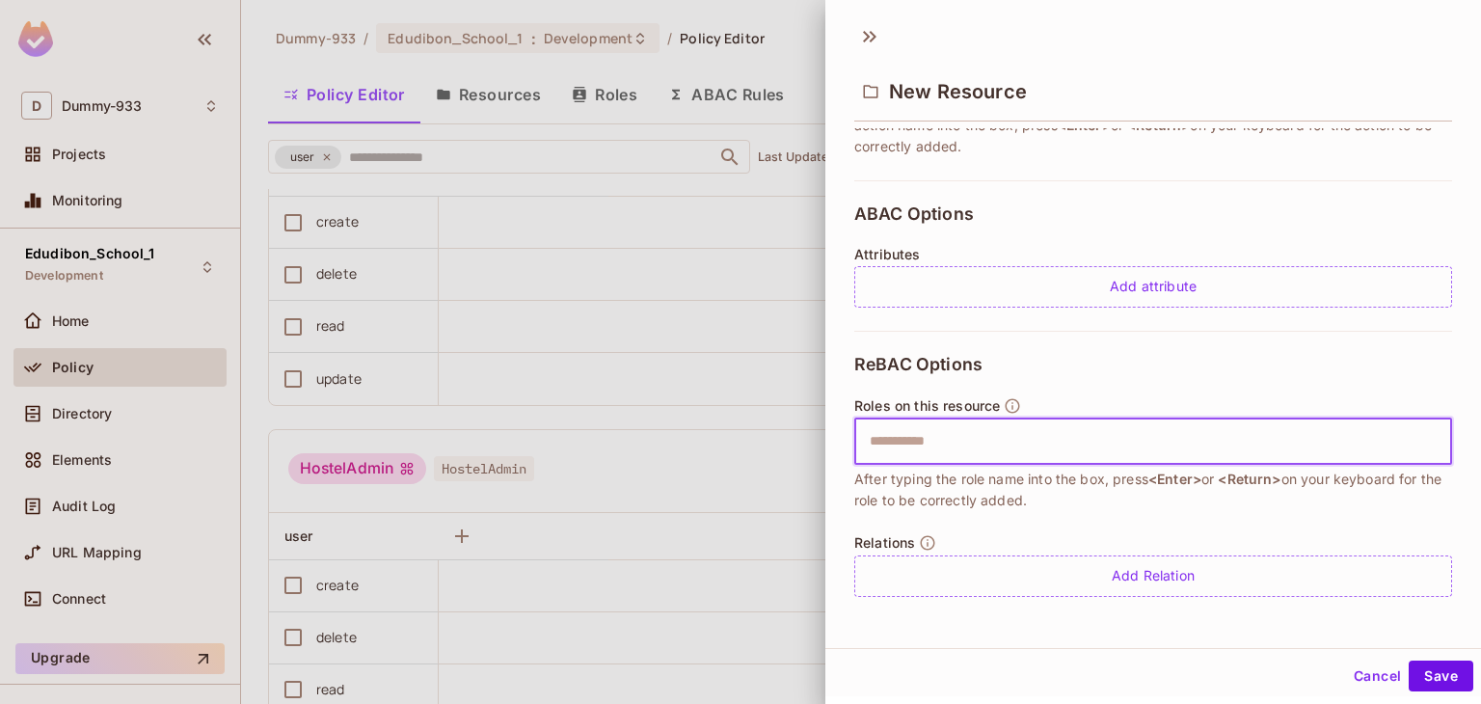
click at [1102, 457] on input "text" at bounding box center [1150, 441] width 585 height 39
click at [1059, 438] on input "text" at bounding box center [1150, 441] width 585 height 39
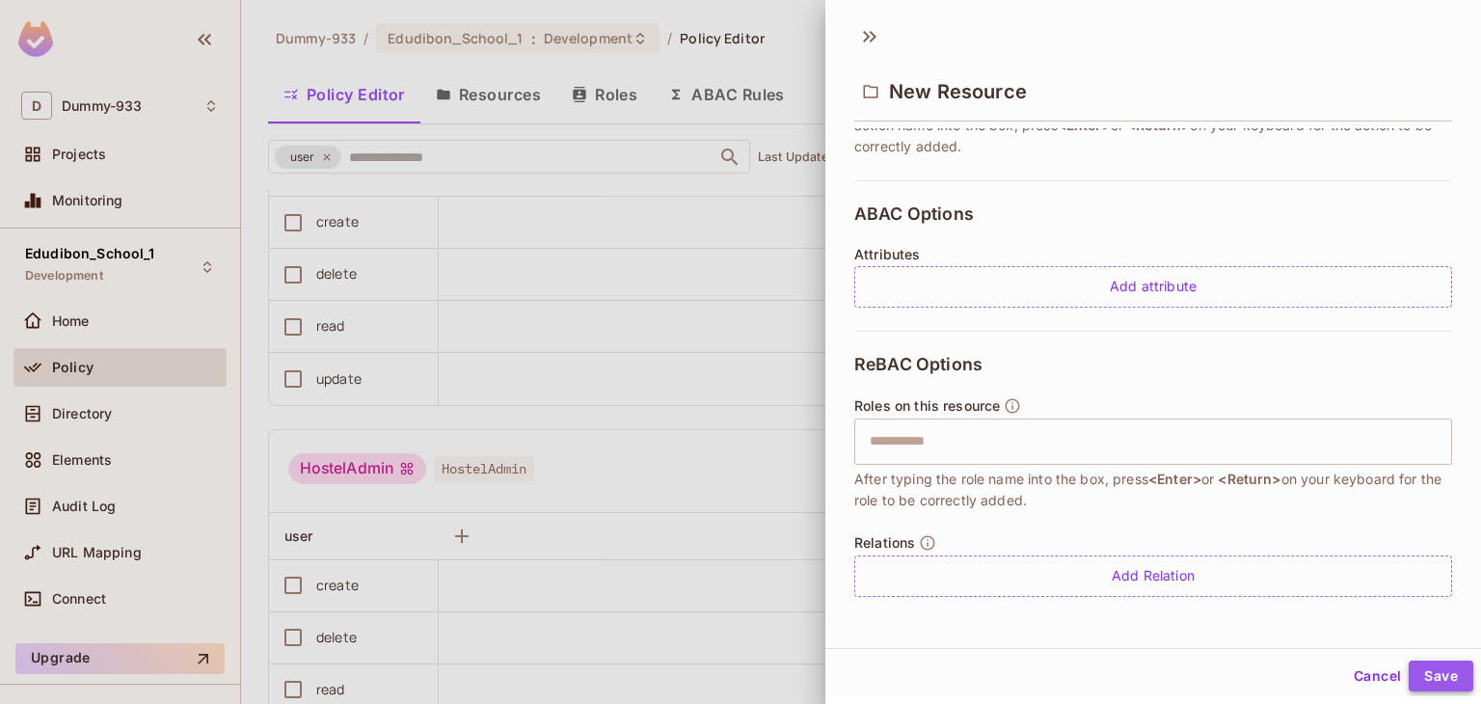
click at [1430, 667] on button "Save" at bounding box center [1441, 675] width 65 height 31
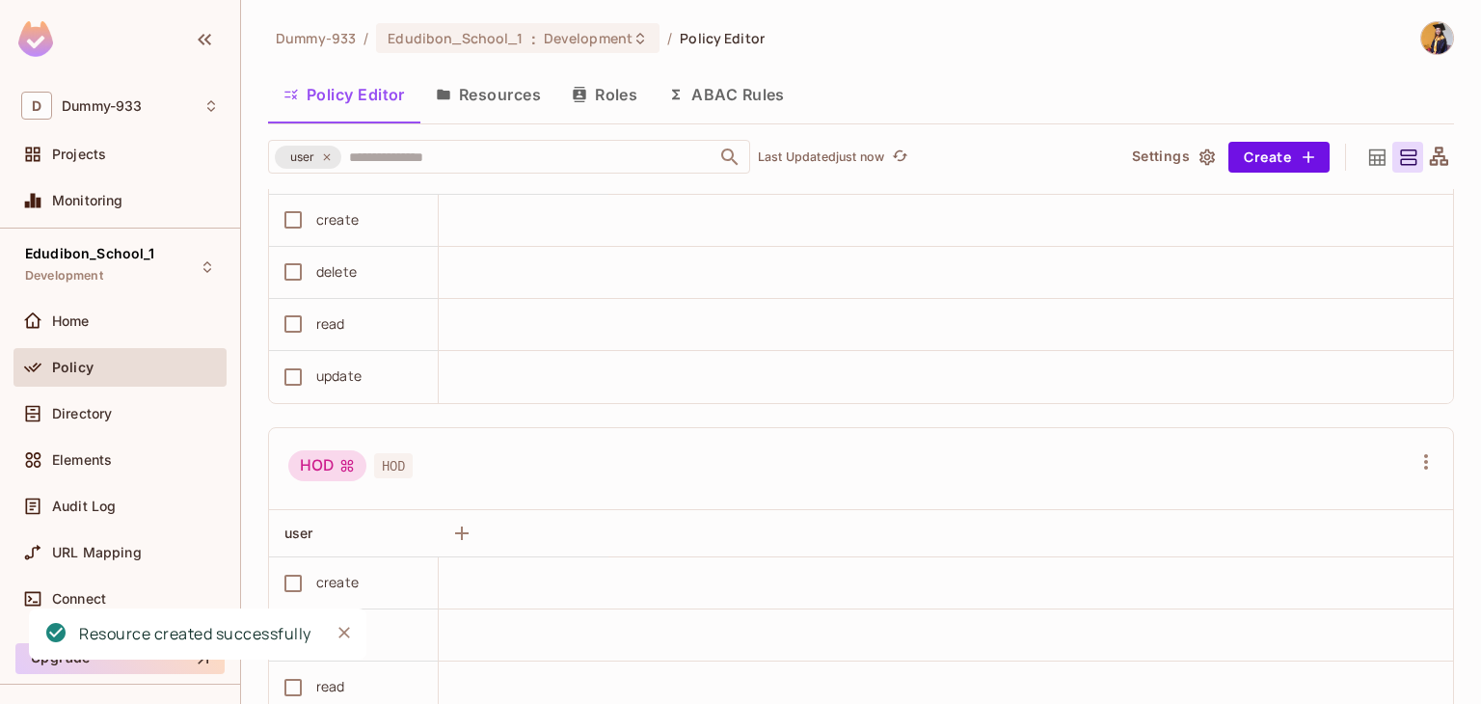
scroll to position [1577, 0]
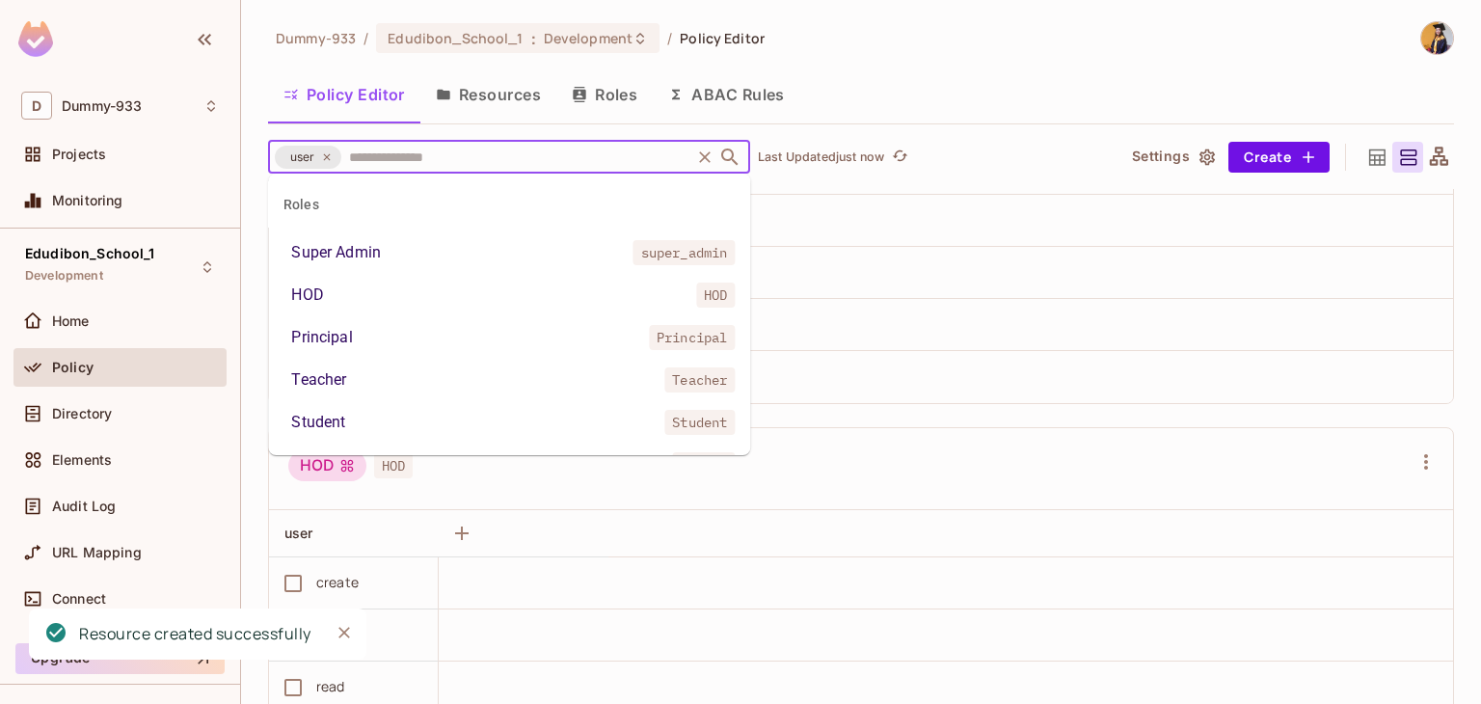
click at [424, 161] on input "text" at bounding box center [515, 157] width 343 height 34
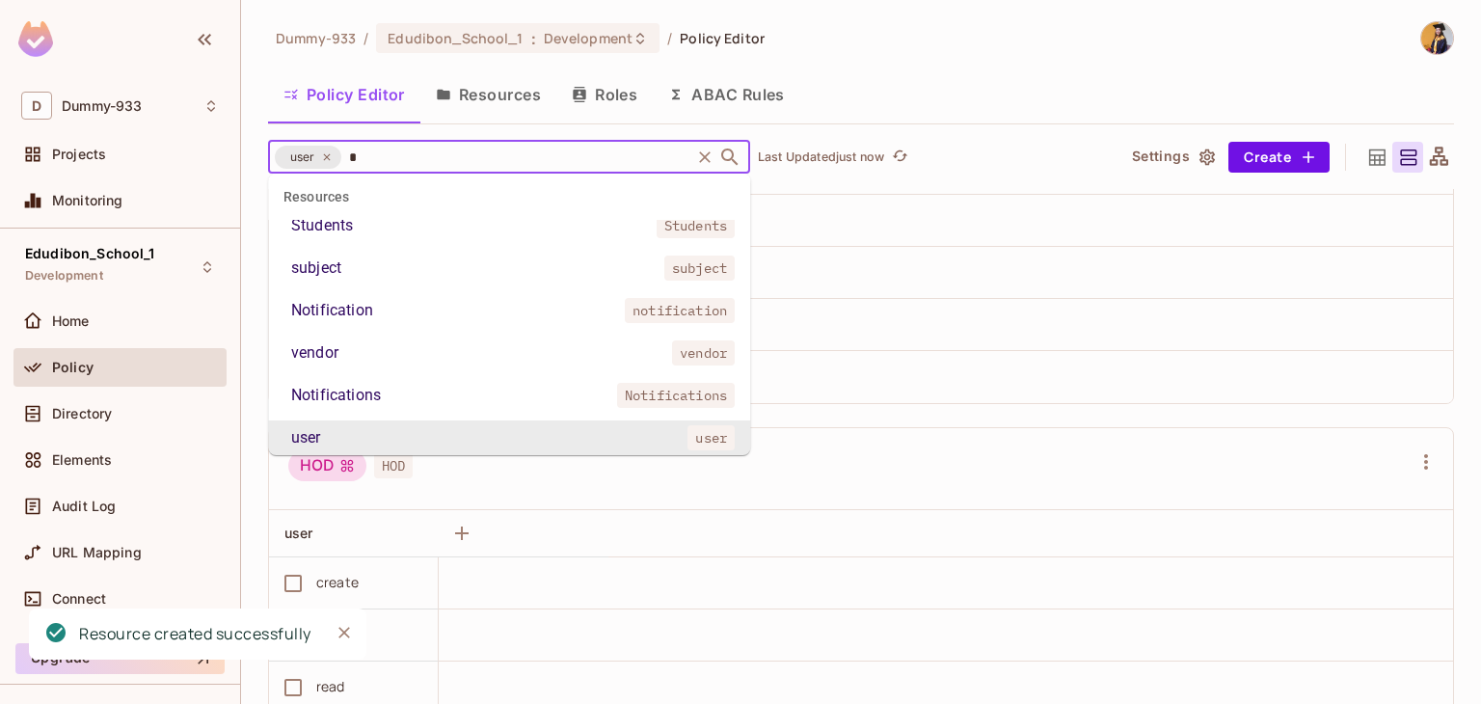
scroll to position [0, 0]
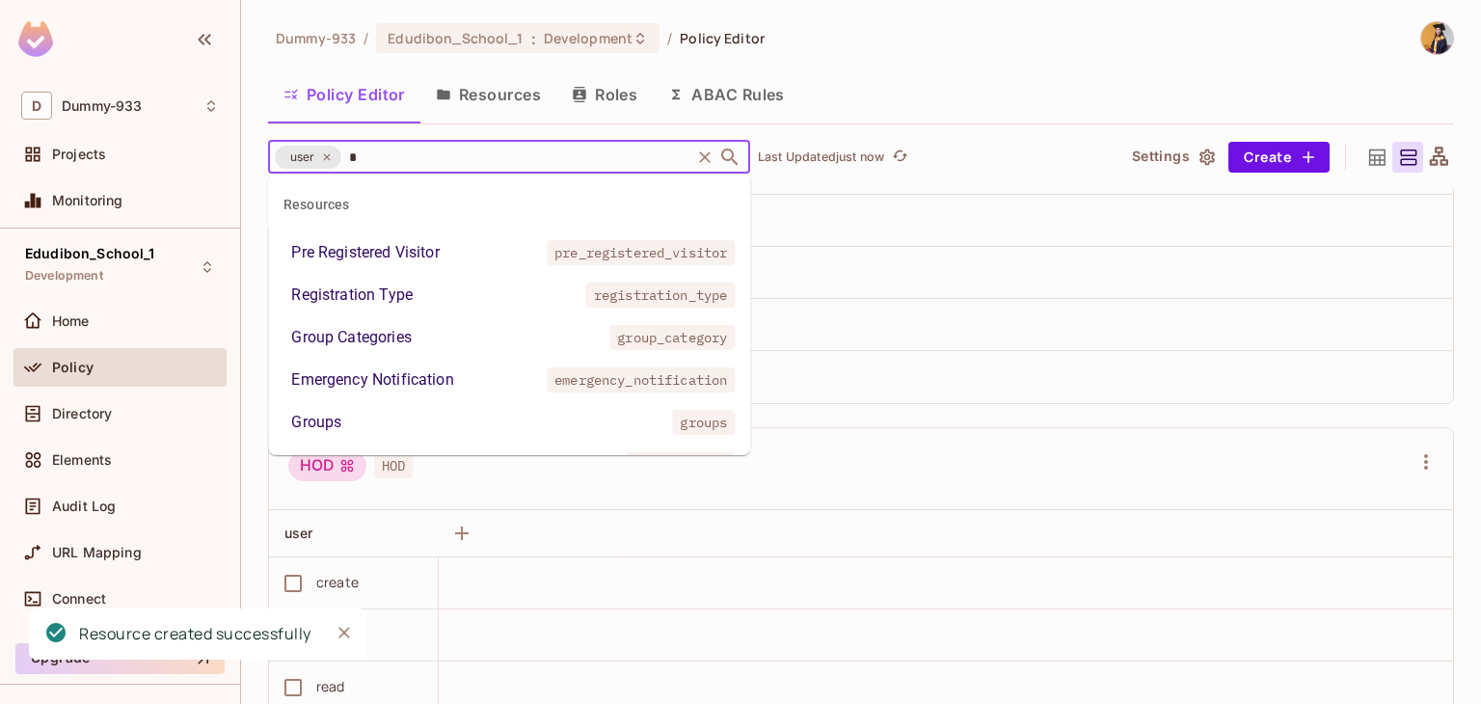
type input "**"
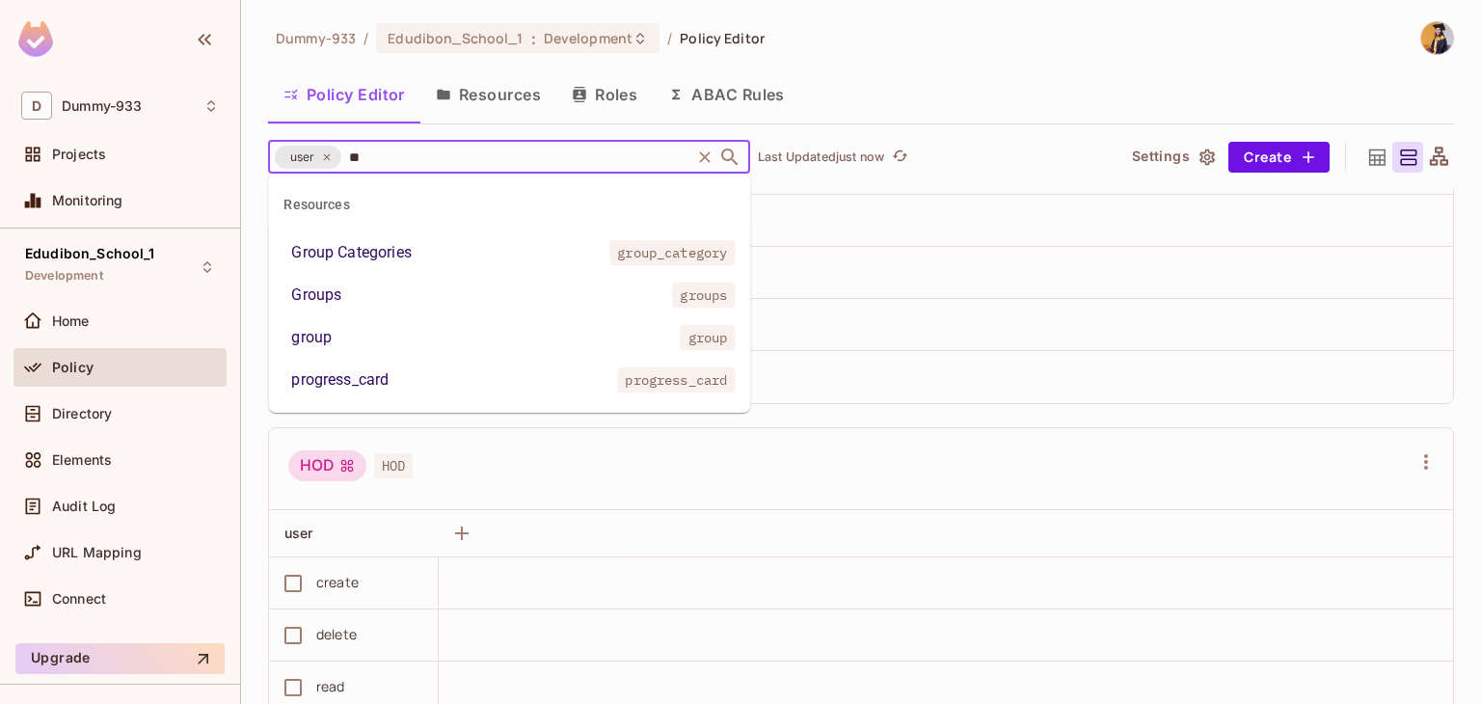
click at [303, 302] on div "Groups" at bounding box center [316, 294] width 50 height 23
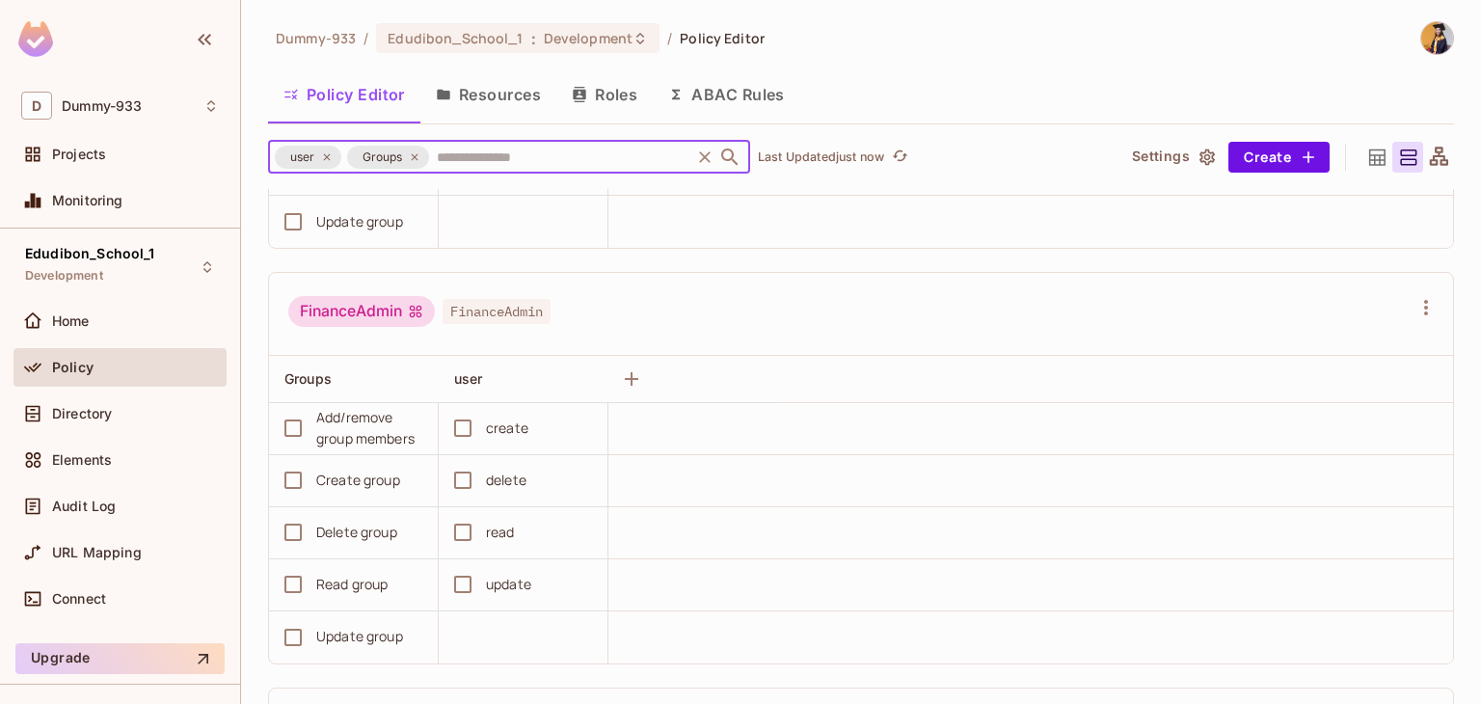
scroll to position [2098, 0]
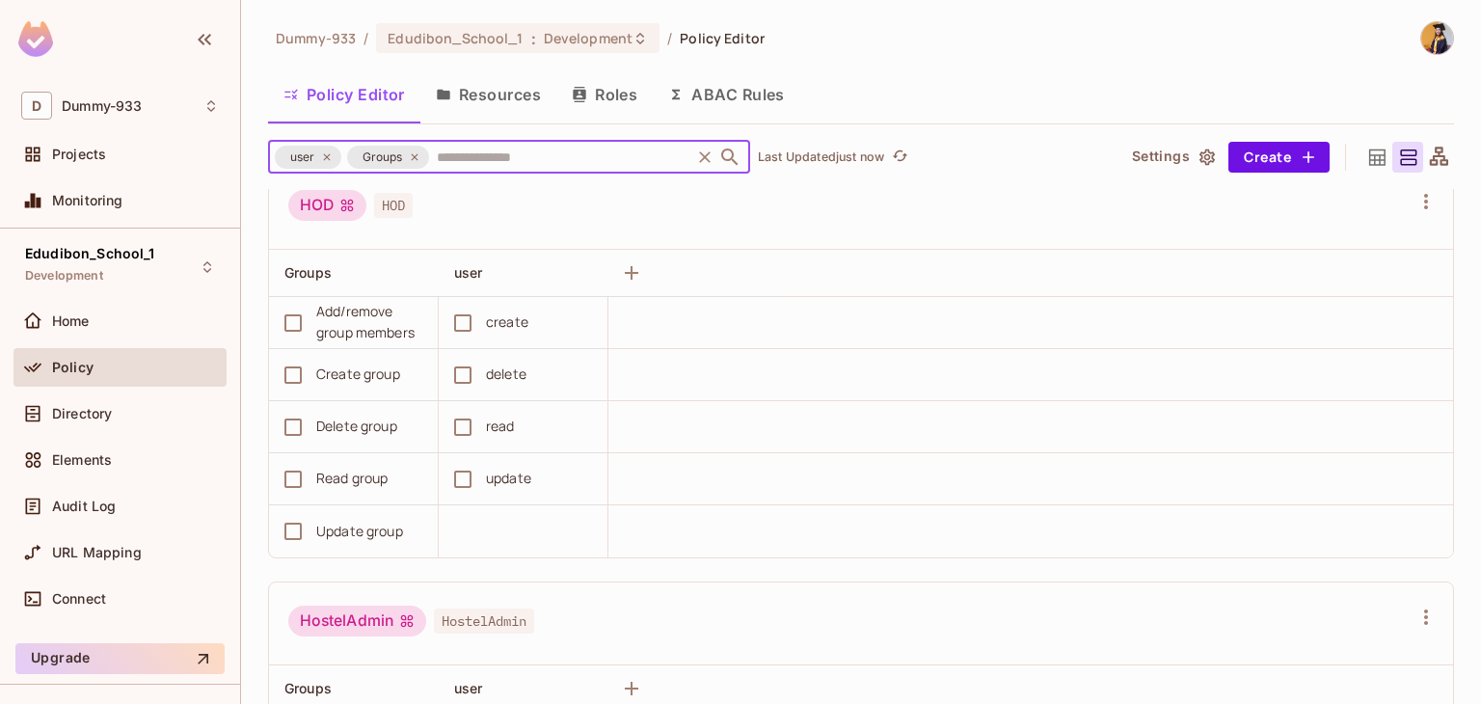
click at [418, 162] on icon at bounding box center [415, 157] width 12 height 12
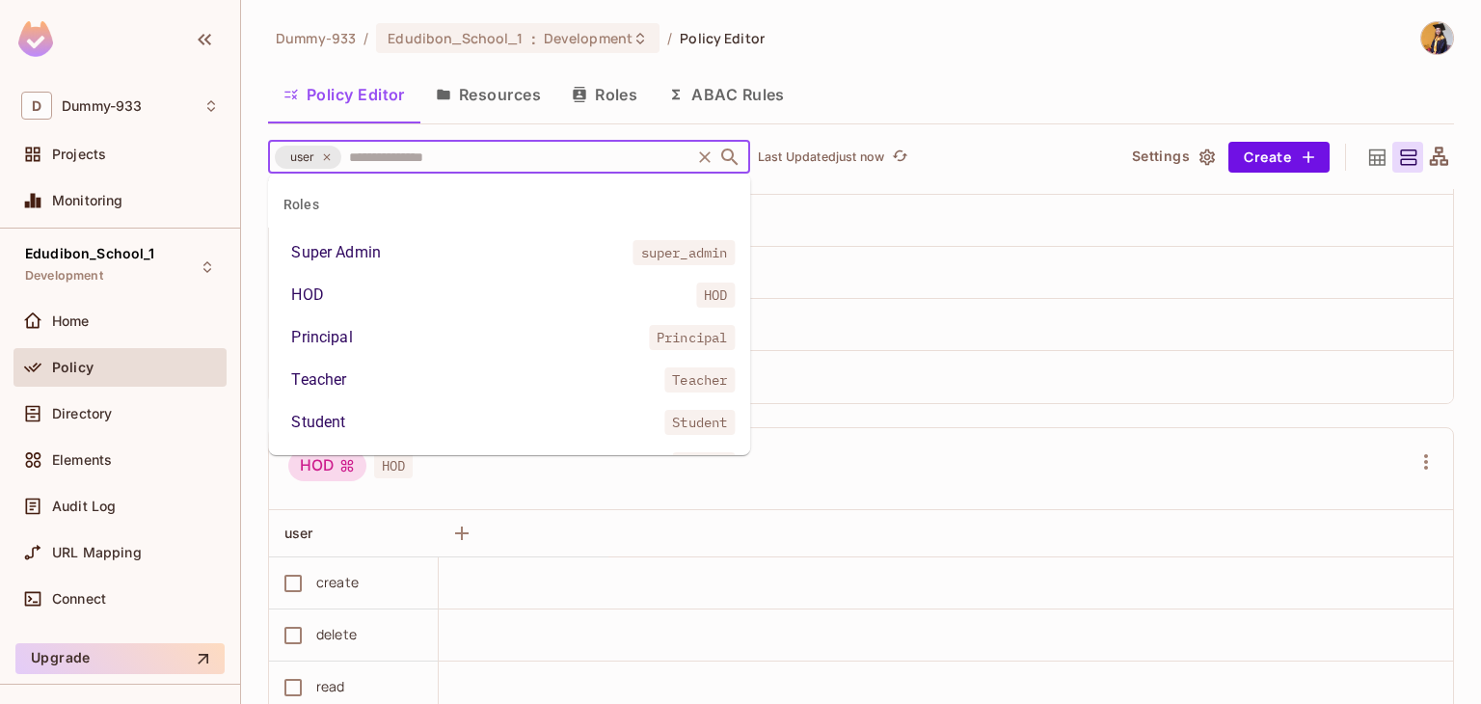
scroll to position [1905, 0]
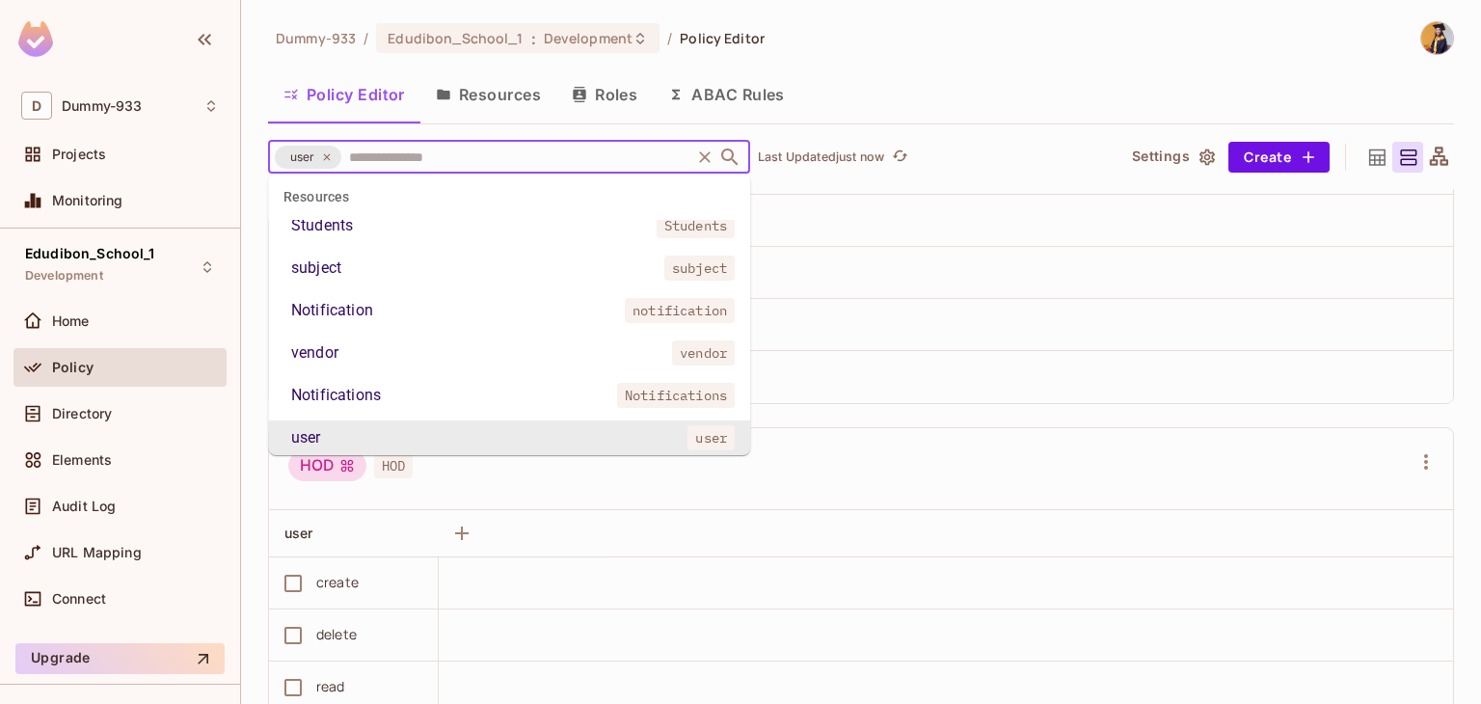
click at [378, 149] on input "text" at bounding box center [515, 157] width 343 height 34
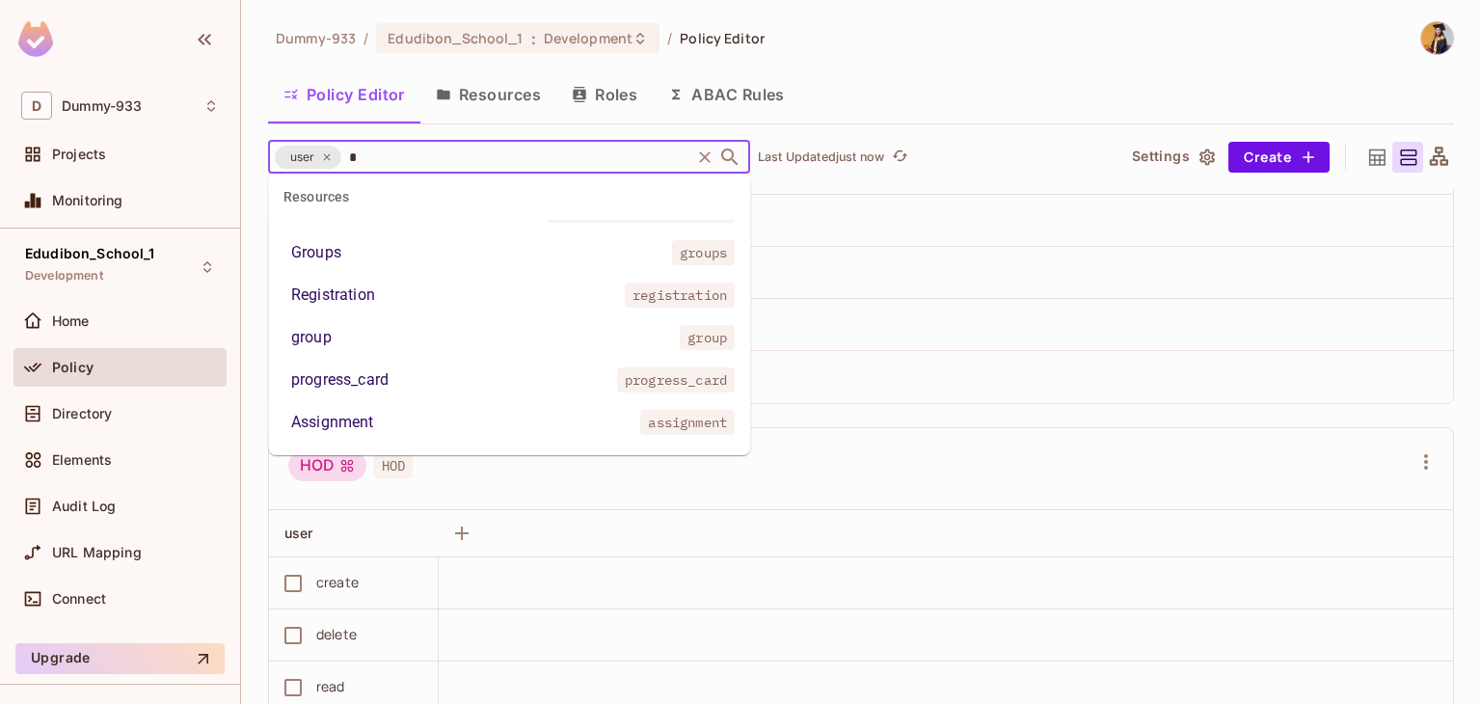
scroll to position [0, 0]
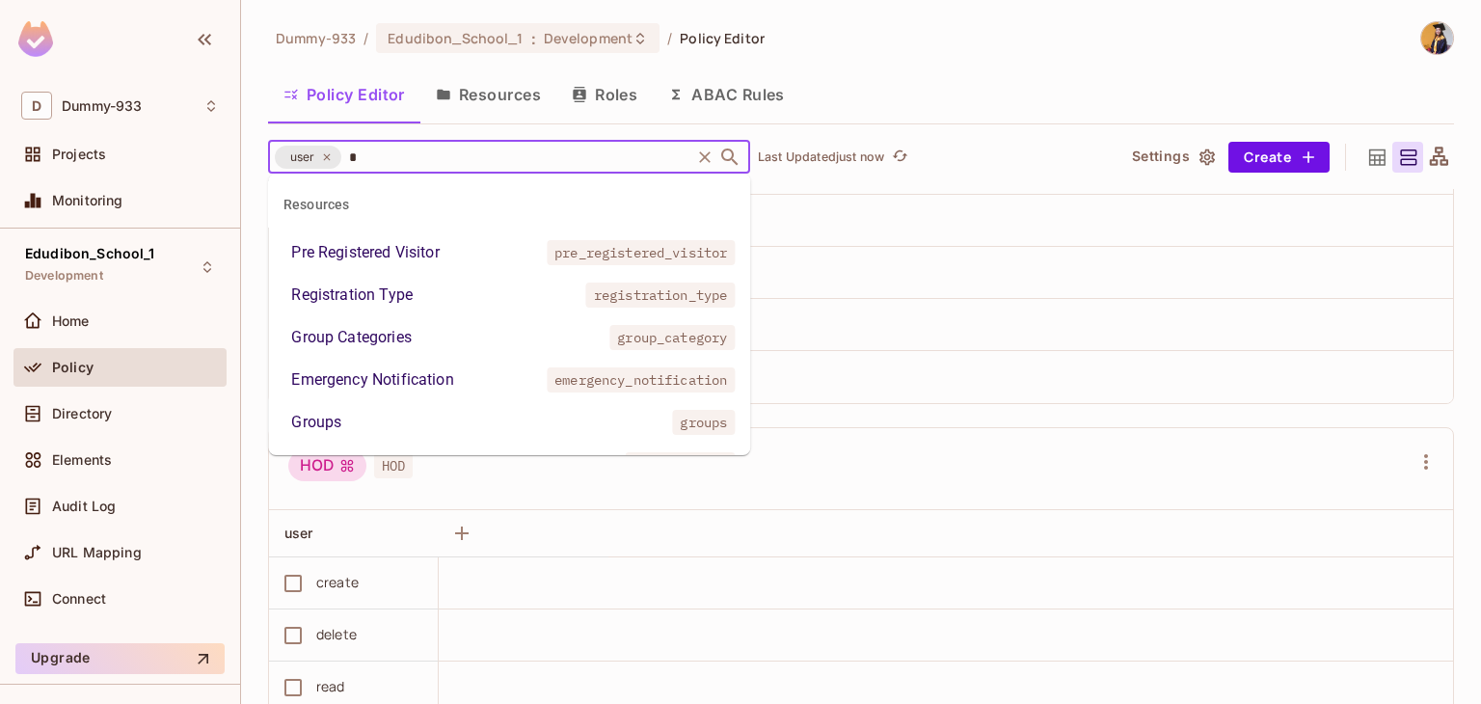
type input "**"
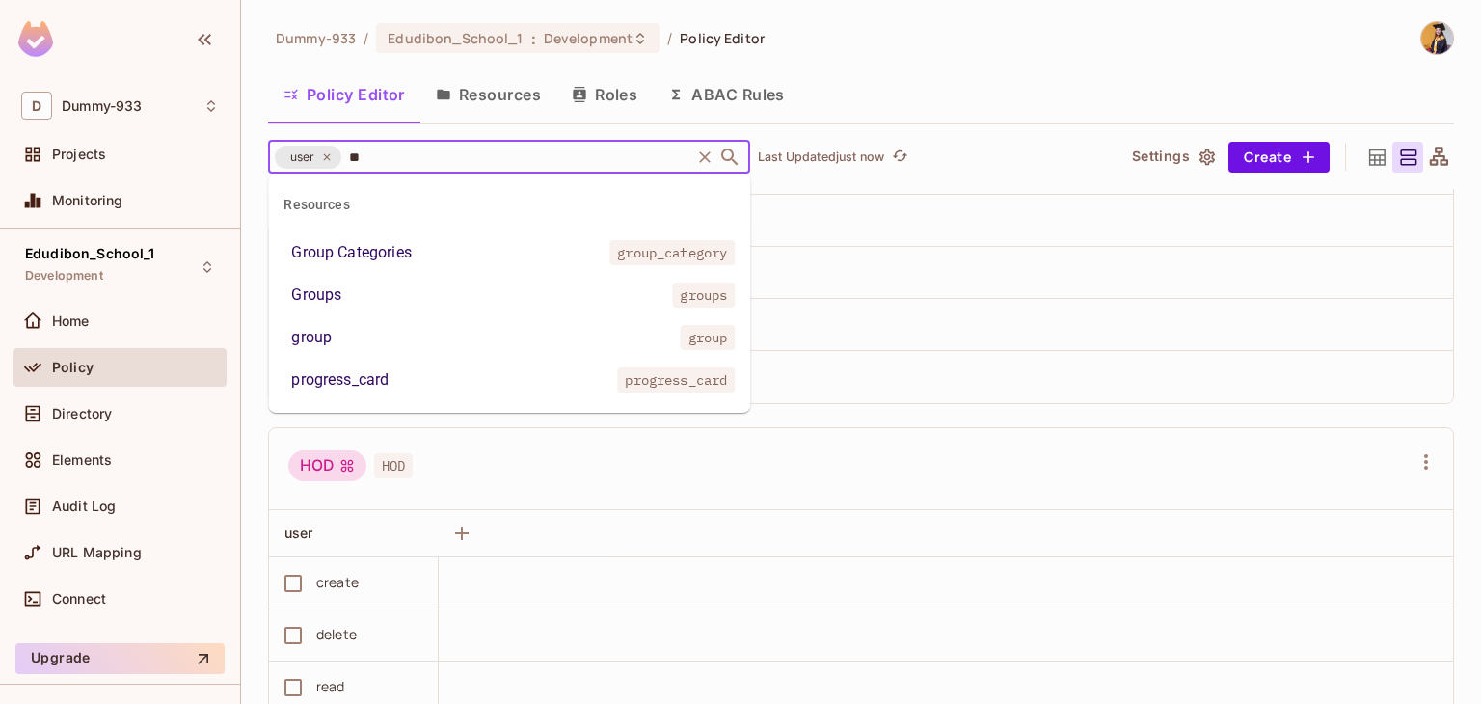
click at [310, 331] on div "group" at bounding box center [311, 337] width 40 height 23
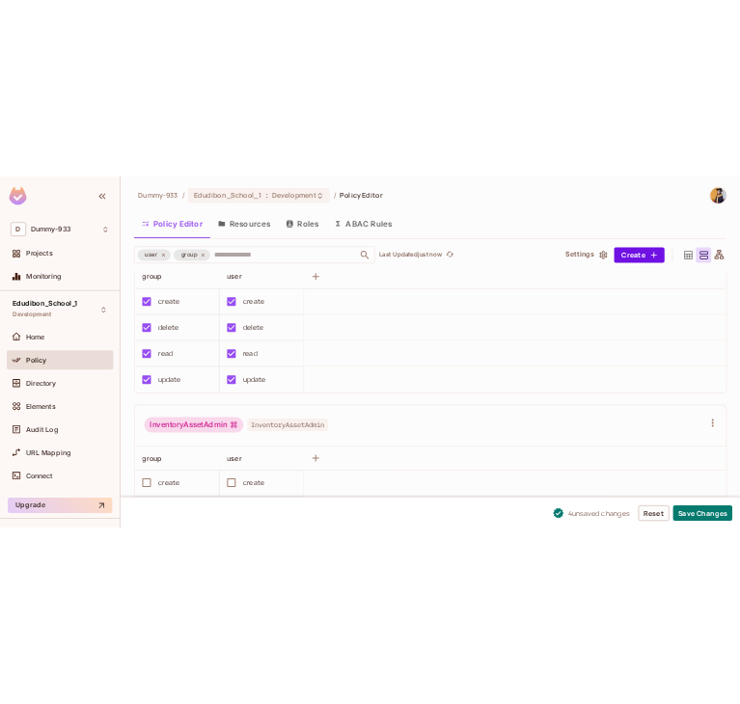
scroll to position [2576, 0]
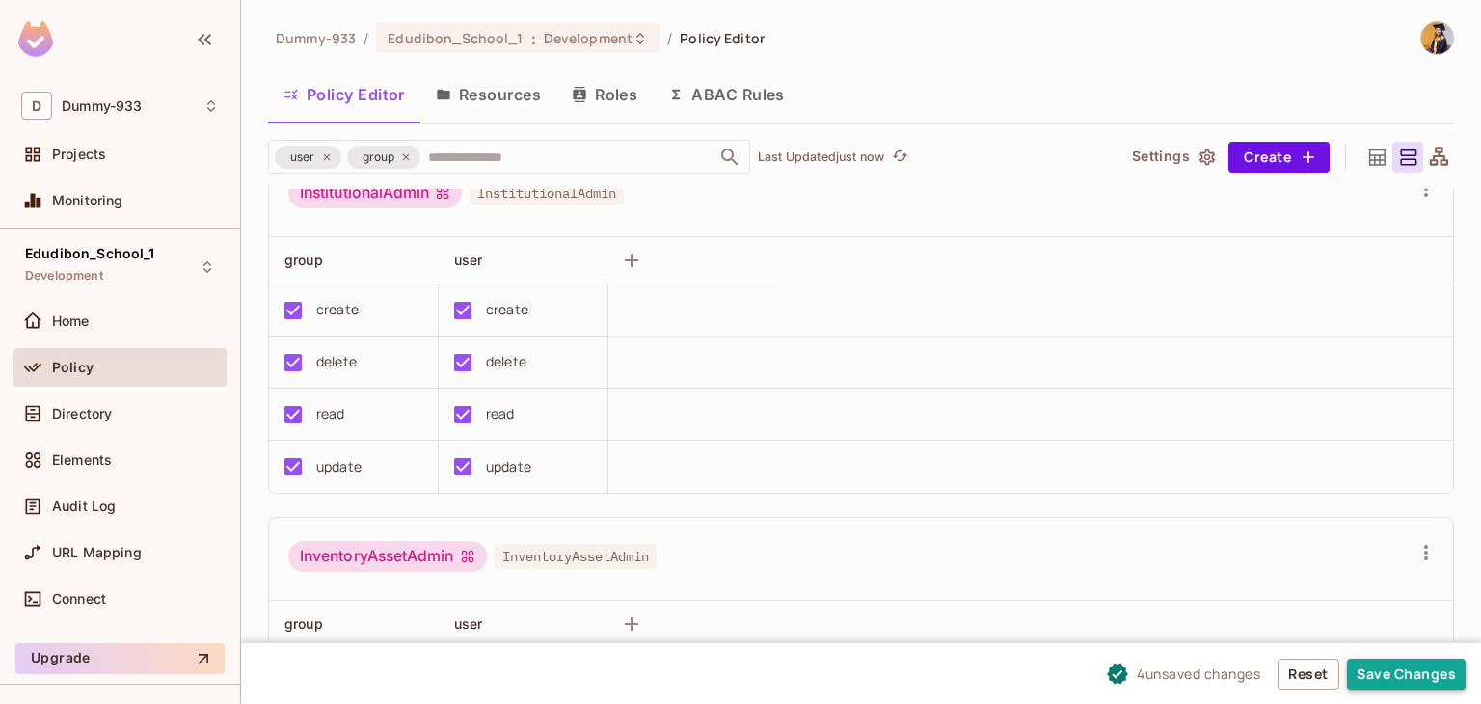
click at [1383, 670] on button "Save Changes" at bounding box center [1406, 674] width 119 height 31
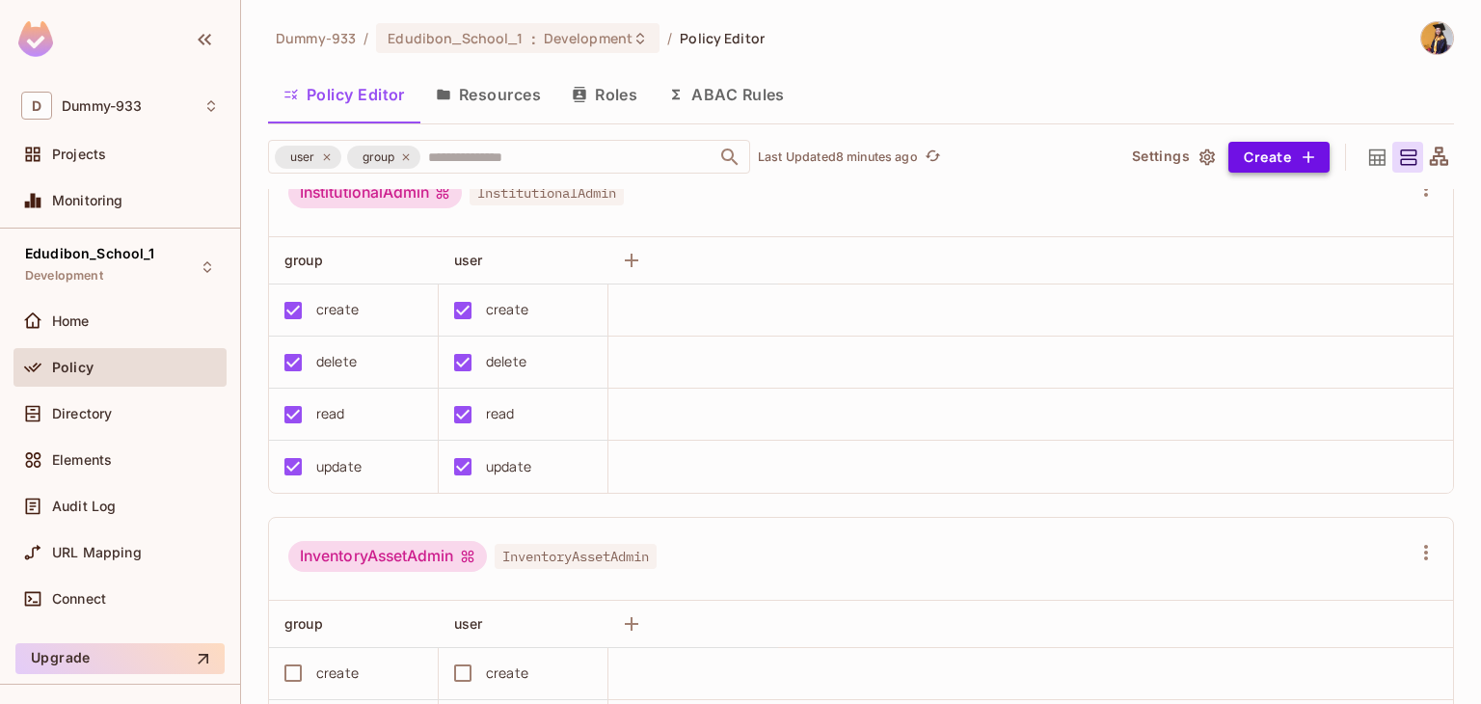
click at [1234, 171] on button "Create" at bounding box center [1278, 157] width 101 height 31
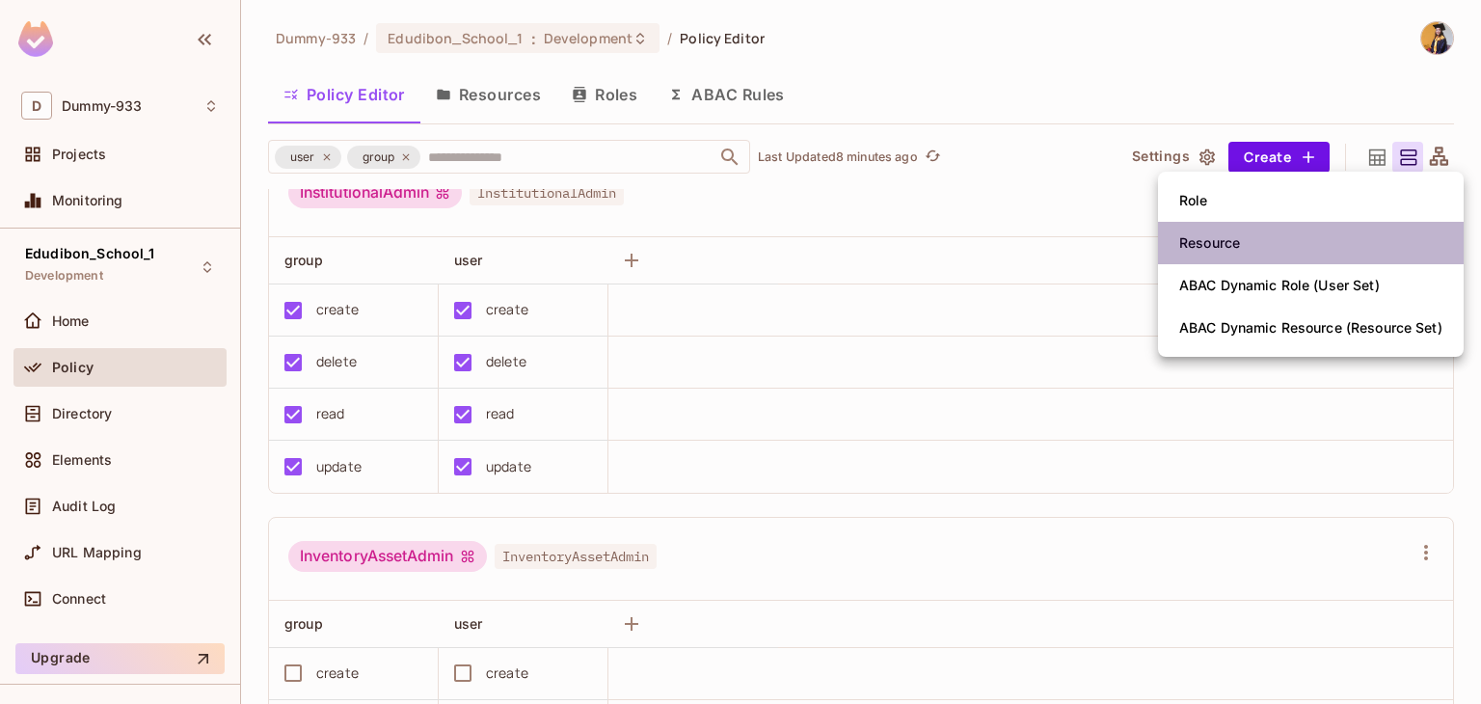
click at [1211, 239] on div "Resource" at bounding box center [1209, 242] width 61 height 19
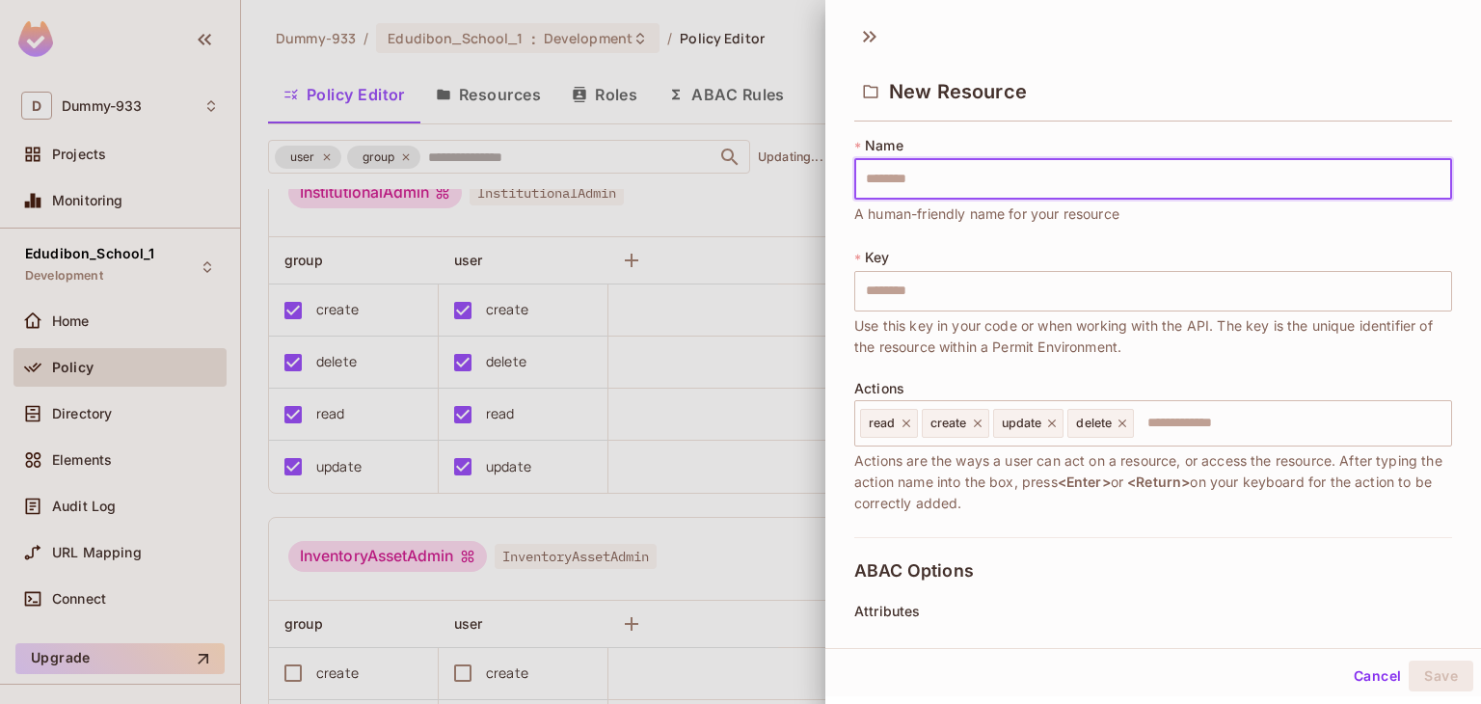
type input "********"
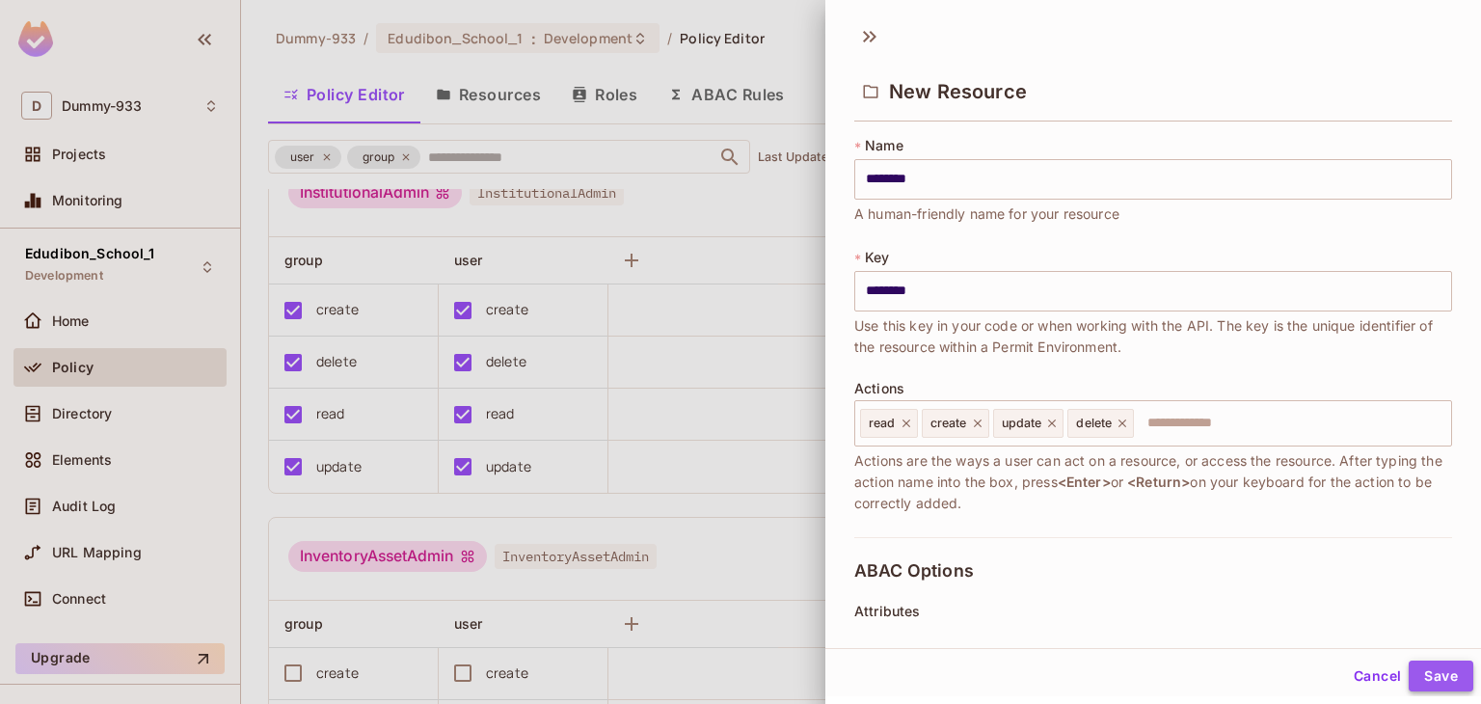
click at [1424, 672] on button "Save" at bounding box center [1441, 675] width 65 height 31
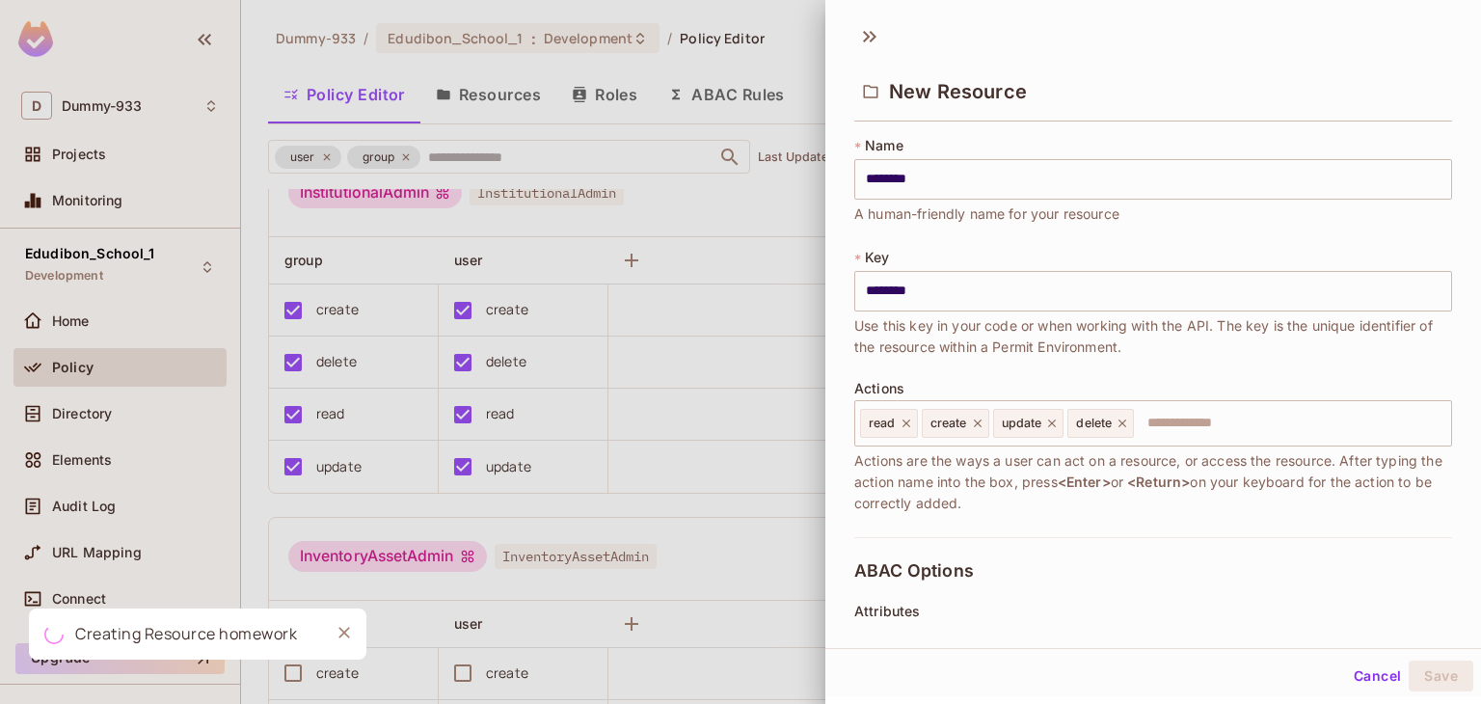
click at [497, 157] on div at bounding box center [740, 352] width 1481 height 704
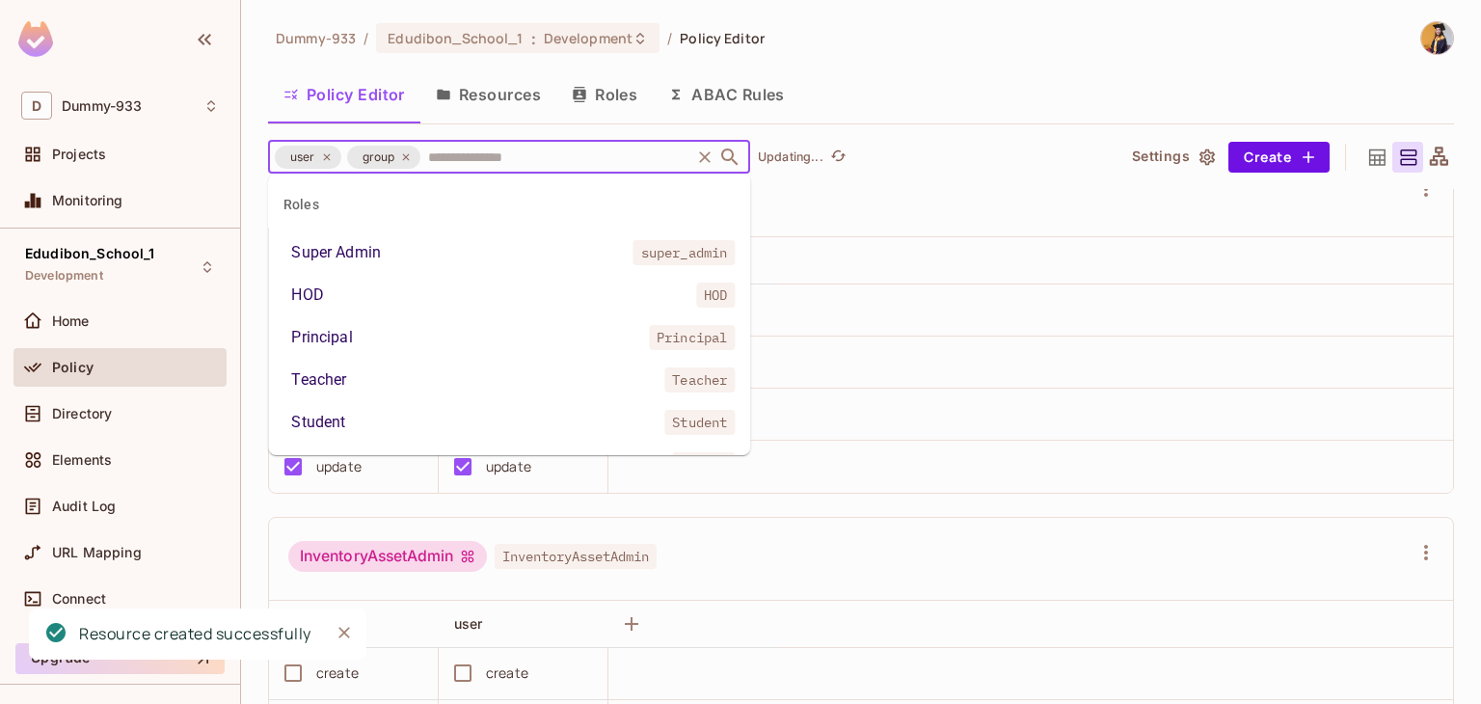
click at [548, 155] on input "text" at bounding box center [555, 157] width 264 height 34
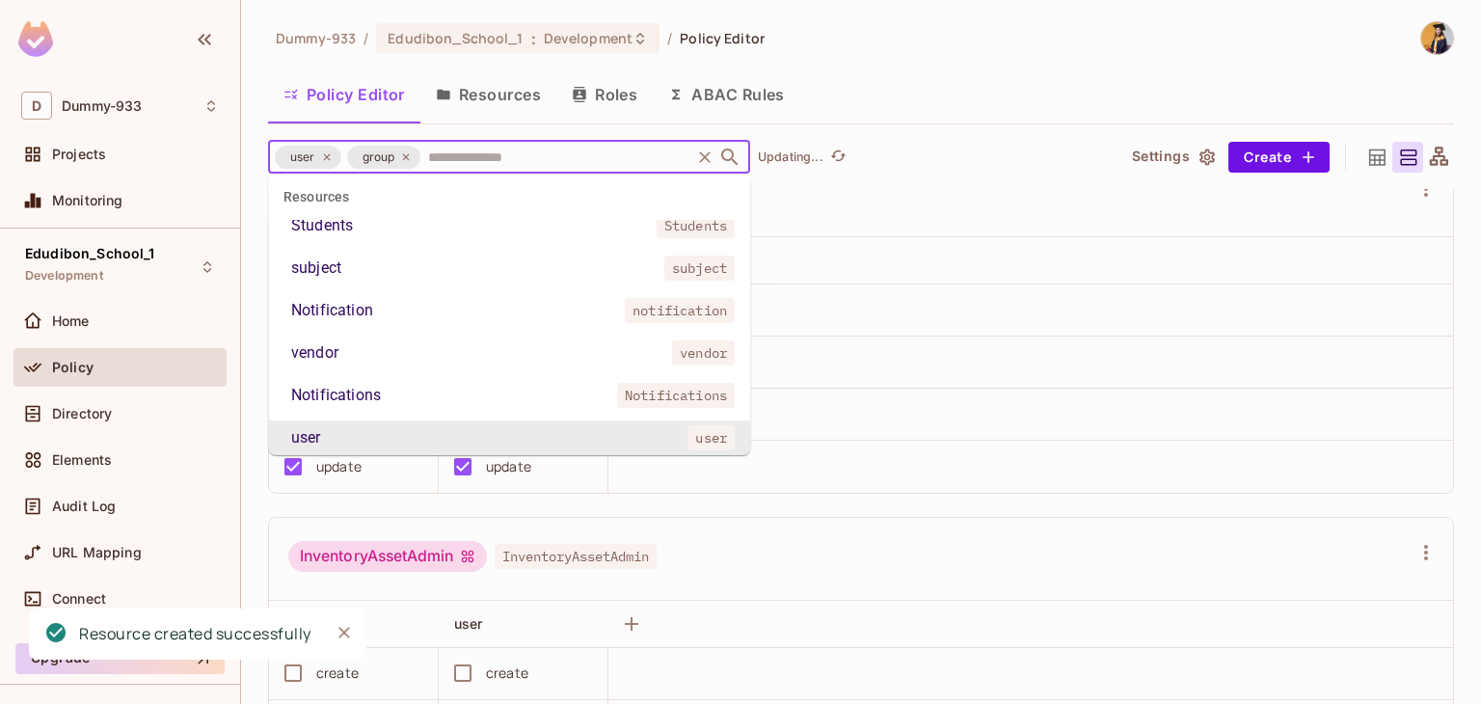
paste input "********"
type input "********"
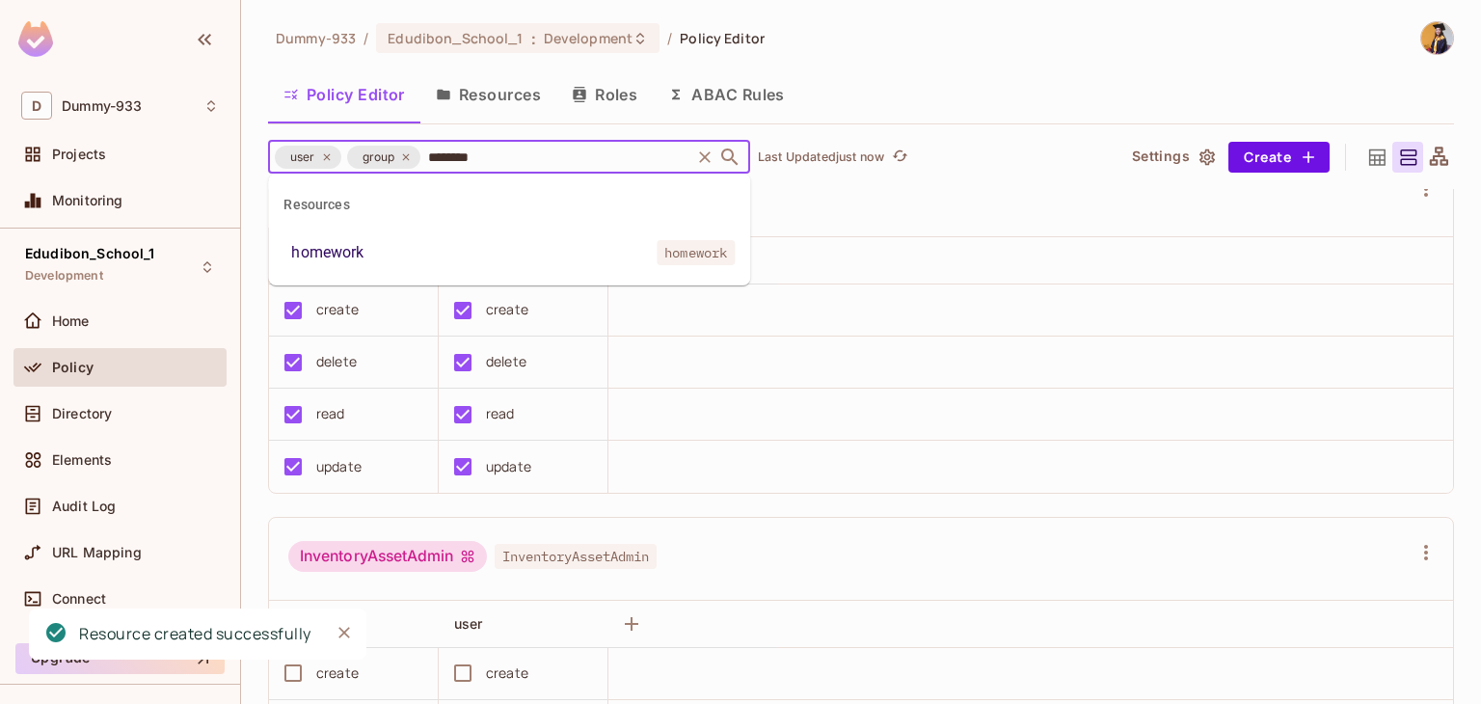
click at [320, 264] on li "homework homework" at bounding box center [509, 252] width 482 height 35
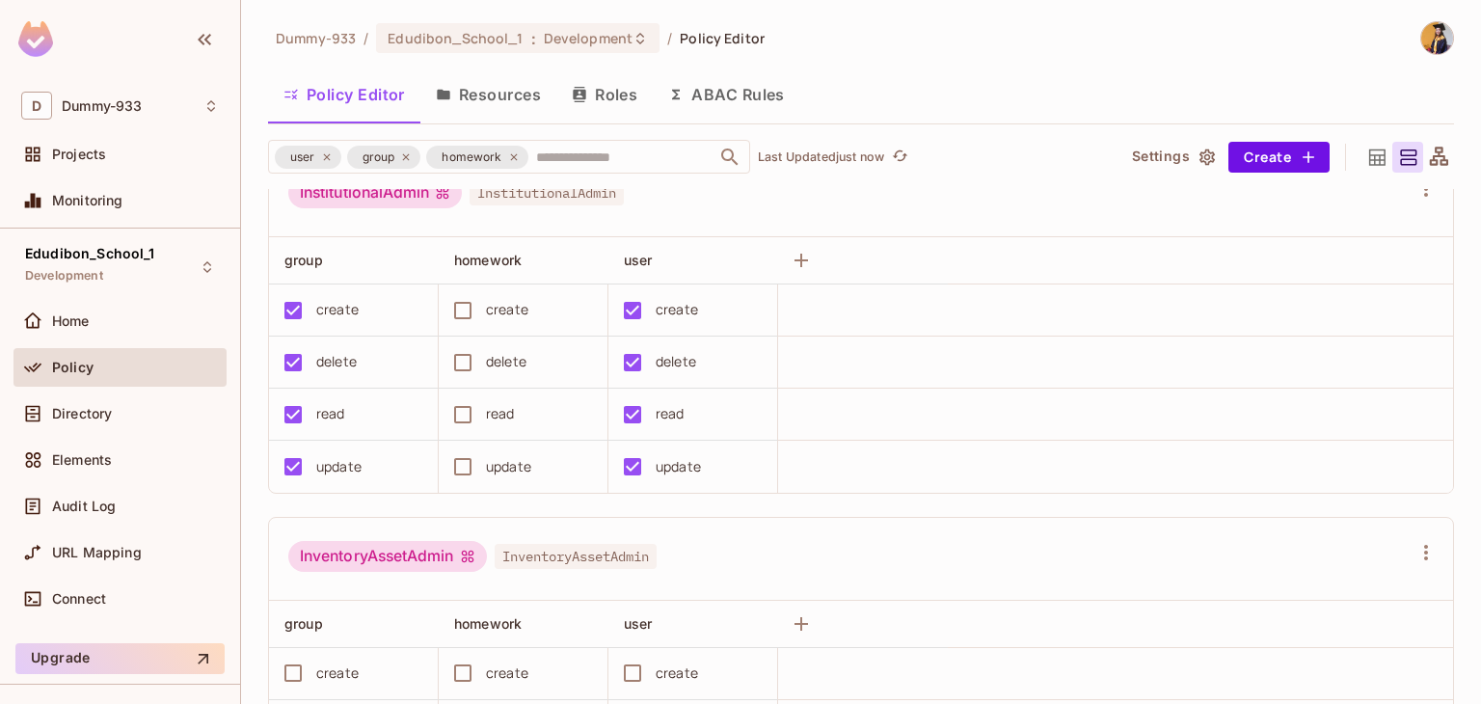
click at [523, 303] on div "create" at bounding box center [507, 309] width 42 height 21
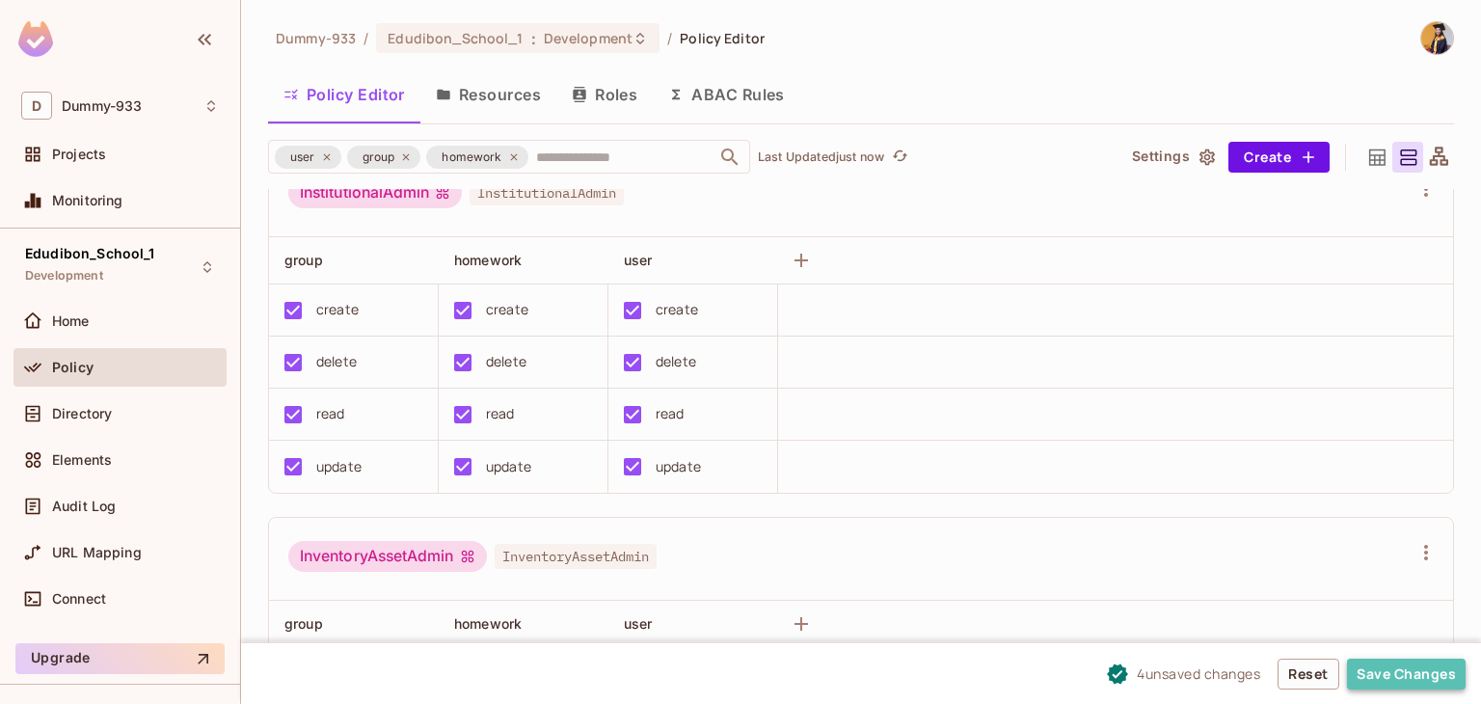
click at [1399, 667] on button "Save Changes" at bounding box center [1406, 674] width 119 height 31
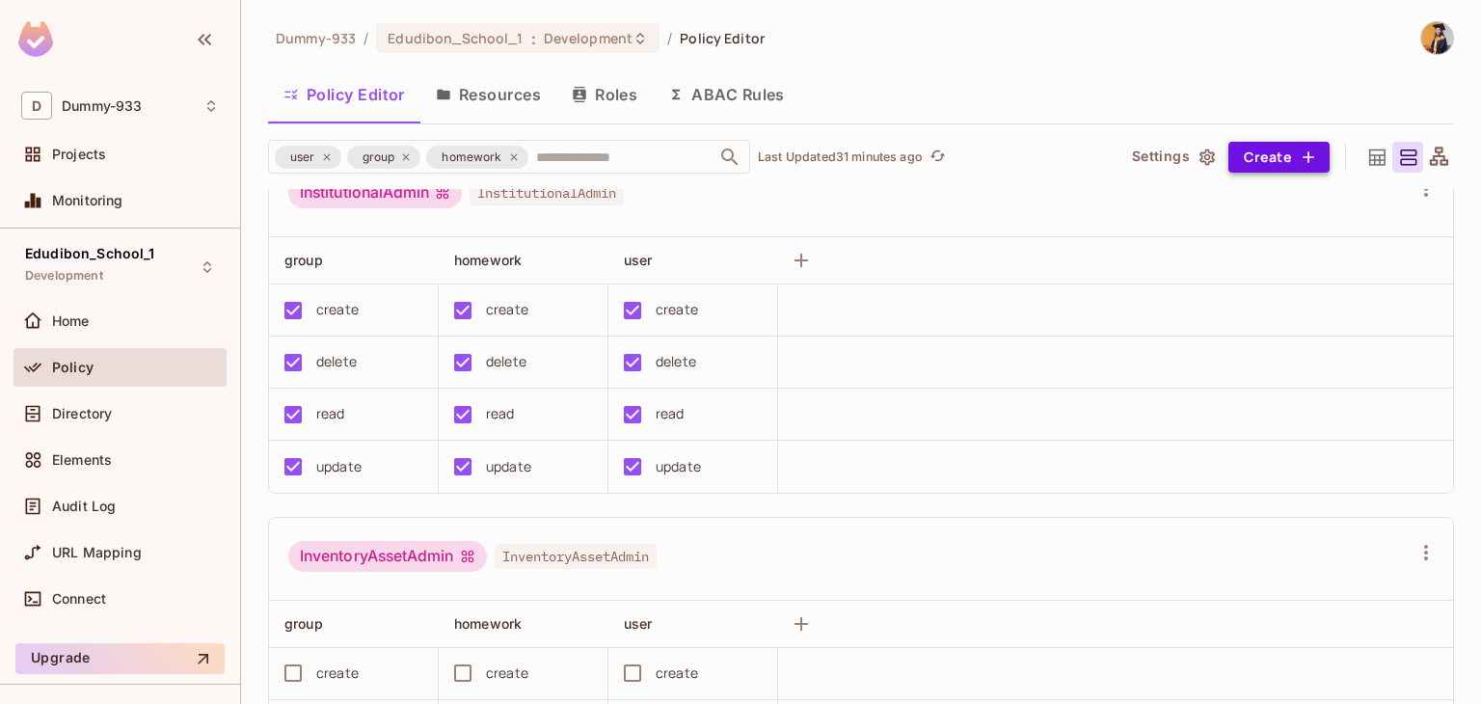
click at [1274, 159] on button "Create" at bounding box center [1278, 157] width 101 height 31
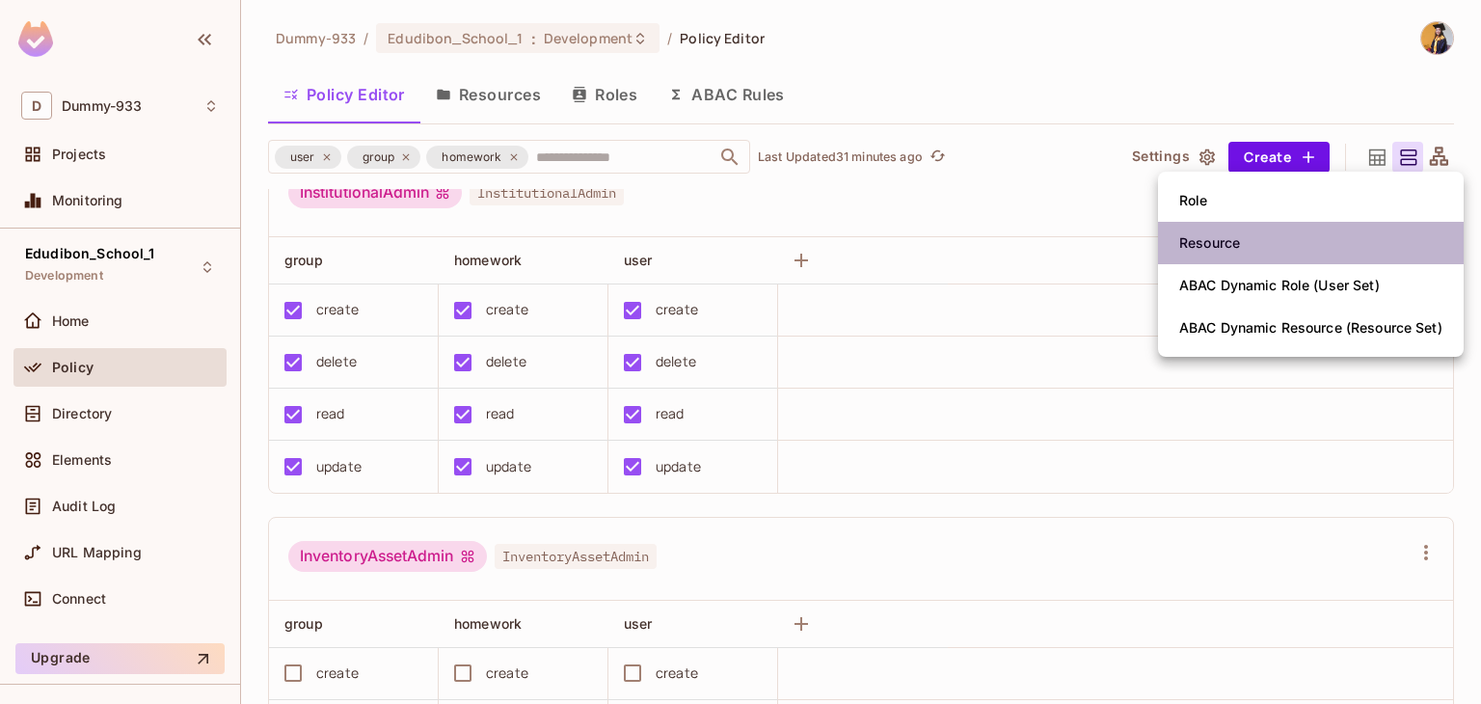
click at [1211, 233] on div "Resource" at bounding box center [1209, 242] width 61 height 19
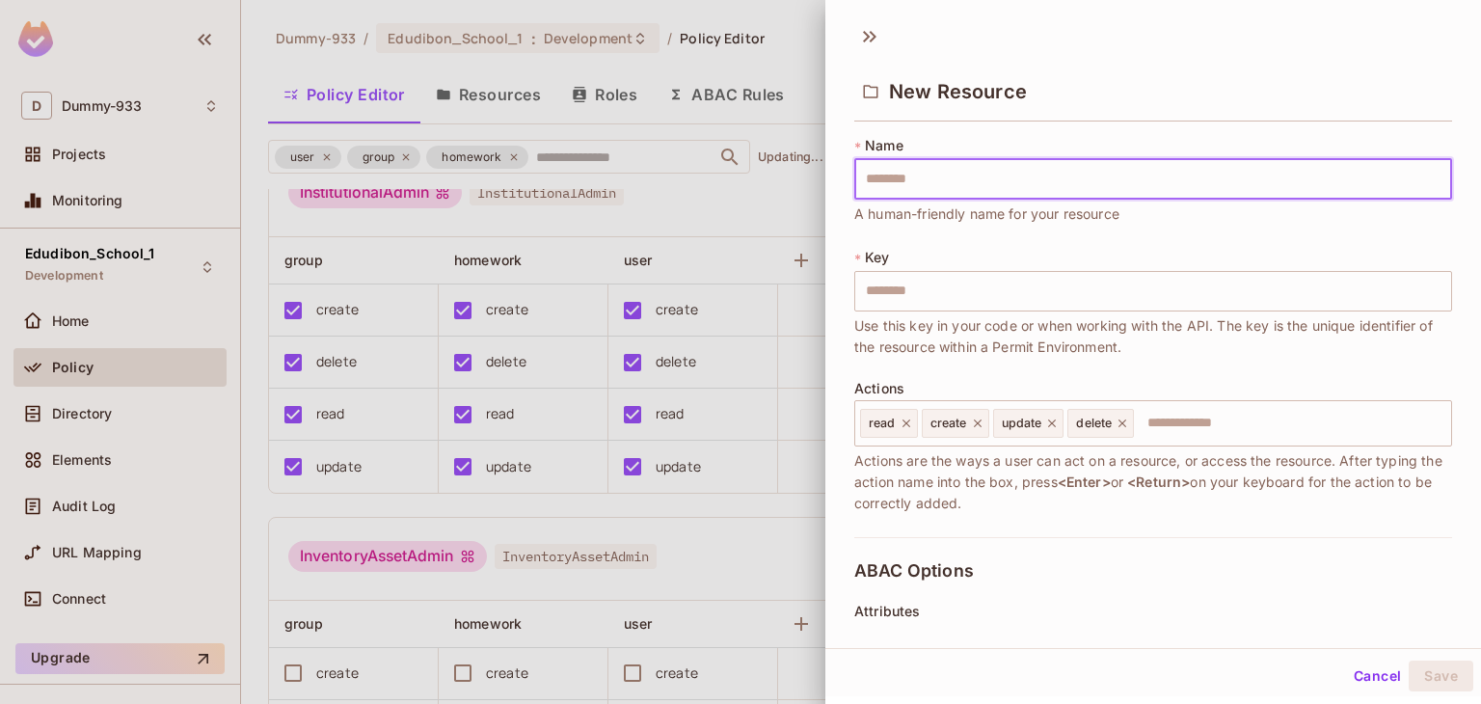
type input "**********"
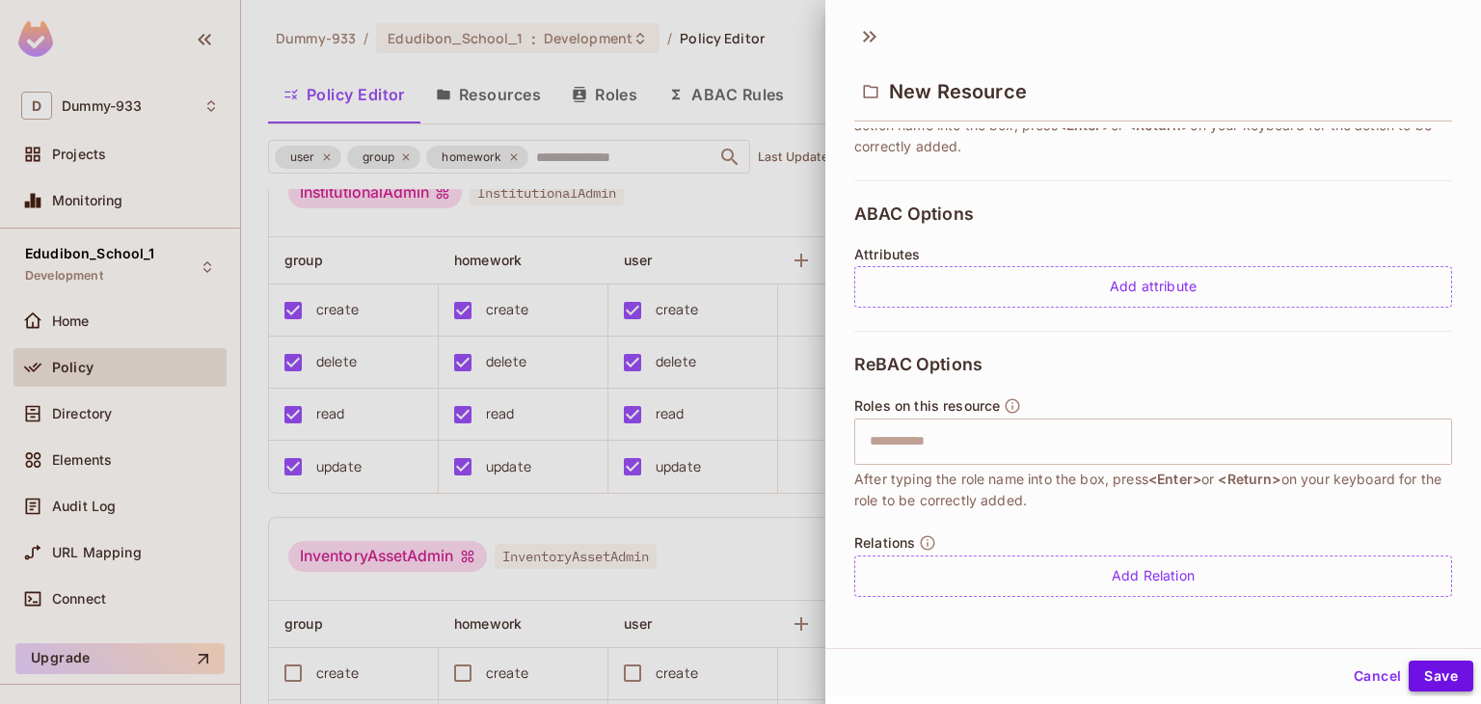
type input "**********"
click at [1415, 681] on button "Save" at bounding box center [1441, 675] width 65 height 31
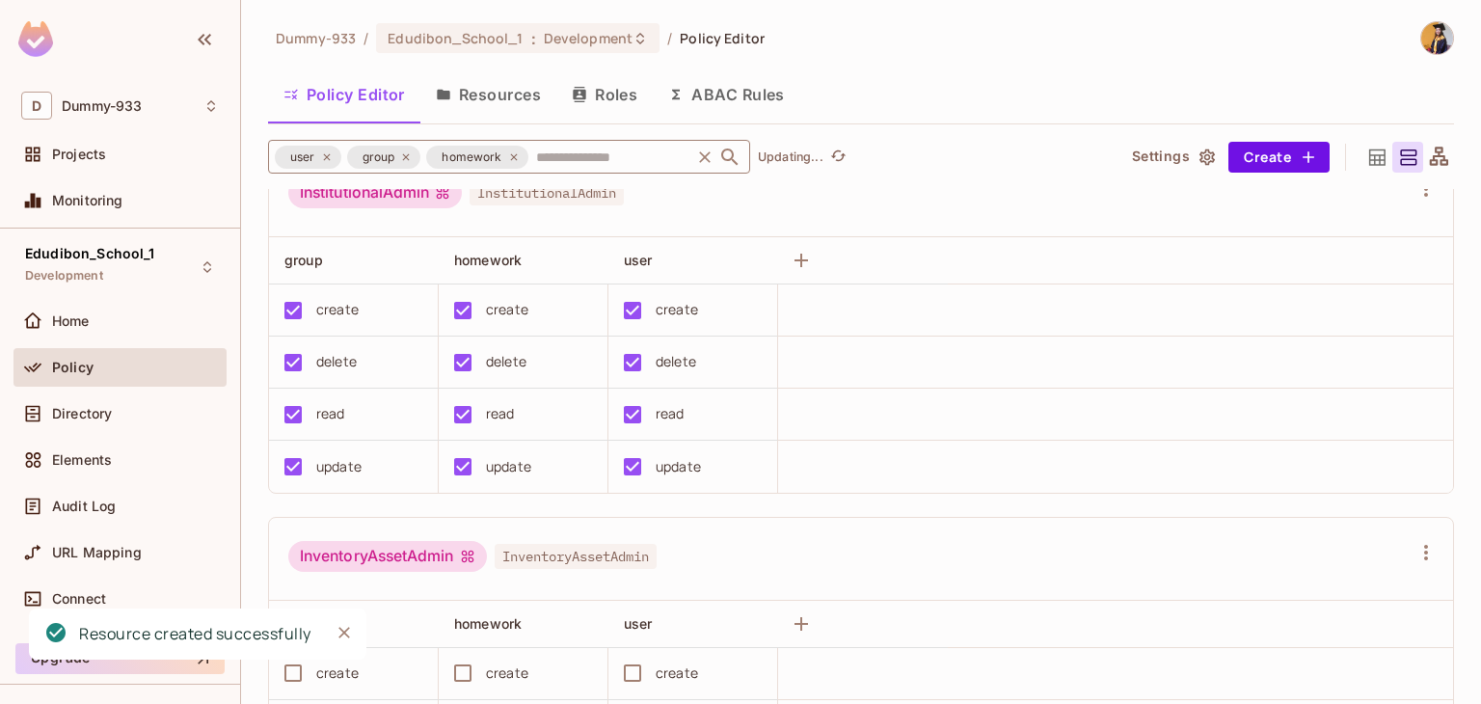
click at [613, 149] on input "text" at bounding box center [609, 157] width 156 height 34
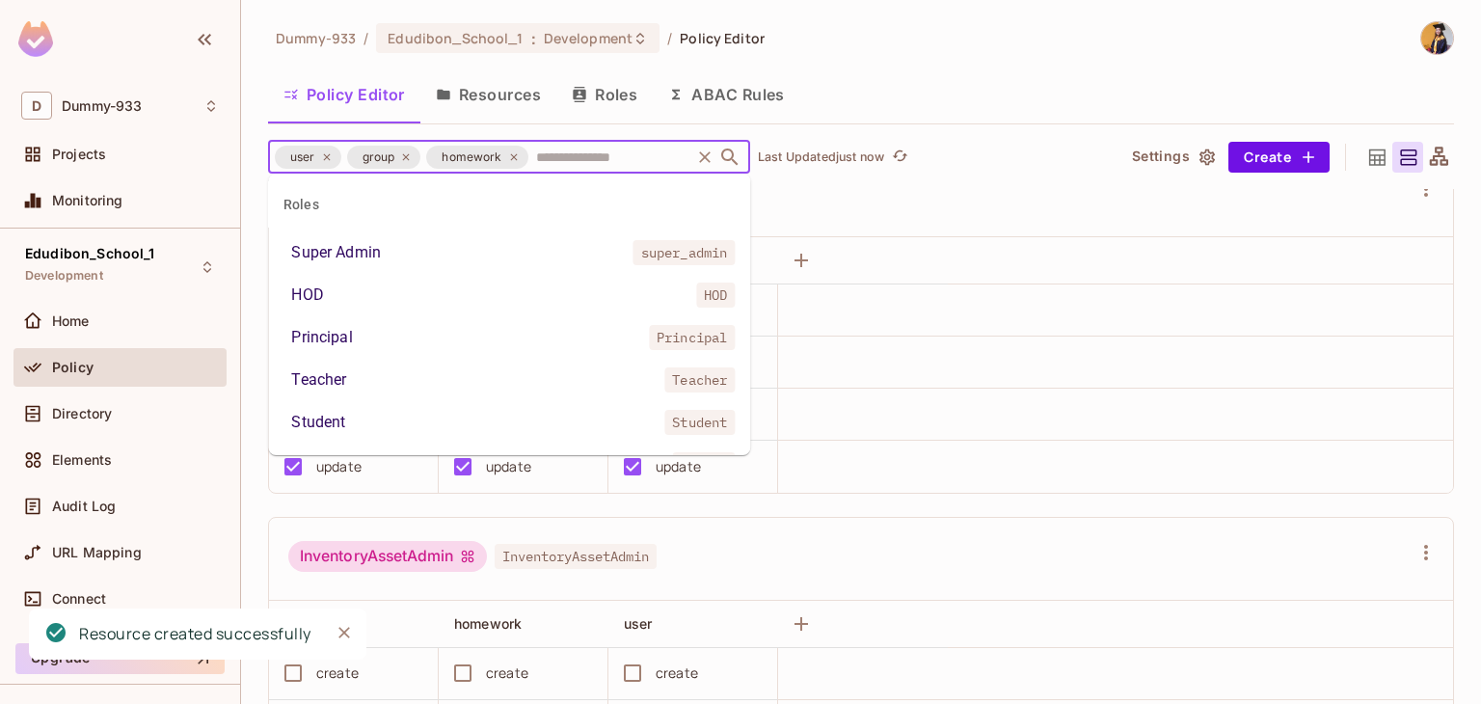
scroll to position [1948, 0]
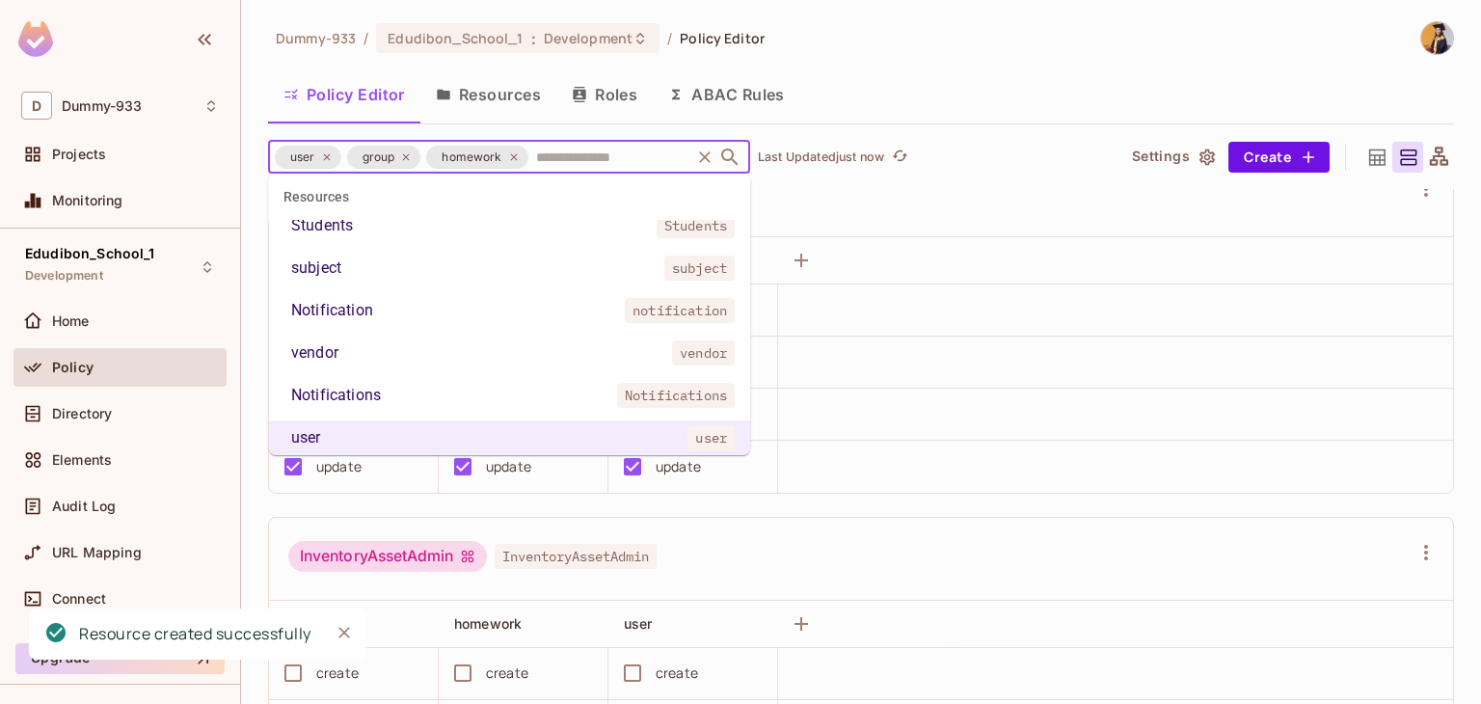
paste input "**********"
type input "**********"
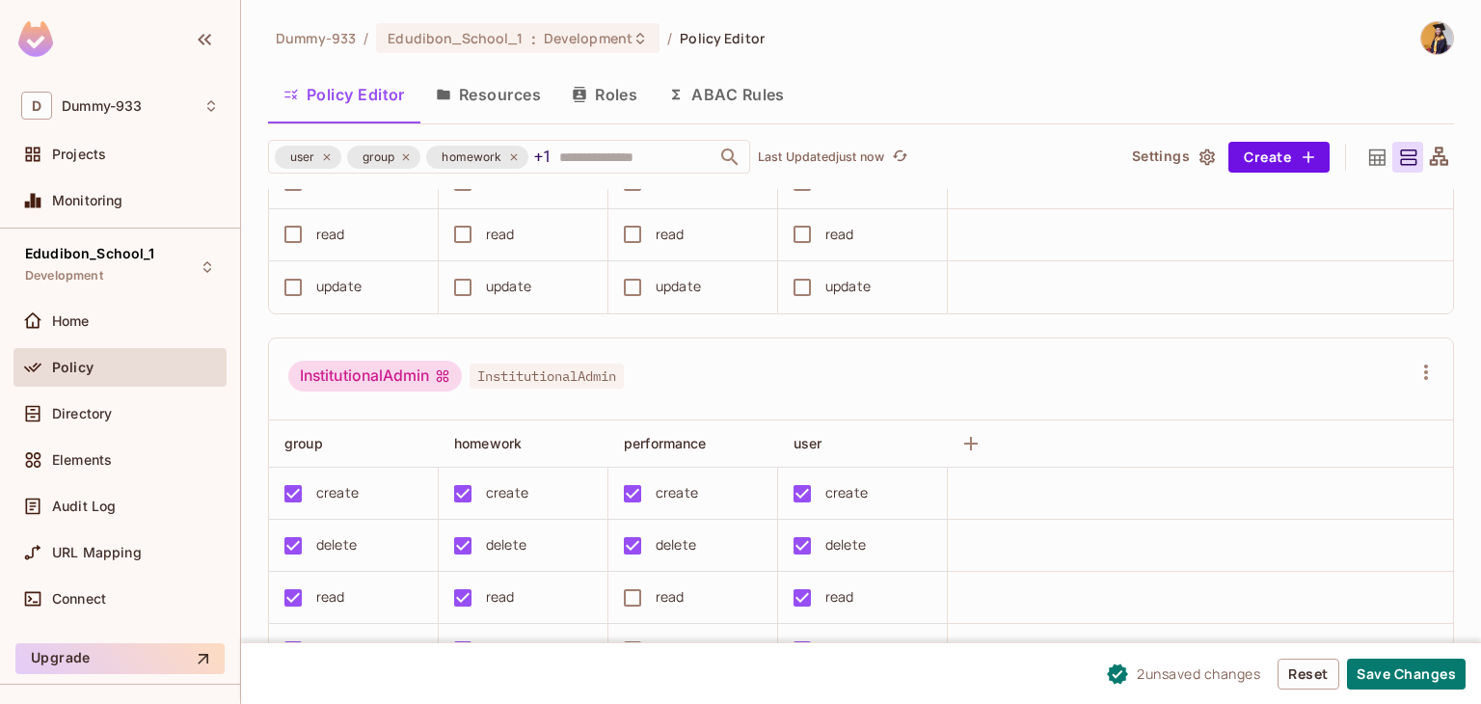
scroll to position [2579, 0]
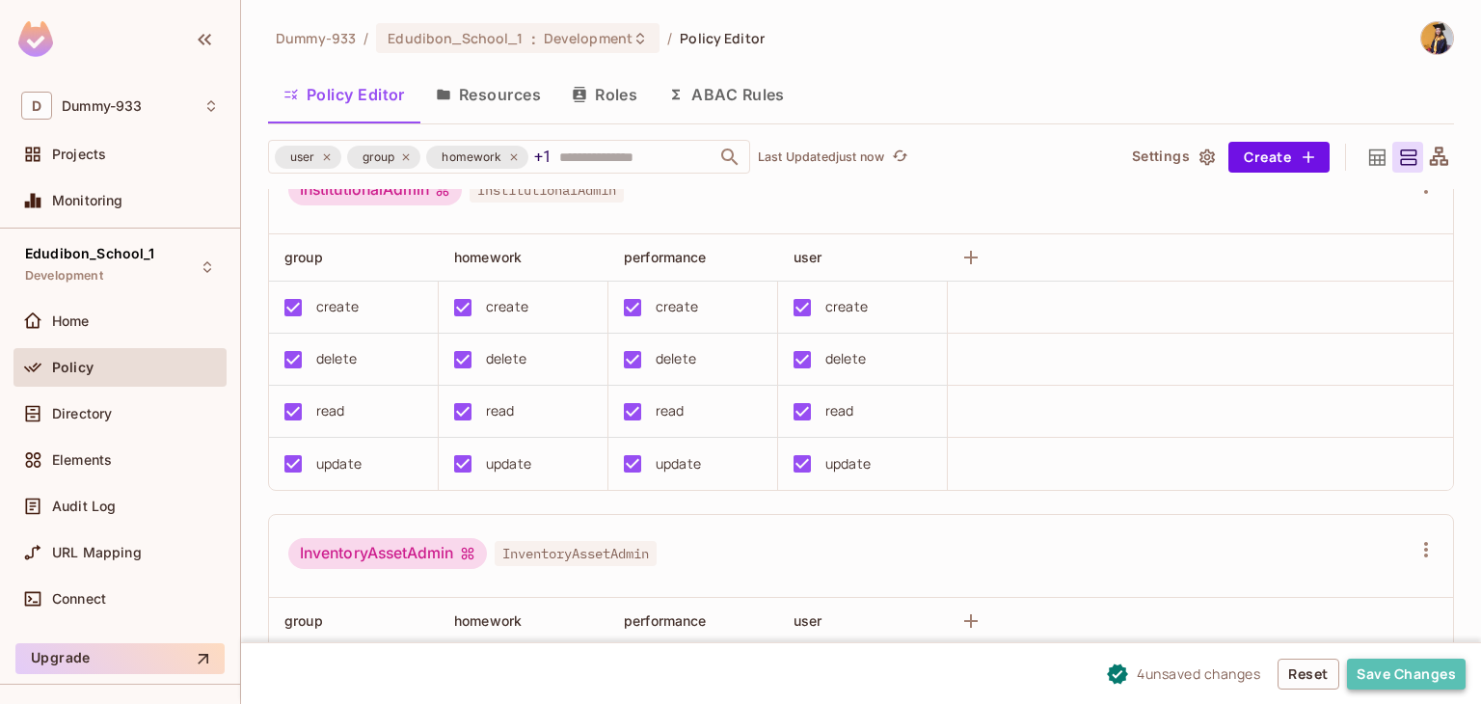
click at [1370, 664] on button "Save Changes" at bounding box center [1406, 674] width 119 height 31
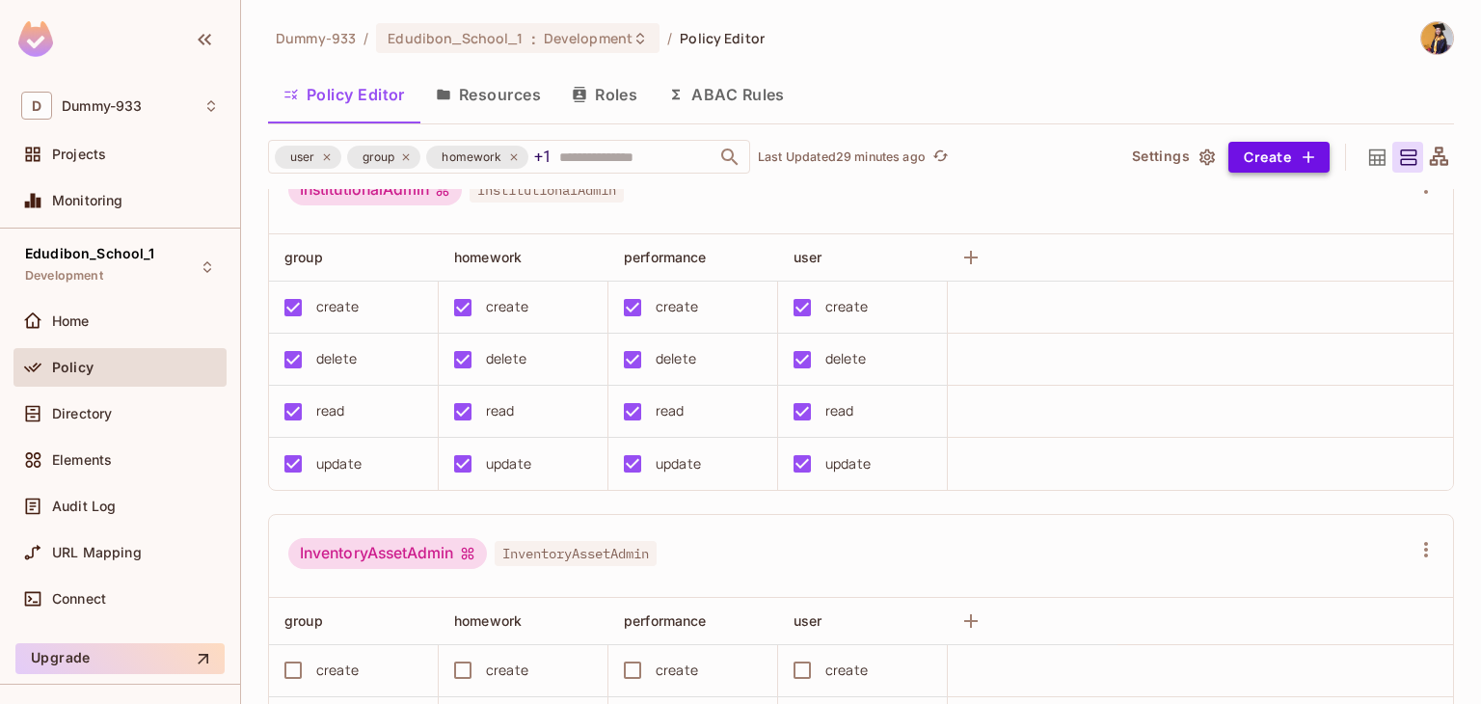
click at [1255, 159] on button "Create" at bounding box center [1278, 157] width 101 height 31
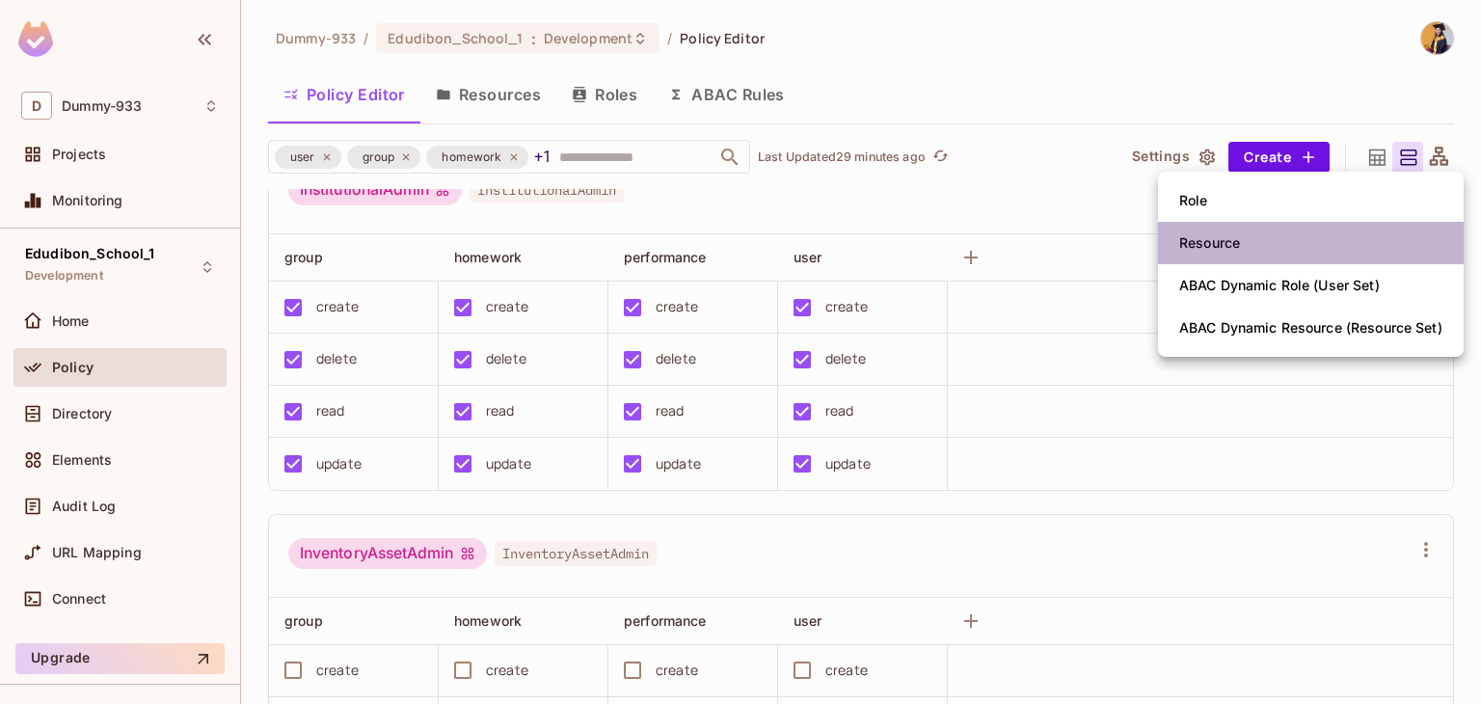
click at [1216, 243] on div "Resource" at bounding box center [1209, 242] width 61 height 19
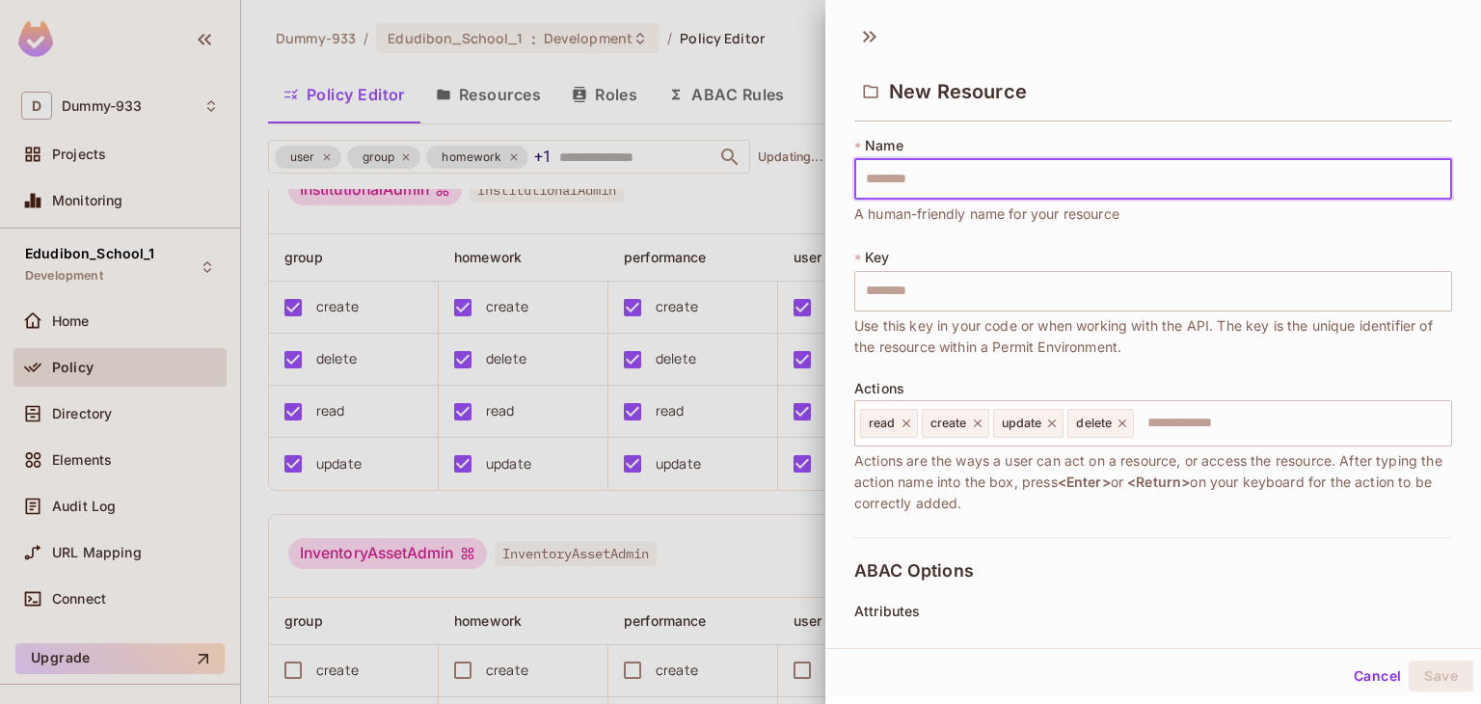
type input "**********"
click at [1429, 671] on button "Save" at bounding box center [1441, 675] width 65 height 31
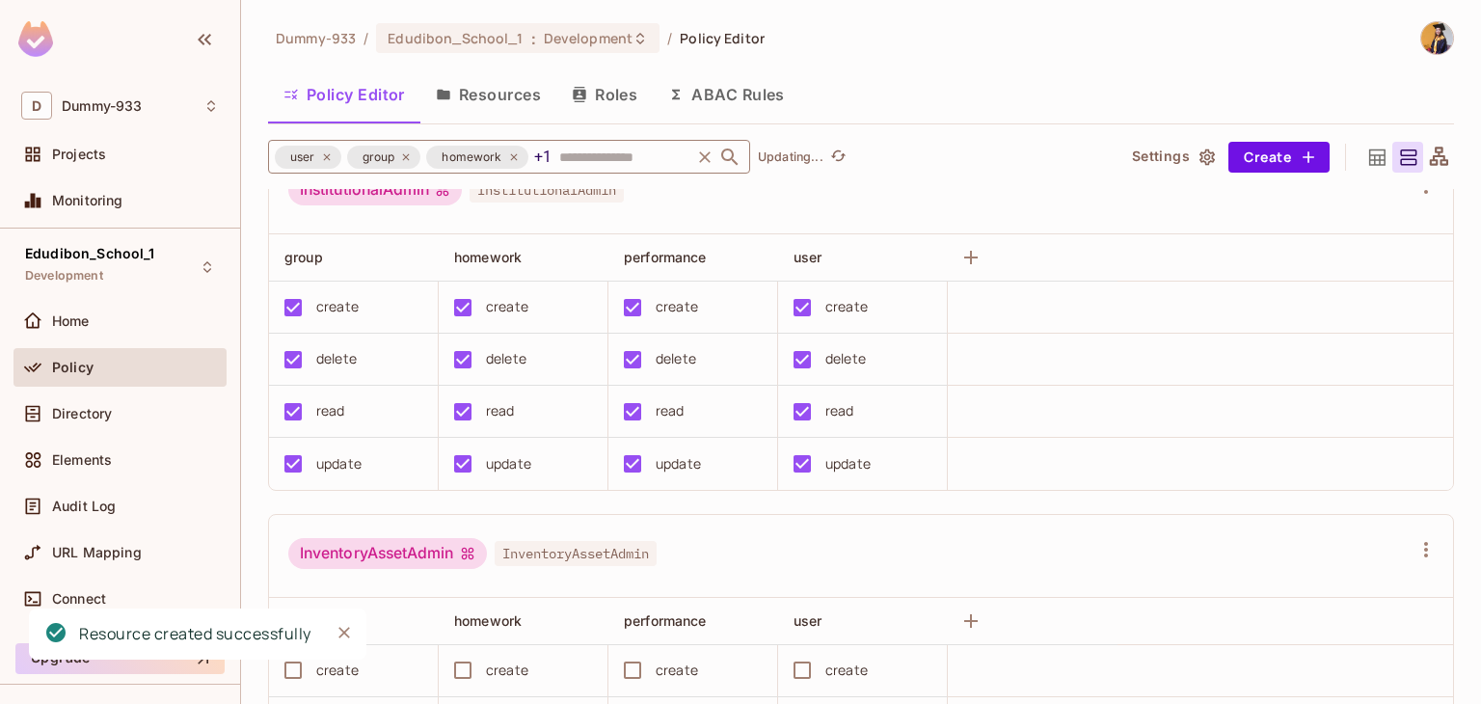
click at [595, 158] on div "user group homework +1 ​" at bounding box center [509, 157] width 482 height 34
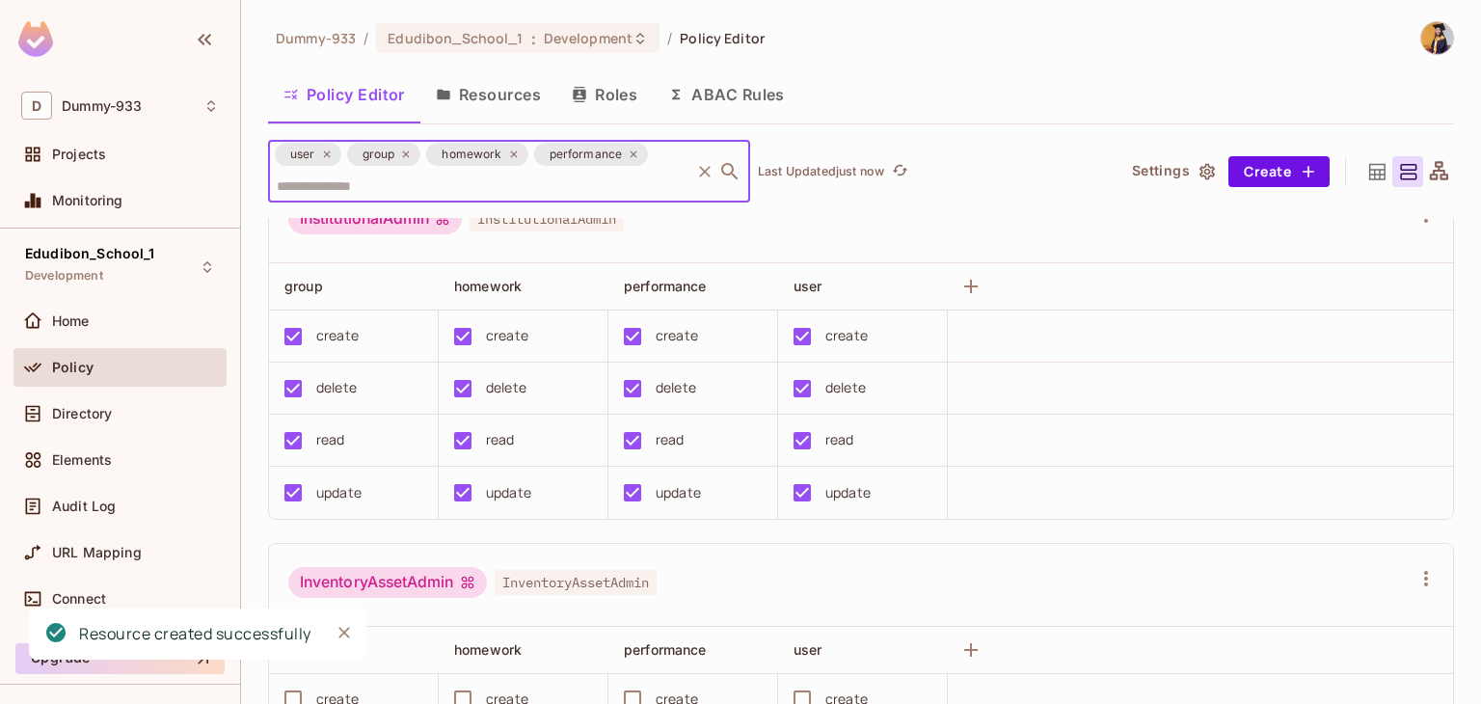
paste input "**********"
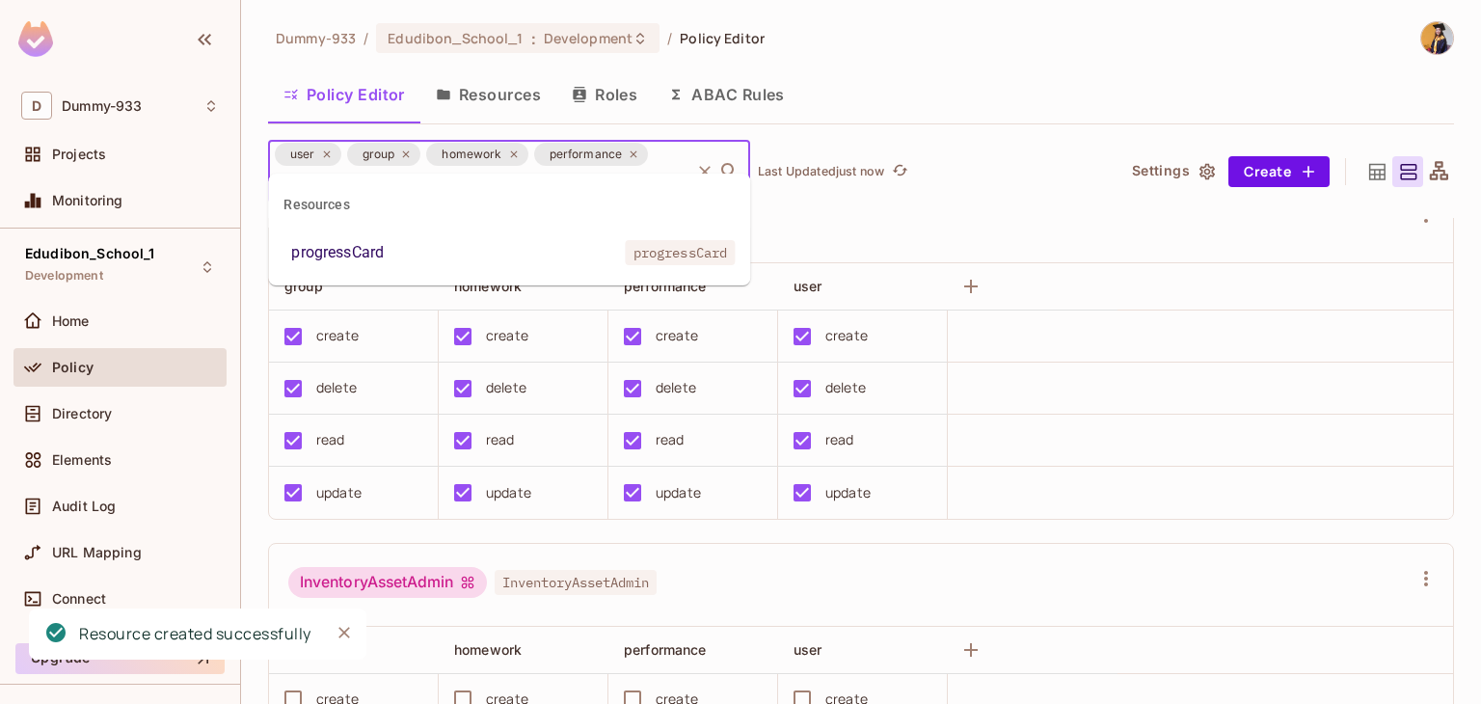
scroll to position [0, 59]
type input "**********"
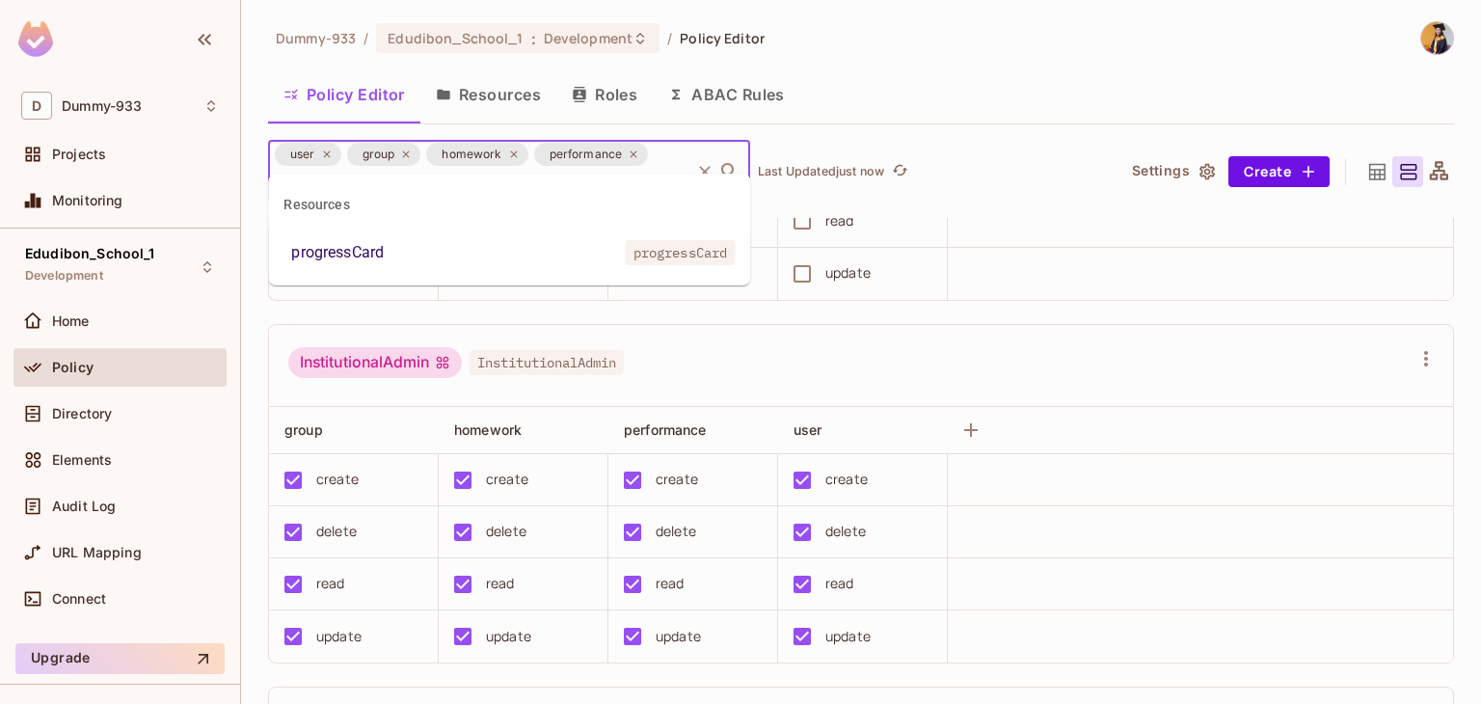
scroll to position [2441, 0]
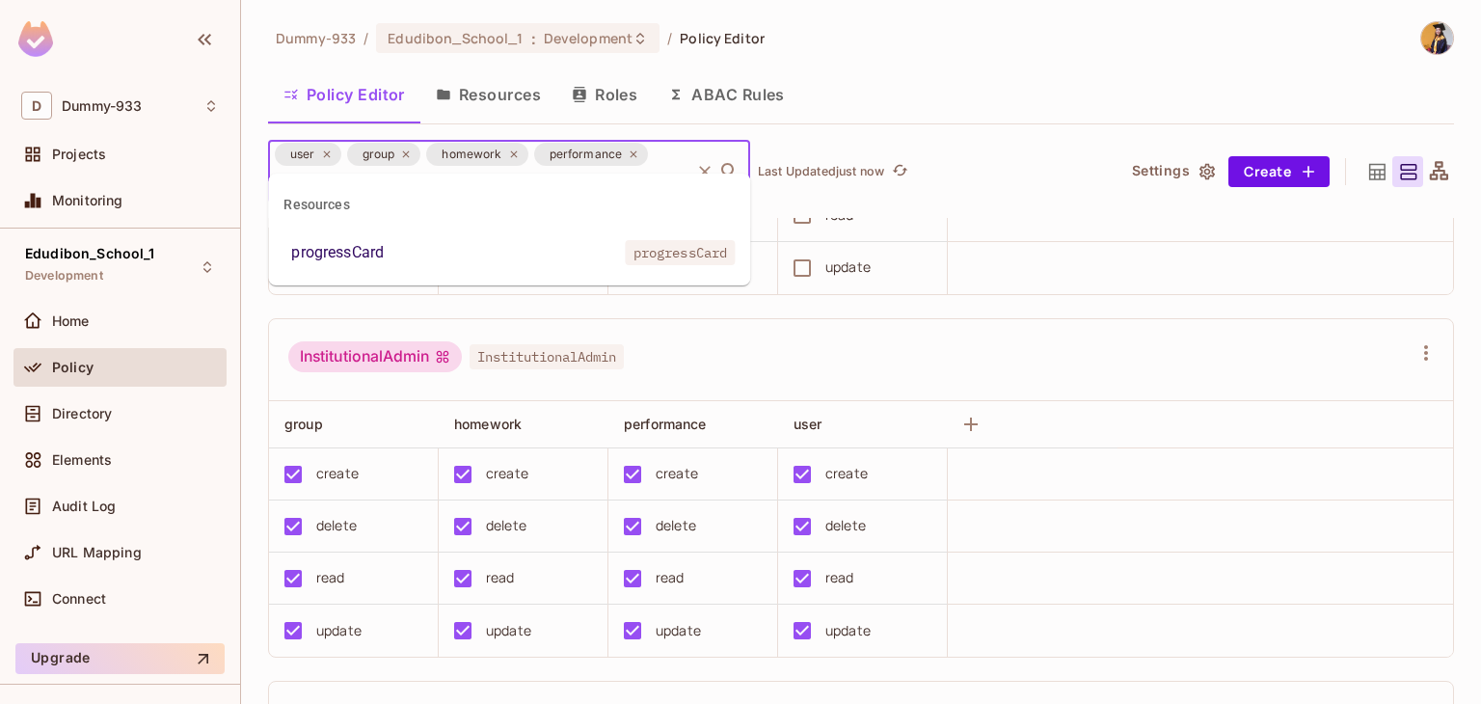
click at [660, 252] on span "progressCard" at bounding box center [681, 252] width 110 height 25
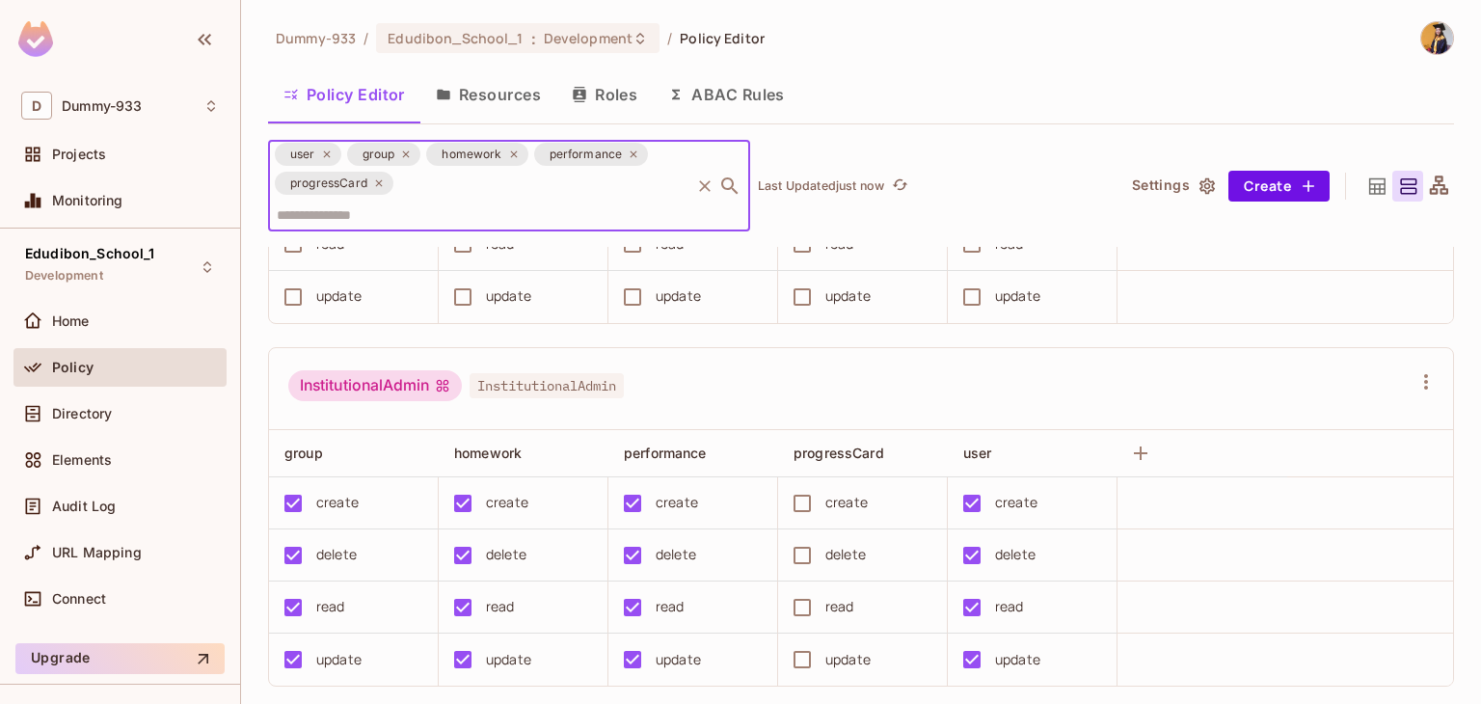
scroll to position [0, 0]
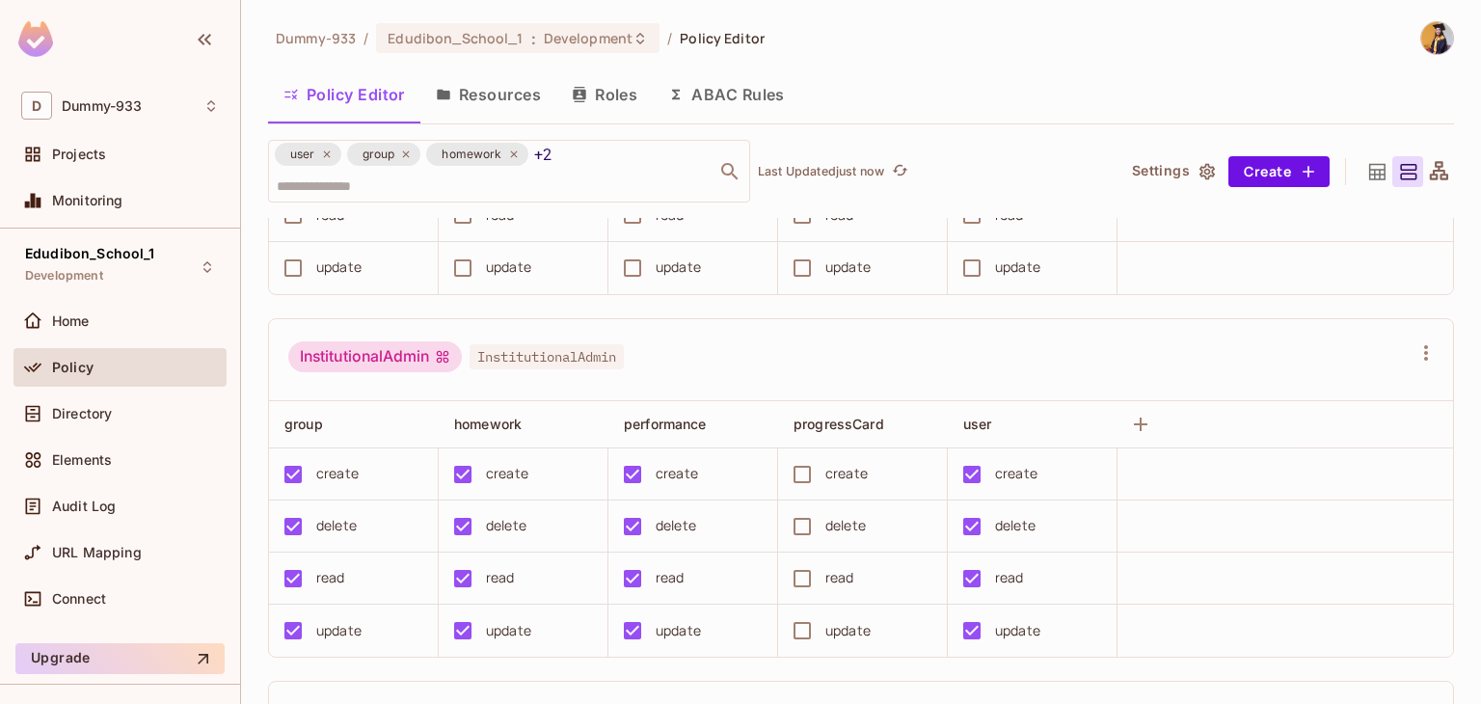
click at [811, 568] on td "read" at bounding box center [863, 578] width 170 height 52
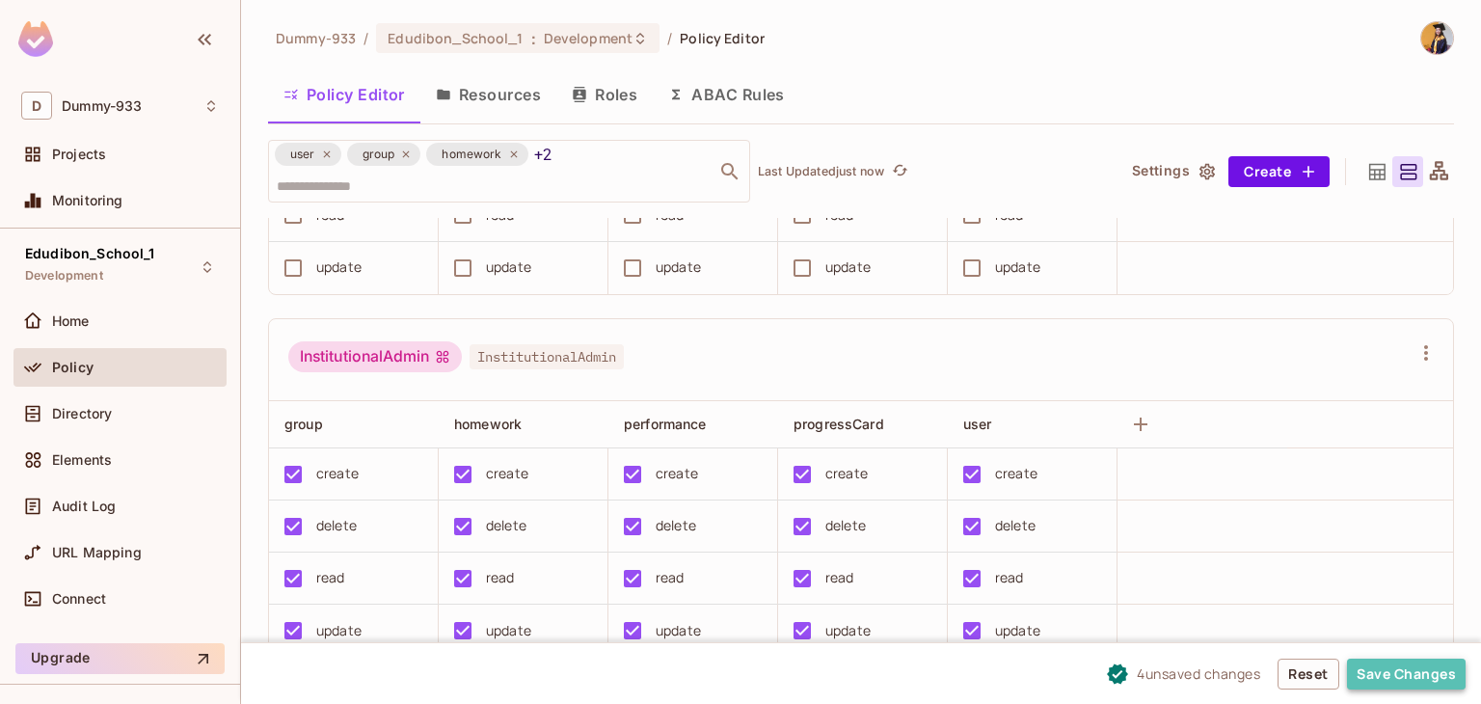
click at [1370, 668] on button "Save Changes" at bounding box center [1406, 674] width 119 height 31
